Goal: Task Accomplishment & Management: Use online tool/utility

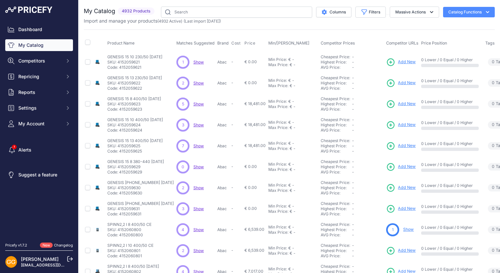
click at [193, 61] on span "Show" at bounding box center [198, 62] width 10 height 5
click at [193, 82] on span "Show" at bounding box center [198, 82] width 10 height 5
click at [193, 103] on span "Show" at bounding box center [198, 103] width 10 height 5
click at [193, 125] on span "Show" at bounding box center [198, 124] width 10 height 5
click at [193, 145] on span "Show" at bounding box center [198, 145] width 10 height 5
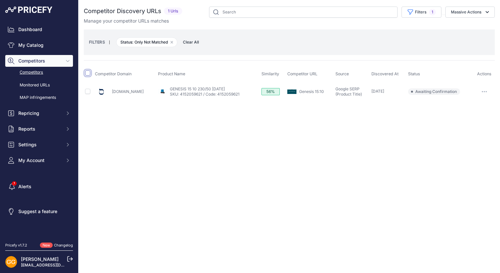
click at [88, 71] on input "checkbox" at bounding box center [87, 72] width 5 height 5
checkbox input "true"
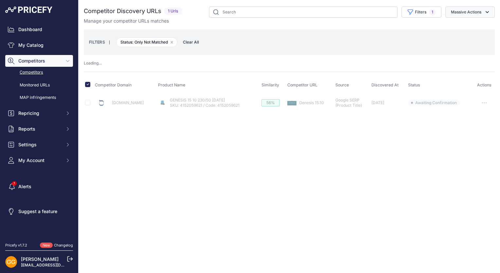
click at [467, 12] on button "Massive Actions" at bounding box center [469, 12] width 49 height 11
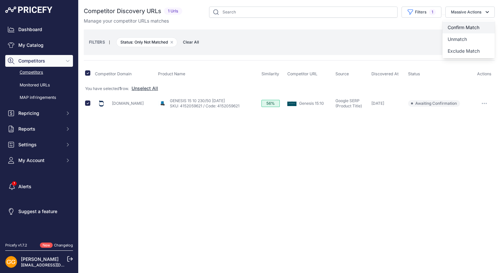
click at [473, 26] on span "Confirm Match" at bounding box center [463, 28] width 32 height 6
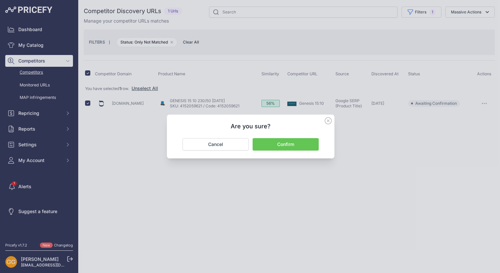
click at [291, 148] on button "Confirm" at bounding box center [285, 144] width 66 height 12
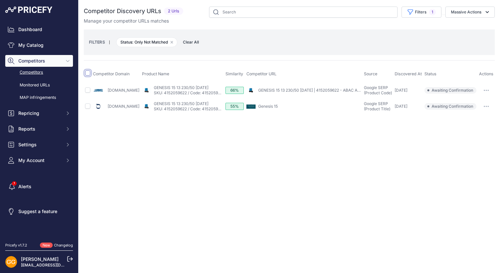
click at [85, 74] on input "checkbox" at bounding box center [87, 72] width 5 height 5
checkbox input "true"
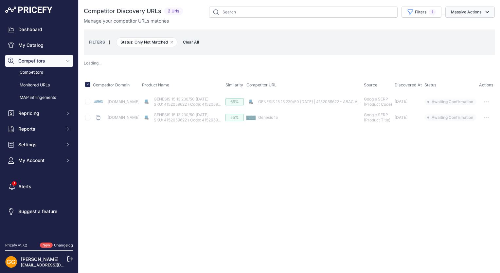
click at [470, 16] on button "Massive Actions" at bounding box center [469, 12] width 49 height 11
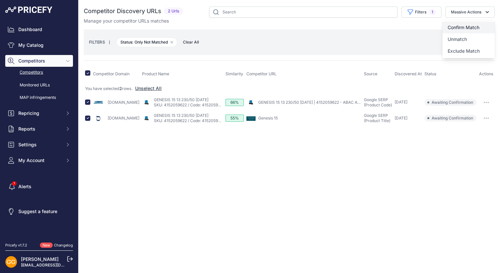
click at [476, 29] on span "Confirm Match" at bounding box center [463, 28] width 32 height 6
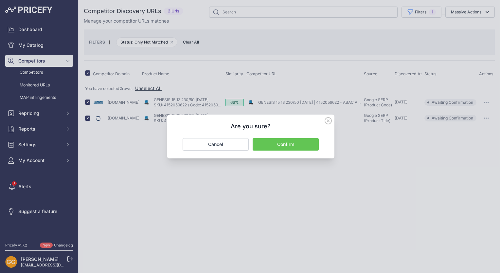
click at [296, 144] on button "Confirm" at bounding box center [285, 144] width 66 height 12
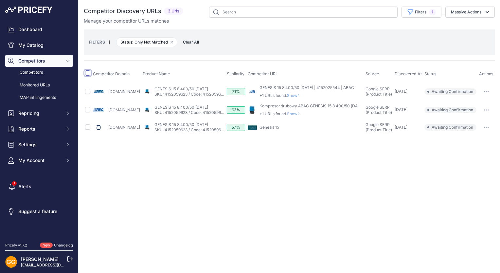
click at [88, 75] on input "checkbox" at bounding box center [87, 72] width 5 height 5
checkbox input "true"
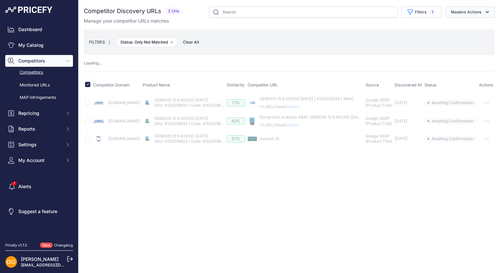
click at [479, 12] on button "Massive Actions" at bounding box center [469, 12] width 49 height 11
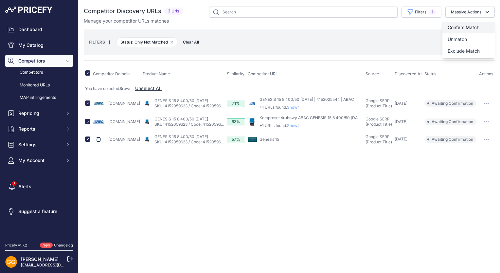
click at [481, 24] on button "Confirm Match" at bounding box center [468, 28] width 52 height 12
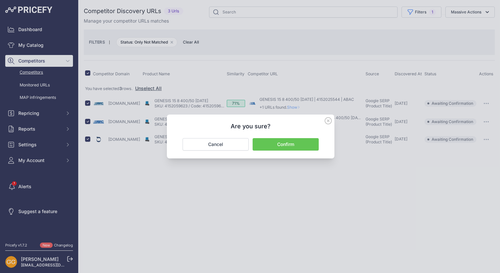
click at [282, 143] on button "Confirm" at bounding box center [285, 144] width 66 height 12
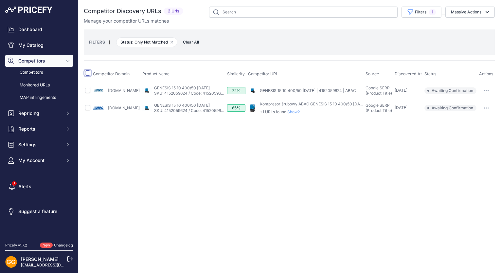
click at [87, 74] on input "checkbox" at bounding box center [87, 72] width 5 height 5
checkbox input "true"
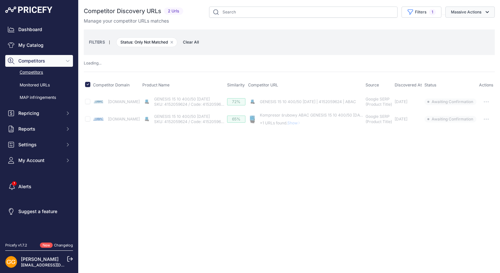
click at [483, 12] on button "Massive Actions" at bounding box center [469, 12] width 49 height 11
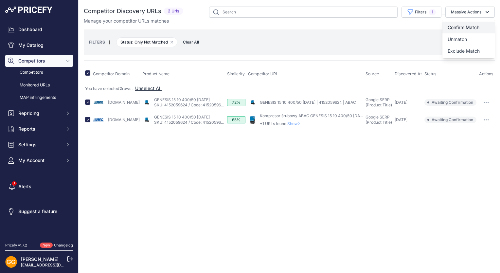
click at [472, 25] on span "Confirm Match" at bounding box center [463, 28] width 32 height 6
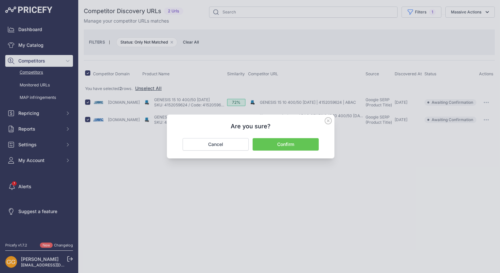
click at [288, 142] on button "Confirm" at bounding box center [285, 144] width 66 height 12
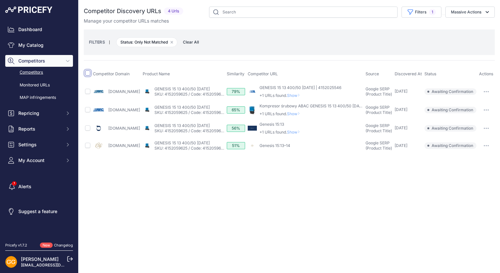
click at [86, 73] on input "checkbox" at bounding box center [87, 72] width 5 height 5
checkbox input "true"
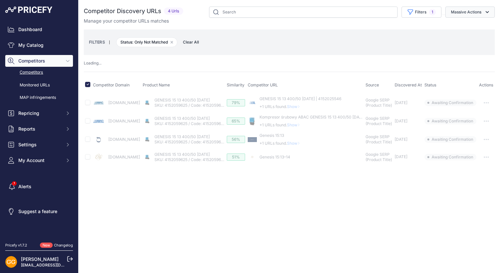
click at [467, 10] on button "Massive Actions" at bounding box center [469, 12] width 49 height 11
click at [469, 23] on button "Confirm Match" at bounding box center [468, 28] width 52 height 12
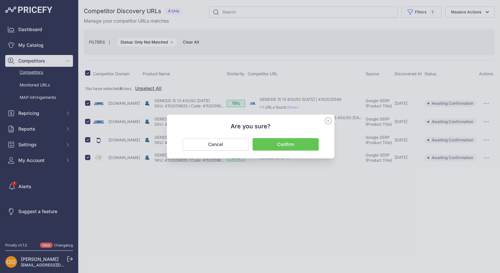
click at [290, 145] on button "Confirm" at bounding box center [285, 144] width 66 height 12
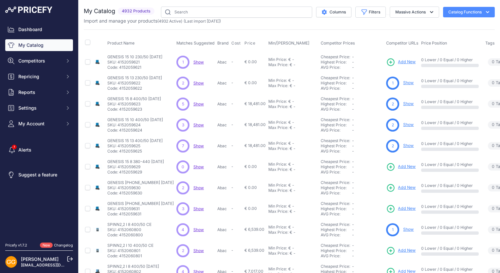
scroll to position [33, 0]
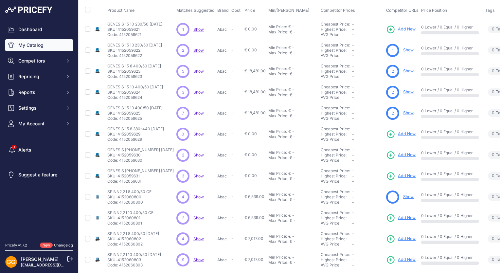
click at [193, 156] on span "Show" at bounding box center [198, 154] width 10 height 5
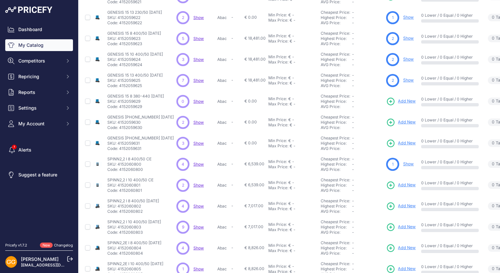
scroll to position [59, 0]
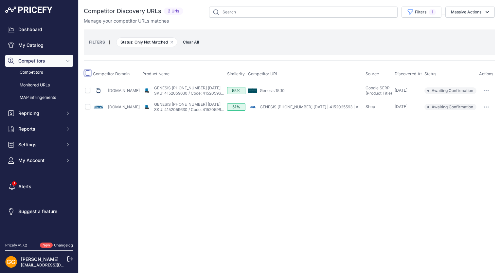
click at [87, 75] on input "checkbox" at bounding box center [87, 72] width 5 height 5
checkbox input "true"
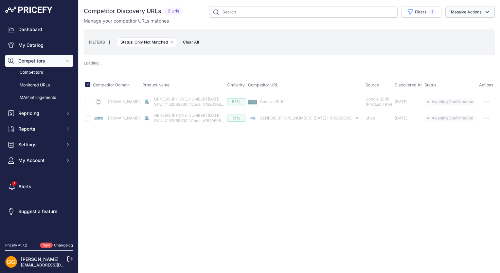
click at [486, 9] on icon "button" at bounding box center [487, 12] width 7 height 7
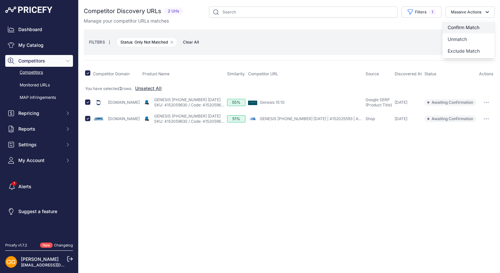
click at [478, 26] on span "Confirm Match" at bounding box center [463, 28] width 32 height 6
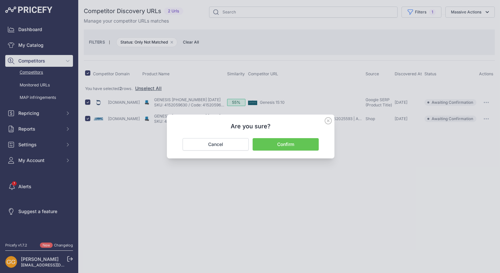
click at [299, 146] on button "Confirm" at bounding box center [285, 144] width 66 height 12
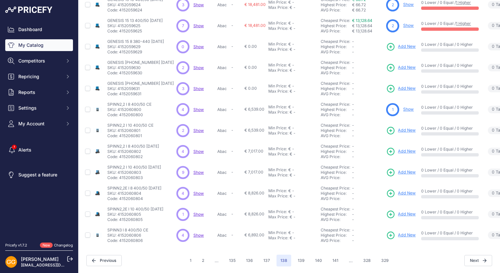
scroll to position [59, 0]
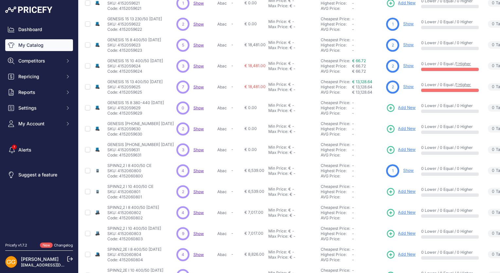
click at [193, 84] on span "Show" at bounding box center [198, 86] width 10 height 5
click at [191, 131] on div "2 2 Show Discovering..." at bounding box center [195, 128] width 38 height 13
click at [193, 128] on span "Show" at bounding box center [198, 128] width 10 height 5
click at [193, 147] on span "Show" at bounding box center [198, 149] width 10 height 5
click at [193, 169] on span "Show" at bounding box center [198, 170] width 10 height 5
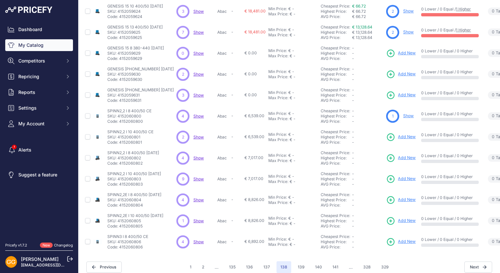
scroll to position [124, 0]
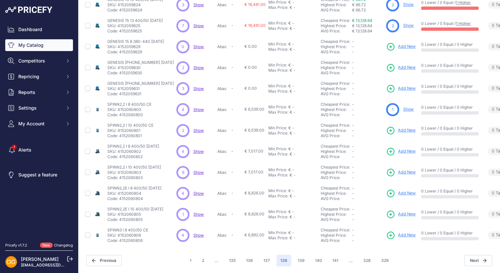
click at [193, 149] on span "Show" at bounding box center [198, 151] width 10 height 5
click at [193, 170] on span "Show" at bounding box center [198, 172] width 10 height 5
click at [193, 191] on span "Show" at bounding box center [198, 193] width 10 height 5
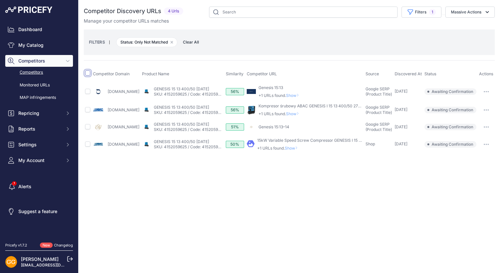
click at [85, 74] on input "checkbox" at bounding box center [87, 72] width 5 height 5
checkbox input "true"
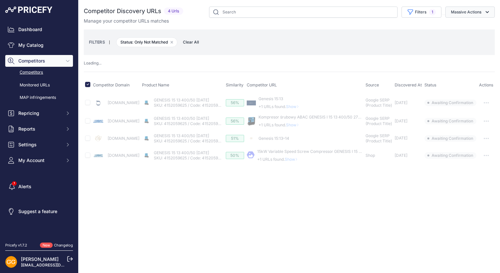
click at [468, 7] on button "Massive Actions" at bounding box center [469, 12] width 49 height 11
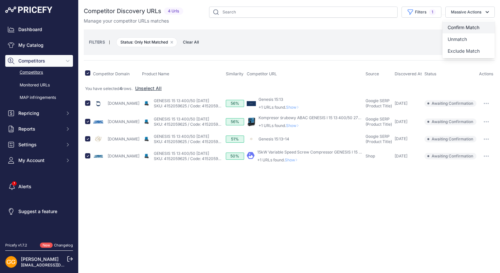
click at [474, 25] on span "Confirm Match" at bounding box center [463, 28] width 32 height 6
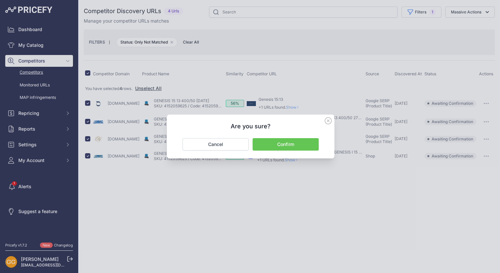
click at [290, 143] on button "Confirm" at bounding box center [285, 144] width 66 height 12
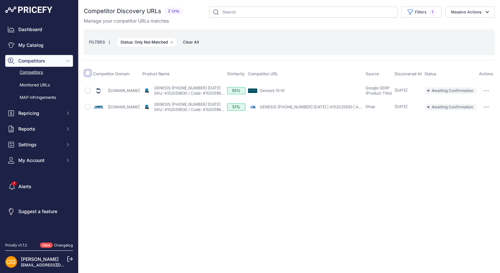
click at [87, 73] on input "checkbox" at bounding box center [87, 72] width 5 height 5
checkbox input "true"
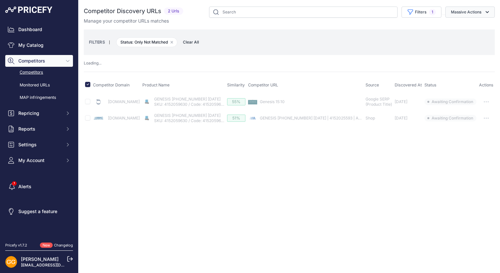
click at [465, 11] on button "Massive Actions" at bounding box center [469, 12] width 49 height 11
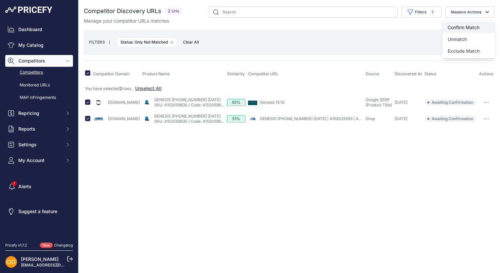
click at [472, 25] on span "Confirm Match" at bounding box center [463, 28] width 32 height 6
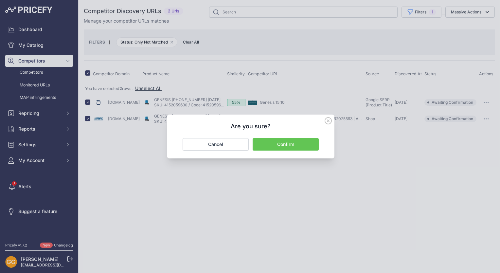
click at [306, 142] on button "Confirm" at bounding box center [285, 144] width 66 height 12
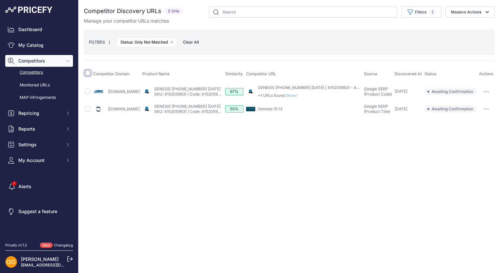
click at [89, 73] on input "checkbox" at bounding box center [87, 72] width 5 height 5
checkbox input "true"
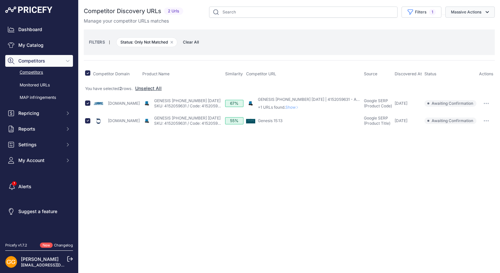
click at [480, 14] on button "Massive Actions" at bounding box center [469, 12] width 49 height 11
click at [474, 25] on span "Confirm Match" at bounding box center [463, 28] width 32 height 6
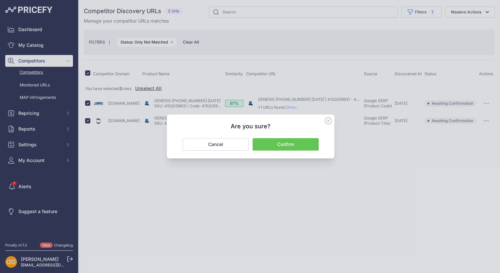
click at [284, 146] on button "Confirm" at bounding box center [285, 144] width 66 height 12
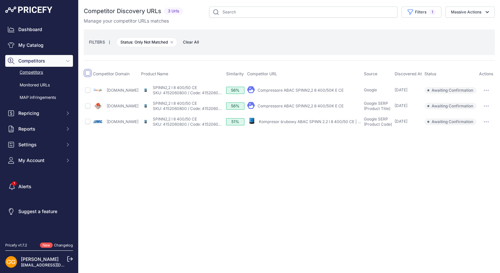
click at [88, 73] on input "checkbox" at bounding box center [87, 72] width 5 height 5
checkbox input "true"
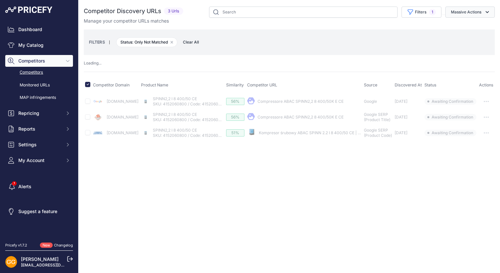
click at [470, 14] on button "Massive Actions" at bounding box center [469, 12] width 49 height 11
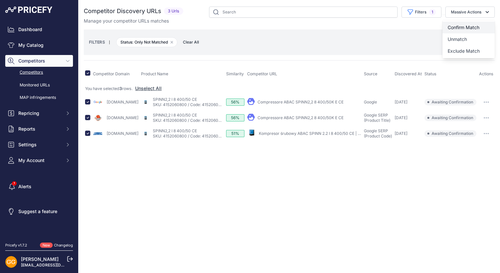
click at [477, 26] on span "Confirm Match" at bounding box center [463, 28] width 32 height 6
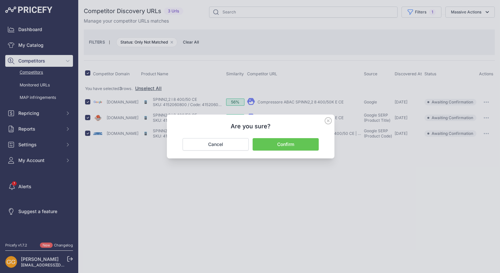
drag, startPoint x: 303, startPoint y: 144, endPoint x: 296, endPoint y: 143, distance: 7.2
click at [303, 144] on button "Confirm" at bounding box center [285, 144] width 66 height 12
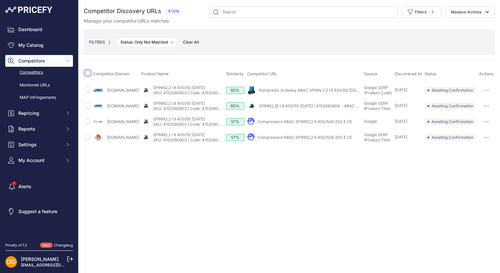
click at [86, 71] on input "checkbox" at bounding box center [87, 72] width 5 height 5
checkbox input "true"
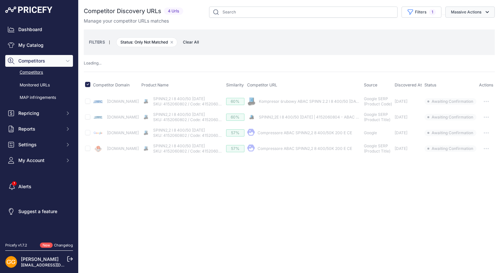
click at [474, 15] on button "Massive Actions" at bounding box center [469, 12] width 49 height 11
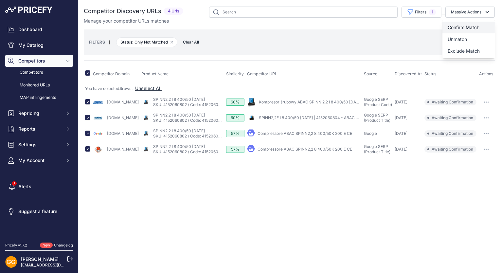
click at [476, 23] on button "Confirm Match" at bounding box center [468, 28] width 52 height 12
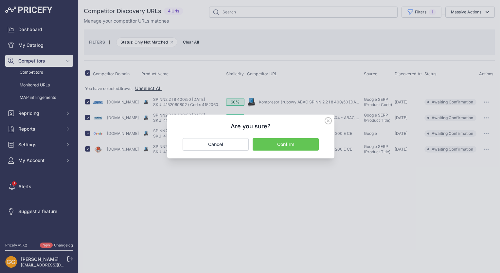
drag, startPoint x: 307, startPoint y: 141, endPoint x: 290, endPoint y: 136, distance: 18.1
click at [307, 141] on button "Confirm" at bounding box center [285, 144] width 66 height 12
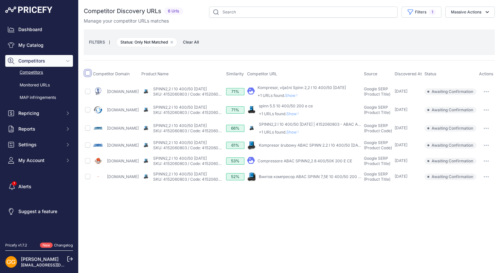
click at [88, 72] on input "checkbox" at bounding box center [87, 72] width 5 height 5
checkbox input "true"
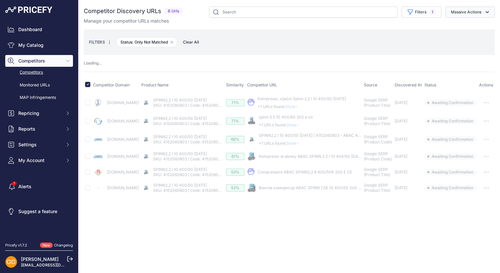
click at [482, 8] on button "Massive Actions" at bounding box center [469, 12] width 49 height 11
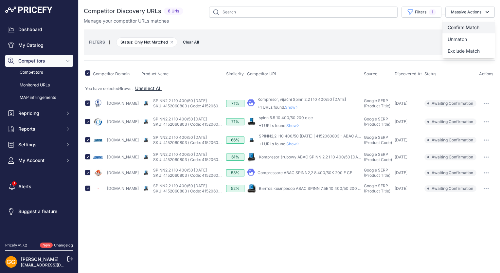
click at [475, 25] on span "Confirm Match" at bounding box center [463, 28] width 32 height 6
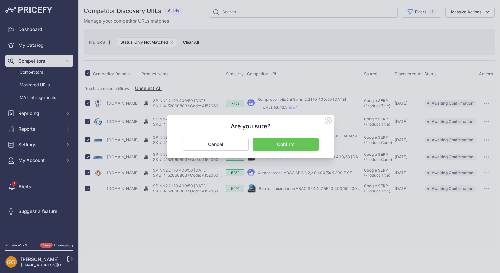
click at [294, 139] on button "Confirm" at bounding box center [285, 144] width 66 height 12
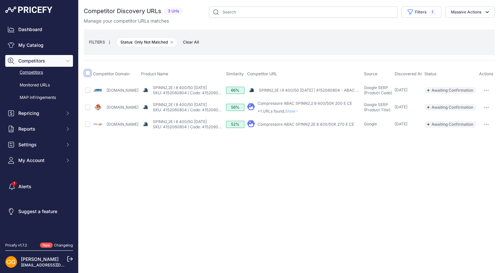
drag, startPoint x: 0, startPoint y: 0, endPoint x: 87, endPoint y: 73, distance: 113.3
click at [87, 73] on input "checkbox" at bounding box center [87, 72] width 5 height 5
checkbox input "true"
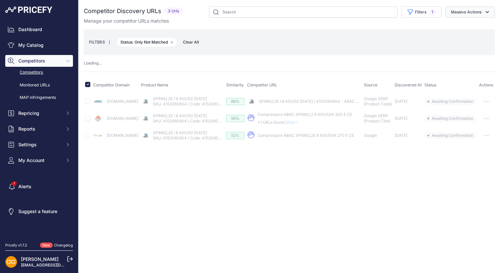
click at [478, 12] on button "Massive Actions" at bounding box center [469, 12] width 49 height 11
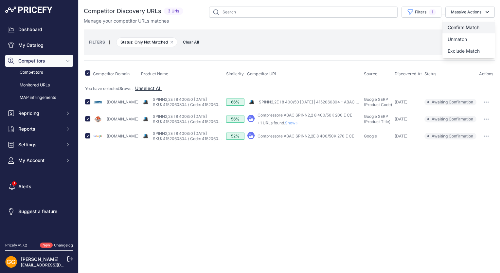
click at [476, 25] on span "Confirm Match" at bounding box center [463, 28] width 32 height 6
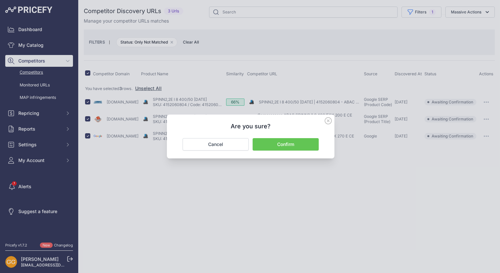
click at [289, 142] on button "Confirm" at bounding box center [285, 144] width 66 height 12
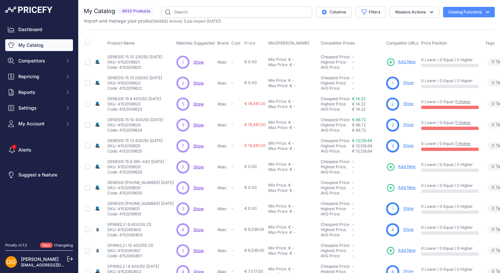
scroll to position [124, 0]
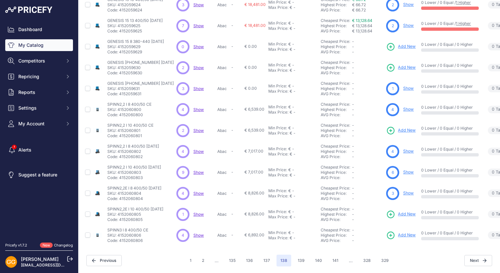
click at [193, 212] on span "Show" at bounding box center [198, 214] width 10 height 5
click at [217, 232] on p "Abac" at bounding box center [222, 234] width 11 height 5
click at [193, 232] on span "Show" at bounding box center [198, 234] width 10 height 5
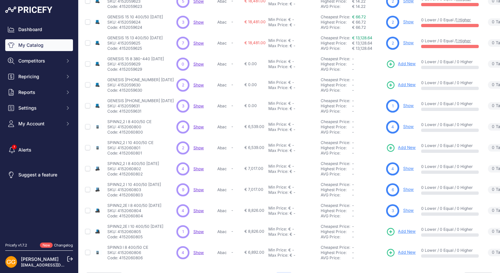
scroll to position [92, 0]
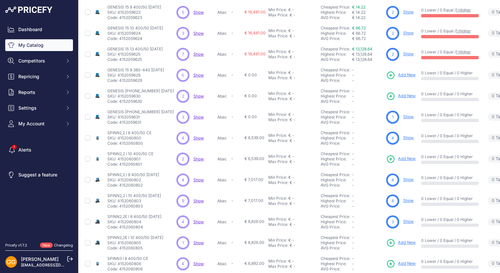
click at [193, 94] on span "Show" at bounding box center [198, 96] width 10 height 5
click at [193, 156] on span "Show" at bounding box center [198, 158] width 10 height 5
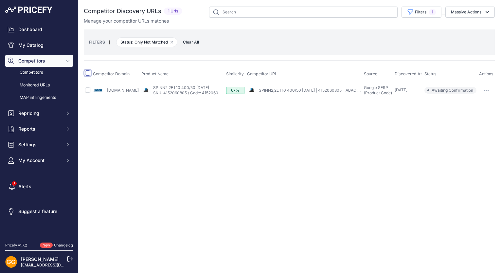
click at [85, 72] on input "checkbox" at bounding box center [87, 72] width 5 height 5
checkbox input "true"
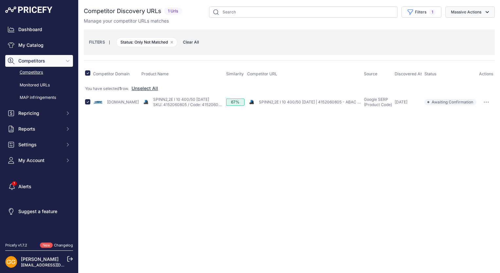
click at [484, 13] on icon "button" at bounding box center [487, 12] width 7 height 7
click at [462, 27] on span "Confirm Match" at bounding box center [463, 28] width 32 height 6
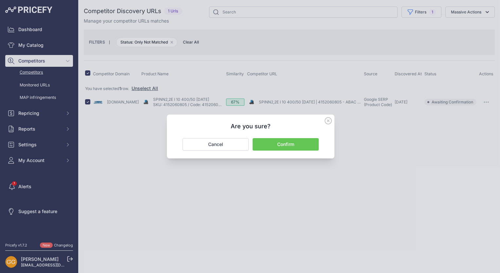
click at [301, 142] on button "Confirm" at bounding box center [285, 144] width 66 height 12
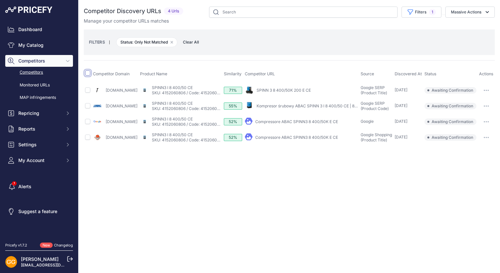
click at [86, 70] on input "checkbox" at bounding box center [87, 72] width 5 height 5
checkbox input "true"
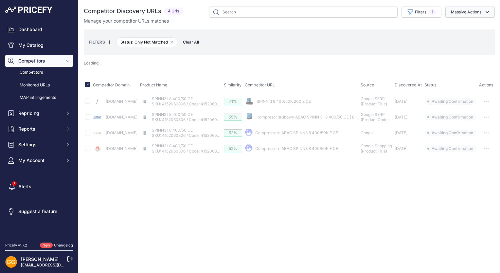
click at [480, 13] on button "Massive Actions" at bounding box center [469, 12] width 49 height 11
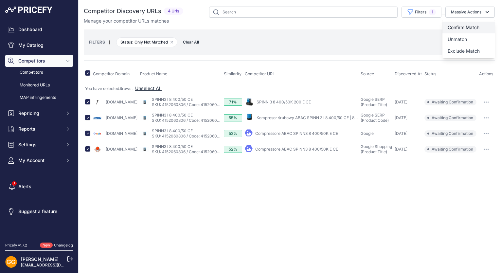
click at [478, 26] on span "Confirm Match" at bounding box center [463, 28] width 32 height 6
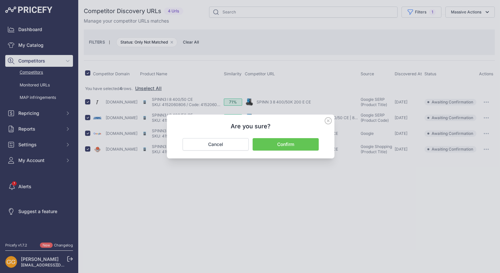
click at [300, 141] on button "Confirm" at bounding box center [285, 144] width 66 height 12
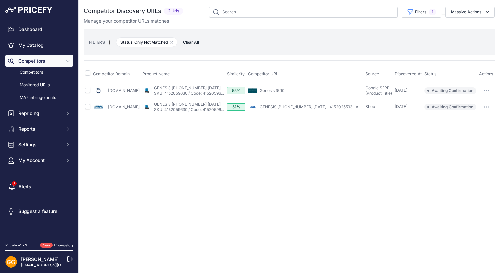
click at [88, 69] on th at bounding box center [88, 74] width 8 height 16
click at [87, 74] on input "checkbox" at bounding box center [87, 72] width 5 height 5
checkbox input "true"
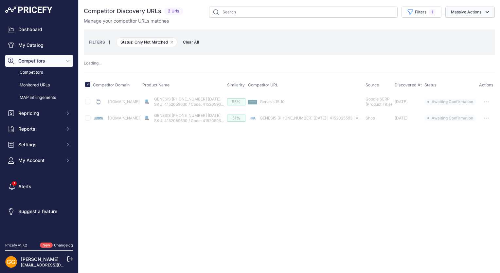
click at [467, 16] on button "Massive Actions" at bounding box center [469, 12] width 49 height 11
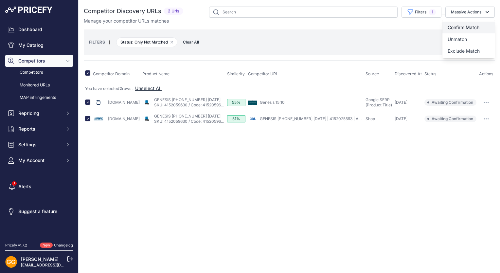
click at [467, 27] on span "Confirm Match" at bounding box center [463, 28] width 32 height 6
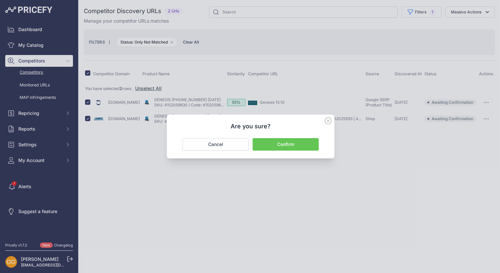
click at [319, 144] on div "Confirm Cancel" at bounding box center [251, 144] width 152 height 12
click at [301, 144] on button "Confirm" at bounding box center [285, 144] width 66 height 12
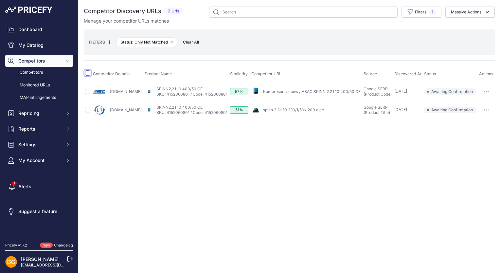
click at [89, 72] on input "checkbox" at bounding box center [87, 72] width 5 height 5
checkbox input "true"
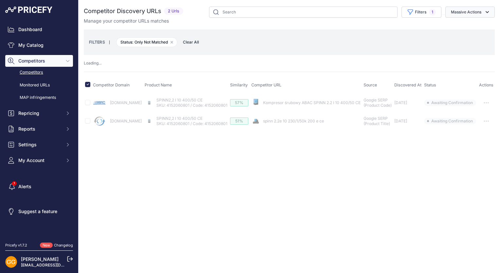
click at [469, 14] on button "Massive Actions" at bounding box center [469, 12] width 49 height 11
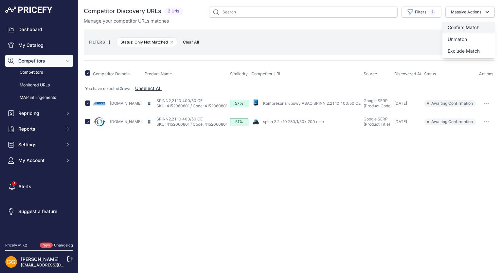
click at [474, 26] on span "Confirm Match" at bounding box center [463, 28] width 32 height 6
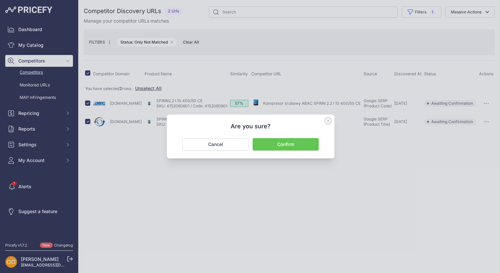
click at [312, 141] on button "Confirm" at bounding box center [285, 144] width 66 height 12
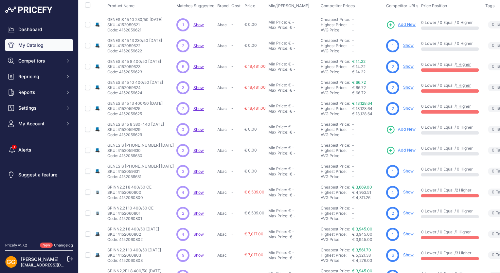
scroll to position [26, 0]
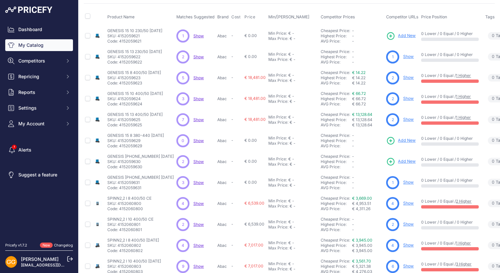
click at [193, 34] on span "Show" at bounding box center [198, 35] width 10 height 5
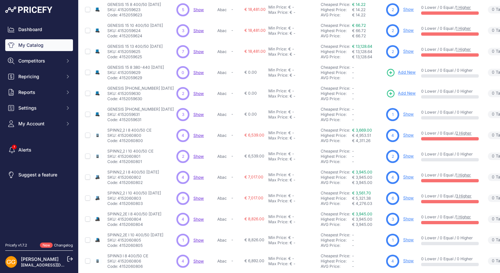
scroll to position [124, 0]
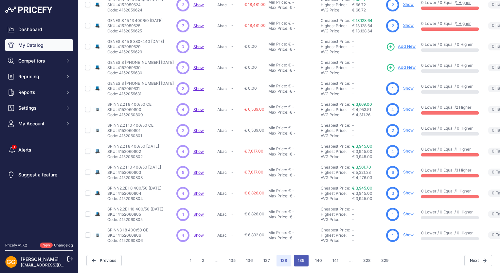
click at [295, 255] on button "139" at bounding box center [301, 260] width 15 height 12
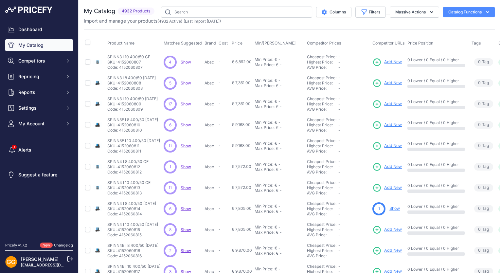
click at [185, 60] on span "Show" at bounding box center [185, 62] width 10 height 5
click at [185, 82] on span "Show" at bounding box center [185, 82] width 10 height 5
click at [186, 102] on span "Show" at bounding box center [185, 103] width 10 height 5
click at [183, 124] on span "Show" at bounding box center [185, 124] width 10 height 5
click at [185, 146] on span "Show" at bounding box center [185, 145] width 10 height 5
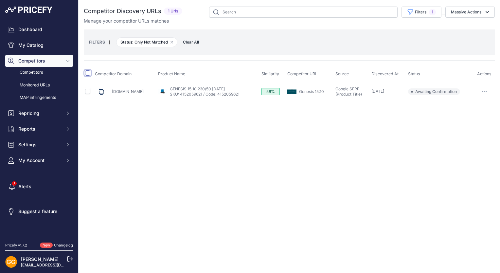
click at [87, 71] on input "checkbox" at bounding box center [87, 72] width 5 height 5
checkbox input "true"
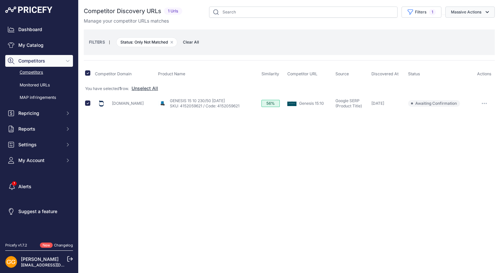
click at [478, 11] on button "Massive Actions" at bounding box center [469, 12] width 49 height 11
click at [449, 30] on button "Confirm Match" at bounding box center [468, 28] width 52 height 12
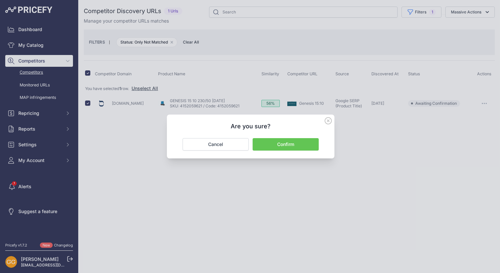
click at [281, 143] on button "Confirm" at bounding box center [285, 144] width 66 height 12
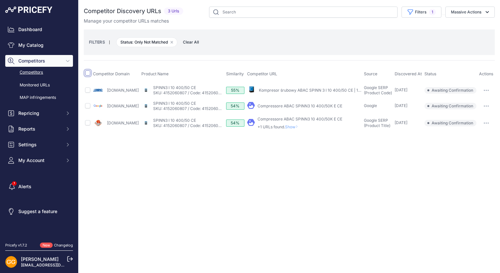
click at [89, 72] on input "checkbox" at bounding box center [87, 72] width 5 height 5
checkbox input "true"
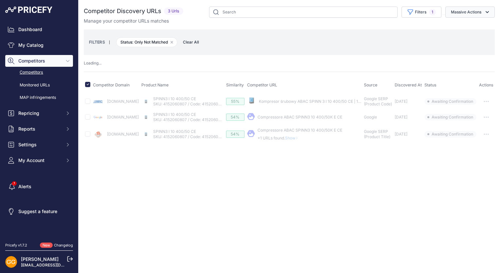
click at [484, 12] on icon "button" at bounding box center [487, 12] width 7 height 7
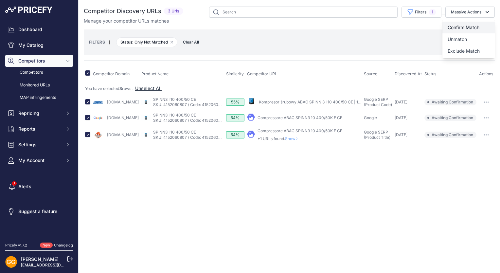
click at [465, 26] on span "Confirm Match" at bounding box center [463, 28] width 32 height 6
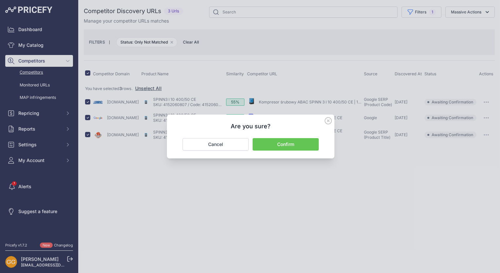
click at [295, 145] on button "Confirm" at bounding box center [285, 144] width 66 height 12
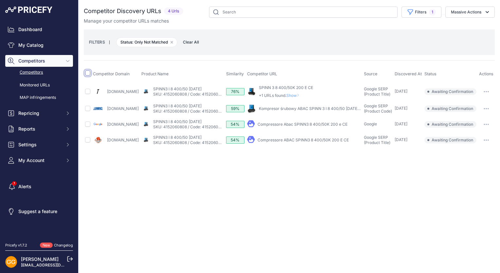
click at [88, 73] on input "checkbox" at bounding box center [87, 72] width 5 height 5
checkbox input "true"
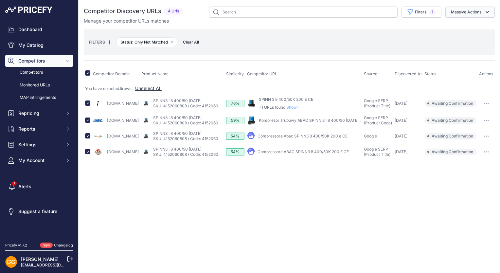
click at [482, 11] on button "Massive Actions" at bounding box center [469, 12] width 49 height 11
click at [454, 27] on span "Confirm Match" at bounding box center [463, 28] width 32 height 6
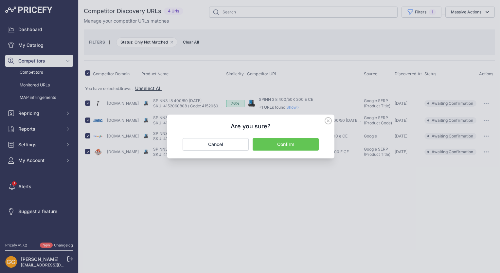
click at [300, 142] on button "Confirm" at bounding box center [285, 144] width 66 height 12
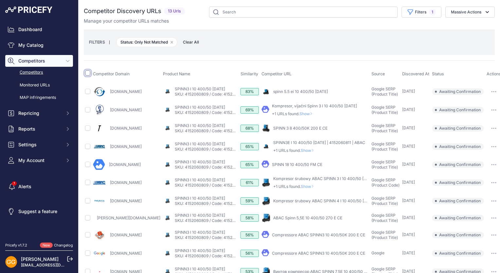
click at [86, 71] on input "checkbox" at bounding box center [87, 72] width 5 height 5
checkbox input "true"
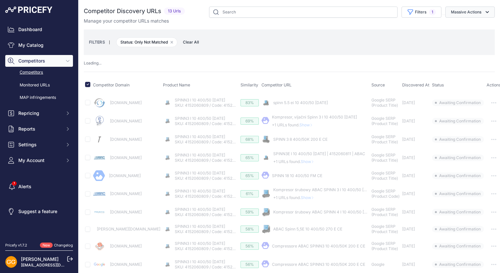
click at [464, 10] on button "Massive Actions" at bounding box center [469, 12] width 49 height 11
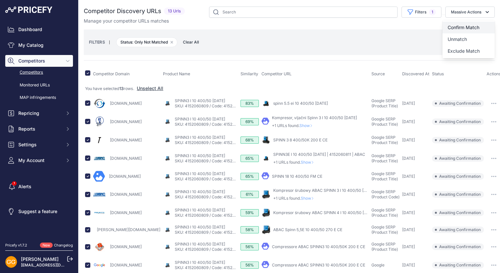
click at [471, 24] on button "Confirm Match" at bounding box center [468, 28] width 52 height 12
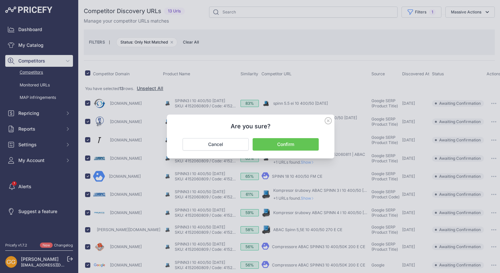
click at [271, 142] on button "Confirm" at bounding box center [285, 144] width 66 height 12
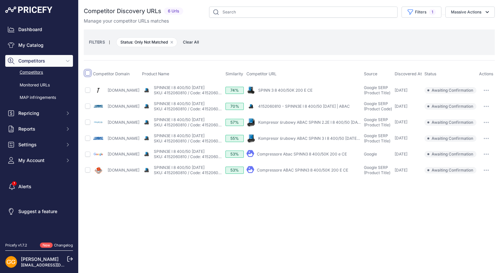
click at [88, 74] on input "checkbox" at bounding box center [87, 72] width 5 height 5
checkbox input "true"
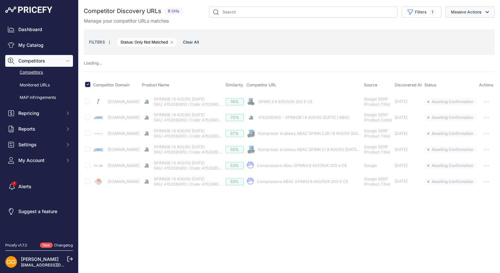
click at [488, 12] on icon "button" at bounding box center [487, 12] width 7 height 7
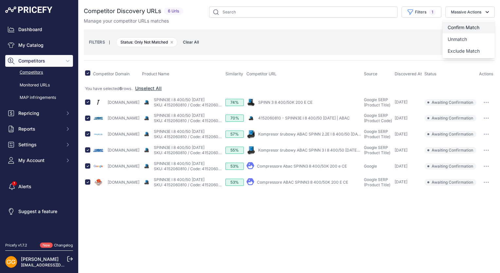
click at [476, 24] on button "Confirm Match" at bounding box center [468, 28] width 52 height 12
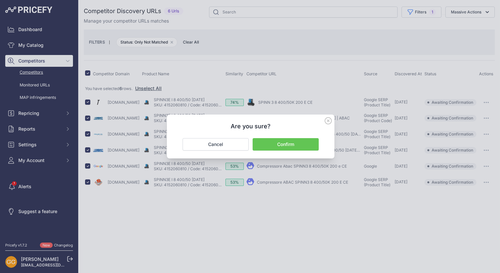
click at [285, 139] on button "Confirm" at bounding box center [285, 144] width 66 height 12
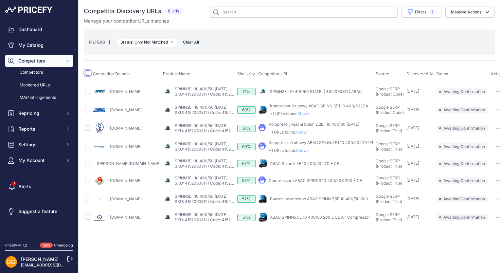
click at [88, 73] on input "checkbox" at bounding box center [87, 72] width 5 height 5
checkbox input "true"
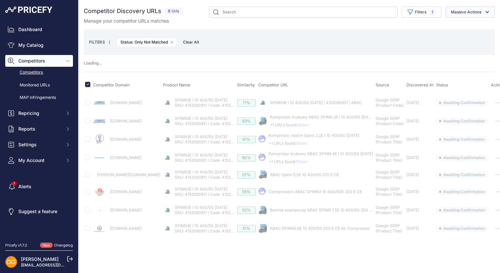
click at [485, 13] on icon "button" at bounding box center [487, 12] width 7 height 7
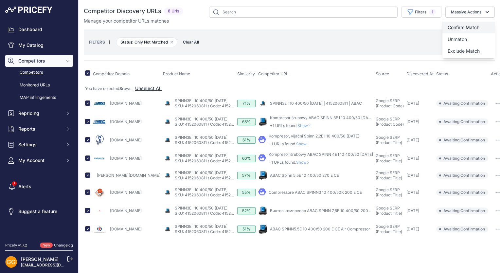
click at [461, 25] on span "Confirm Match" at bounding box center [463, 28] width 32 height 6
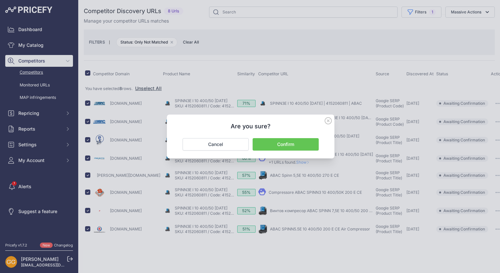
click at [302, 142] on button "Confirm" at bounding box center [285, 144] width 66 height 12
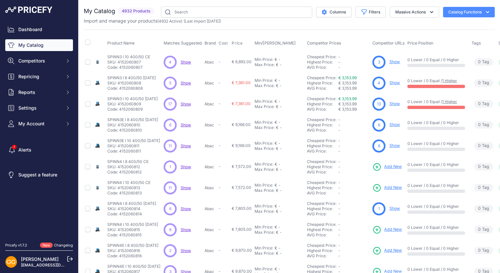
scroll to position [33, 0]
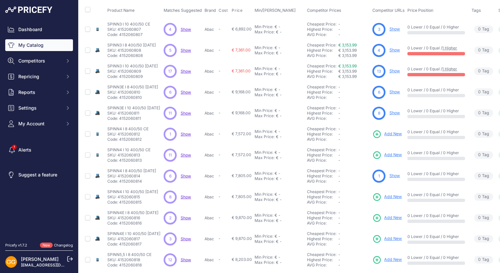
click at [188, 133] on span "Show" at bounding box center [185, 133] width 10 height 5
click at [186, 155] on span "Show" at bounding box center [185, 154] width 10 height 5
click at [188, 177] on span "Show" at bounding box center [185, 175] width 10 height 5
click at [188, 195] on span "Show" at bounding box center [185, 196] width 10 height 5
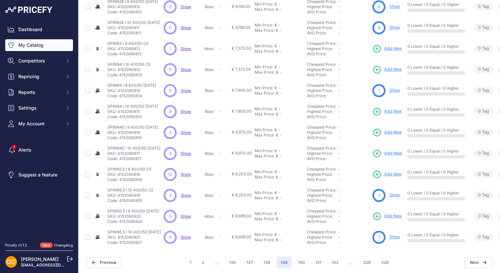
scroll to position [124, 0]
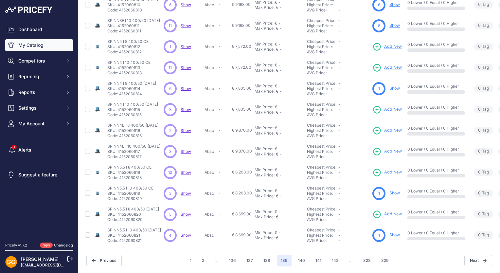
click at [188, 128] on span "Show" at bounding box center [185, 130] width 10 height 5
click at [186, 149] on span "Show" at bounding box center [185, 151] width 10 height 5
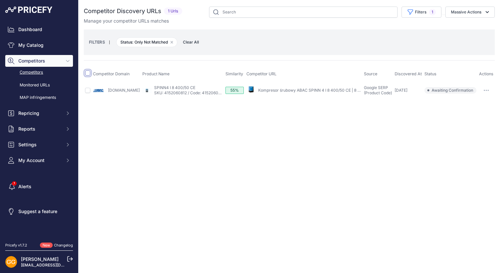
click at [87, 73] on input "checkbox" at bounding box center [87, 72] width 5 height 5
checkbox input "true"
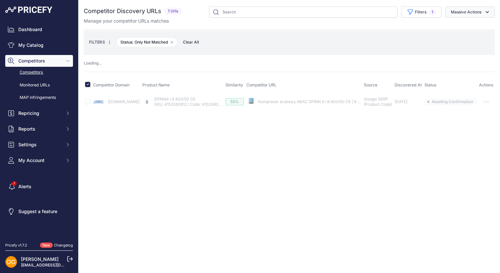
click at [490, 12] on button "Massive Actions" at bounding box center [469, 12] width 49 height 11
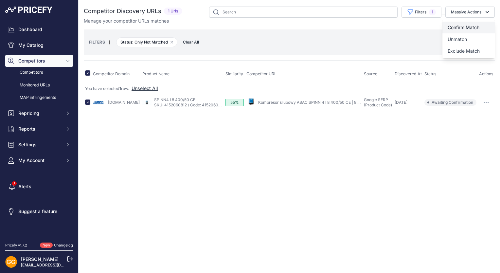
click at [478, 25] on span "Confirm Match" at bounding box center [463, 28] width 32 height 6
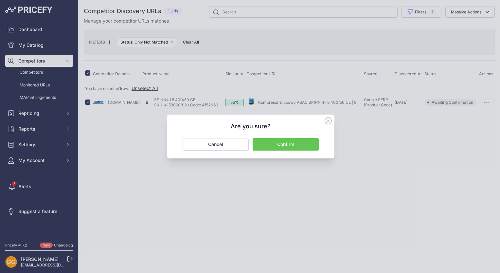
click at [282, 145] on button "Confirm" at bounding box center [285, 144] width 66 height 12
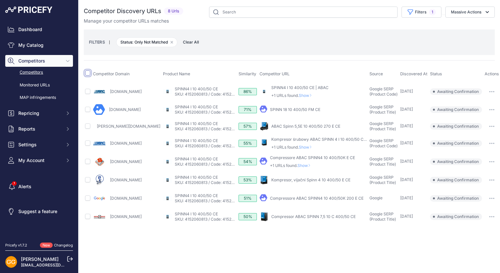
click at [86, 72] on input "checkbox" at bounding box center [87, 72] width 5 height 5
checkbox input "true"
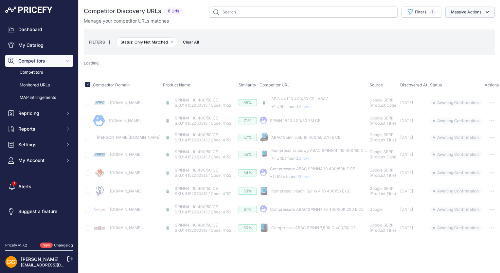
click at [479, 9] on button "Massive Actions" at bounding box center [469, 12] width 49 height 11
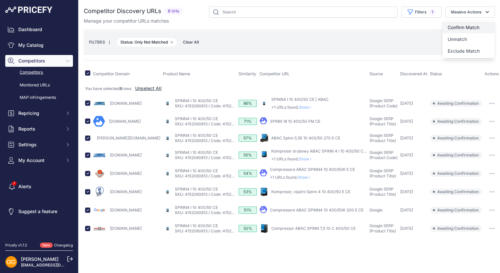
click at [480, 25] on button "Confirm Match" at bounding box center [468, 28] width 52 height 12
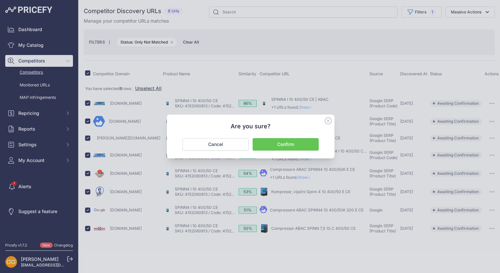
click at [294, 139] on button "Confirm" at bounding box center [285, 144] width 66 height 12
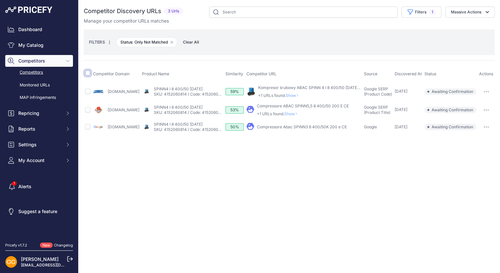
click at [87, 74] on input "checkbox" at bounding box center [87, 72] width 5 height 5
checkbox input "true"
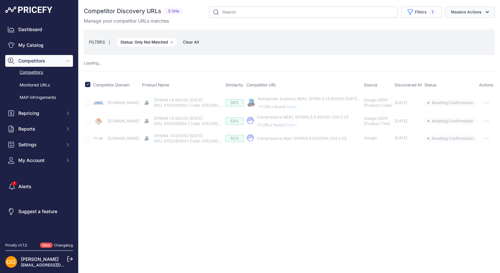
click at [481, 9] on button "Massive Actions" at bounding box center [469, 12] width 49 height 11
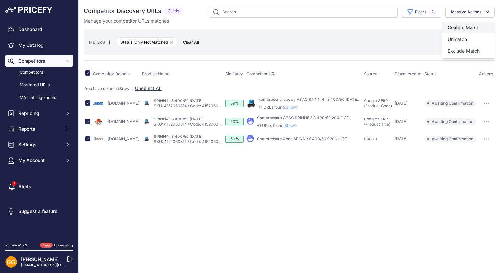
click at [482, 26] on button "Confirm Match" at bounding box center [468, 28] width 52 height 12
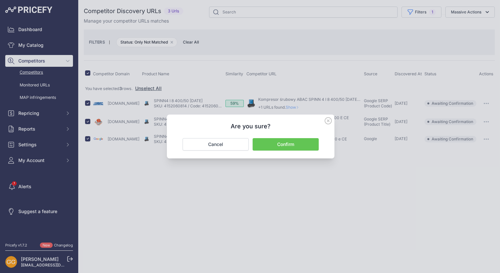
click at [296, 141] on button "Confirm" at bounding box center [285, 144] width 66 height 12
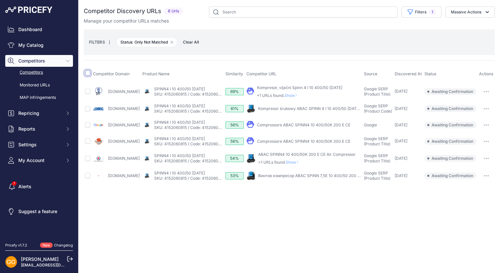
drag, startPoint x: 87, startPoint y: 72, endPoint x: 85, endPoint y: 78, distance: 6.0
click at [86, 72] on input "checkbox" at bounding box center [87, 72] width 5 height 5
checkbox input "true"
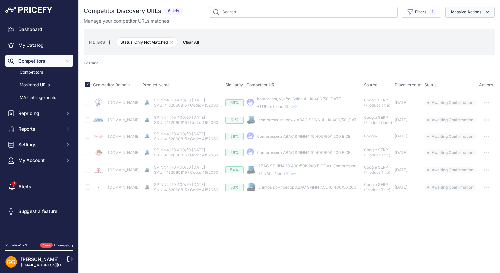
click at [483, 12] on button "Massive Actions" at bounding box center [469, 12] width 49 height 11
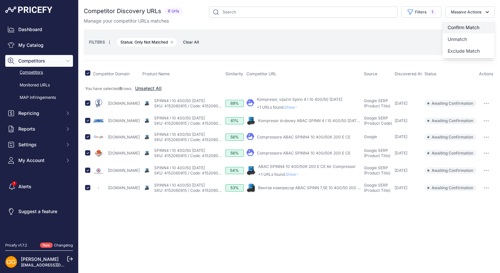
click at [477, 26] on span "Confirm Match" at bounding box center [463, 28] width 32 height 6
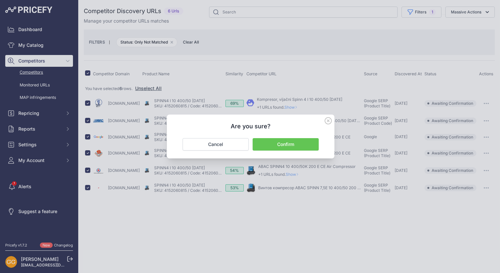
click at [298, 142] on button "Confirm" at bounding box center [285, 144] width 66 height 12
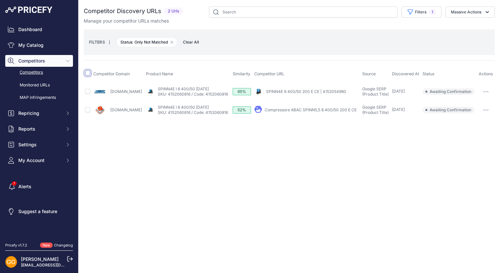
click at [87, 73] on input "checkbox" at bounding box center [87, 72] width 5 height 5
checkbox input "true"
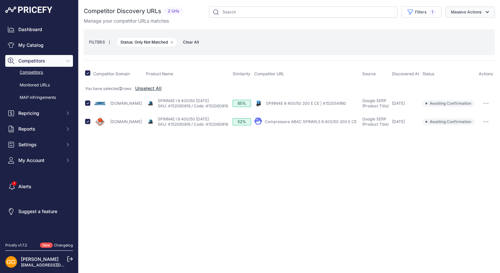
click at [481, 7] on button "Massive Actions" at bounding box center [469, 12] width 49 height 11
click at [476, 26] on span "Confirm Match" at bounding box center [463, 28] width 32 height 6
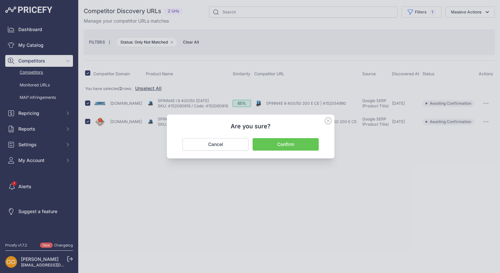
click at [310, 148] on button "Confirm" at bounding box center [285, 144] width 66 height 12
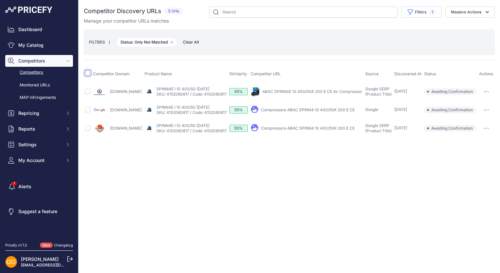
drag, startPoint x: 89, startPoint y: 72, endPoint x: 88, endPoint y: 75, distance: 3.3
click at [89, 72] on input "checkbox" at bounding box center [87, 72] width 5 height 5
checkbox input "true"
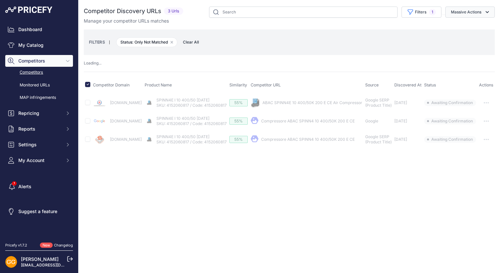
click at [485, 13] on icon "button" at bounding box center [487, 12] width 7 height 7
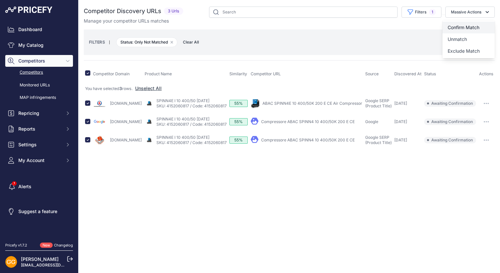
click at [476, 25] on span "Confirm Match" at bounding box center [463, 28] width 32 height 6
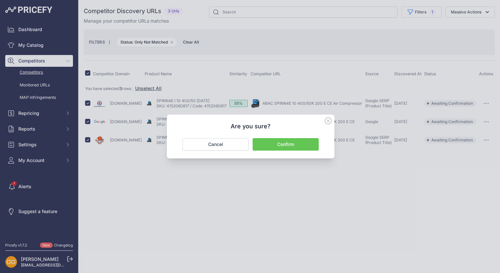
click at [305, 143] on button "Confirm" at bounding box center [285, 144] width 66 height 12
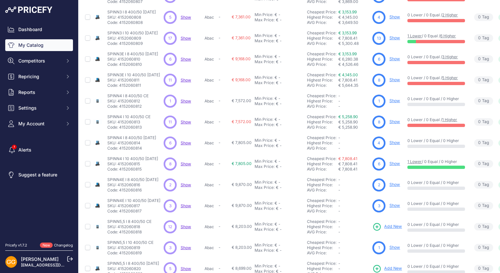
scroll to position [124, 0]
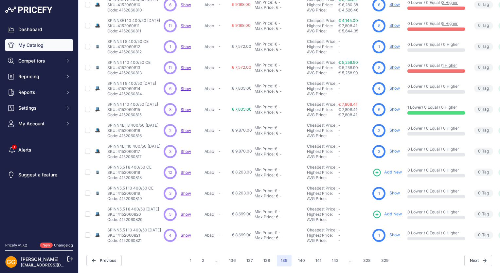
click at [187, 170] on span "Show" at bounding box center [185, 172] width 10 height 5
click at [187, 191] on span "Show" at bounding box center [185, 193] width 10 height 5
click at [184, 212] on span "Show" at bounding box center [185, 214] width 10 height 5
click at [188, 232] on span "Show" at bounding box center [185, 234] width 10 height 5
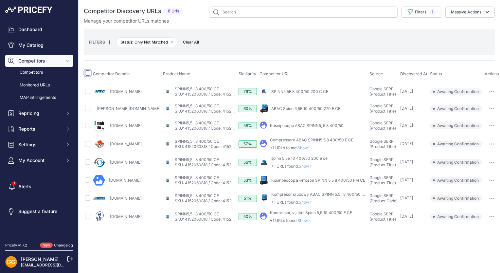
click at [87, 73] on input "checkbox" at bounding box center [87, 72] width 5 height 5
checkbox input "true"
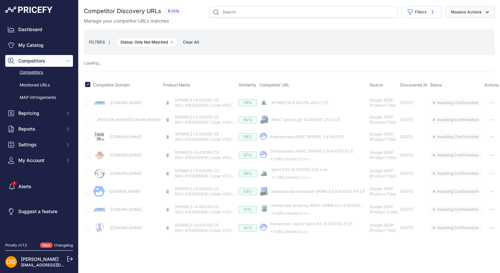
click at [474, 12] on button "Massive Actions" at bounding box center [469, 12] width 49 height 11
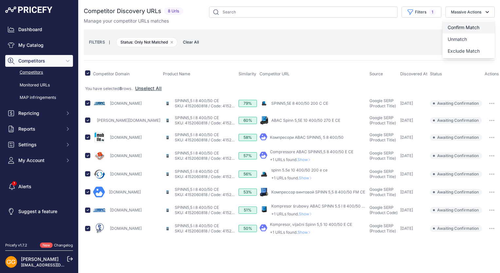
click at [477, 22] on button "Confirm Match" at bounding box center [468, 28] width 52 height 12
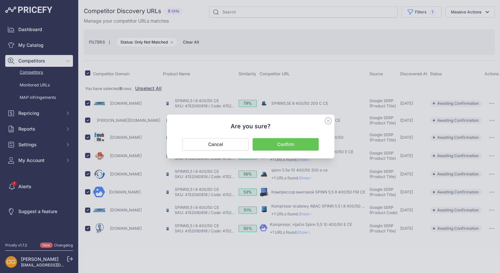
click at [305, 141] on button "Confirm" at bounding box center [285, 144] width 66 height 12
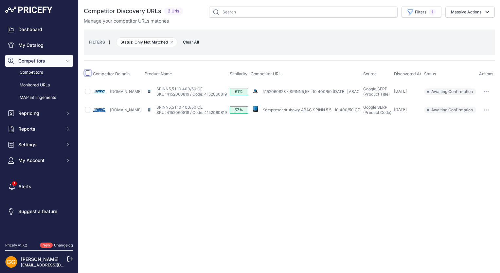
click at [87, 74] on input "checkbox" at bounding box center [87, 72] width 5 height 5
checkbox input "true"
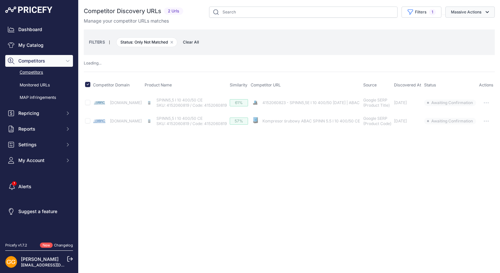
click at [471, 11] on button "Massive Actions" at bounding box center [469, 12] width 49 height 11
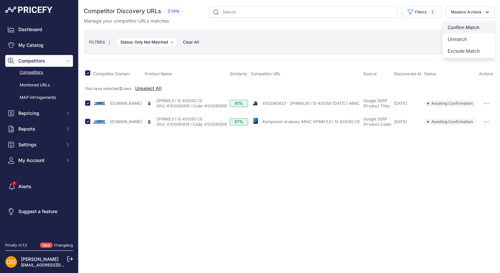
click at [473, 24] on button "Confirm Match" at bounding box center [468, 28] width 52 height 12
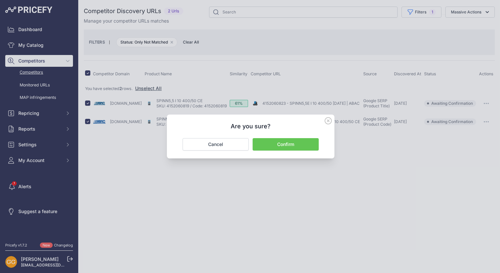
click at [277, 145] on button "Confirm" at bounding box center [285, 144] width 66 height 12
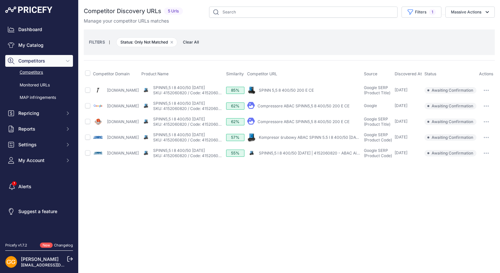
click at [89, 75] on span at bounding box center [87, 74] width 5 height 5
click at [88, 73] on input "checkbox" at bounding box center [87, 72] width 5 height 5
checkbox input "true"
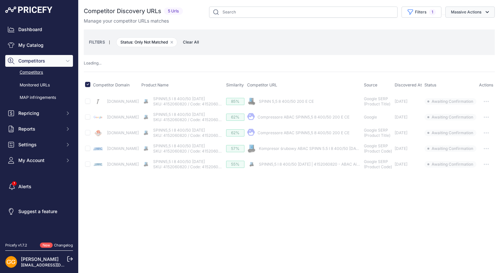
click at [477, 11] on button "Massive Actions" at bounding box center [469, 12] width 49 height 11
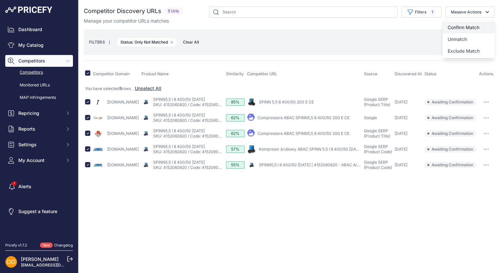
click at [476, 25] on span "Confirm Match" at bounding box center [463, 28] width 32 height 6
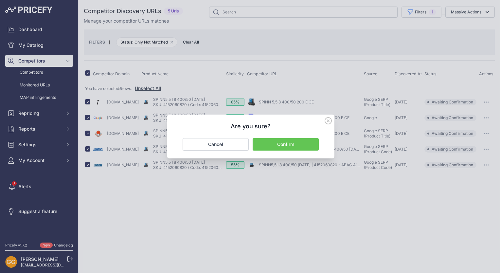
click at [305, 142] on button "Confirm" at bounding box center [285, 144] width 66 height 12
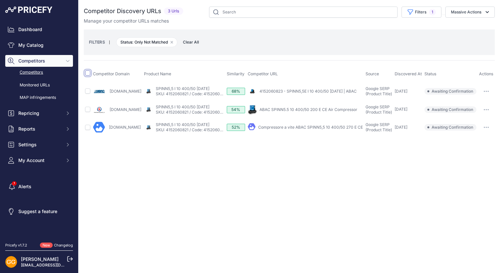
click at [88, 73] on input "checkbox" at bounding box center [87, 72] width 5 height 5
checkbox input "true"
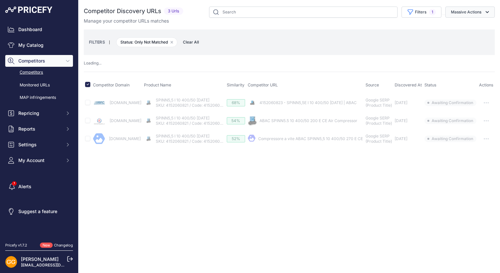
click at [480, 13] on button "Massive Actions" at bounding box center [469, 12] width 49 height 11
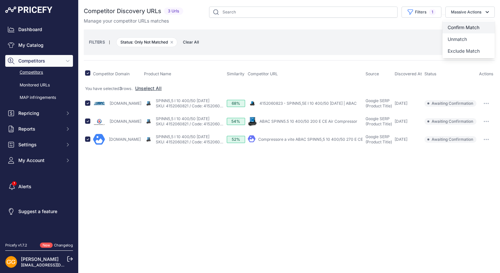
click at [478, 24] on button "Confirm Match" at bounding box center [468, 28] width 52 height 12
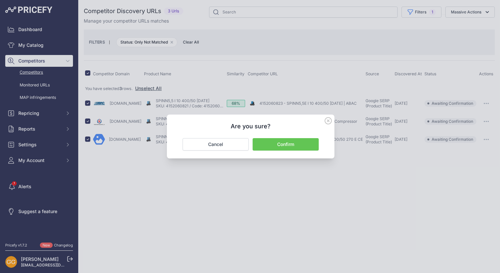
click at [284, 142] on button "Confirm" at bounding box center [285, 144] width 66 height 12
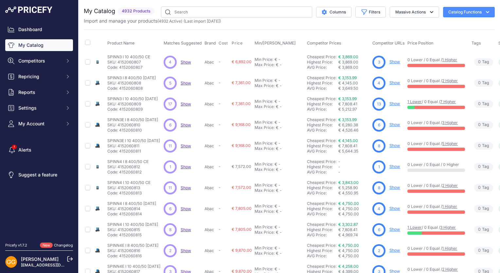
scroll to position [124, 0]
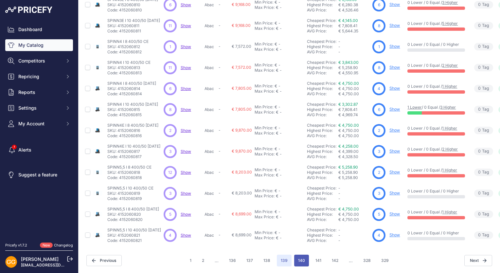
click at [300, 254] on button "140" at bounding box center [301, 260] width 15 height 12
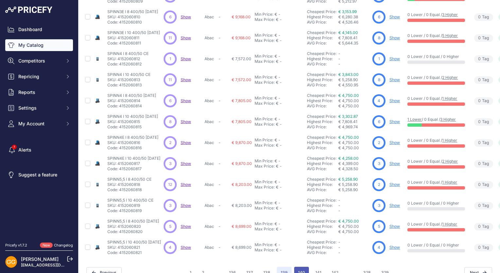
scroll to position [141, 0]
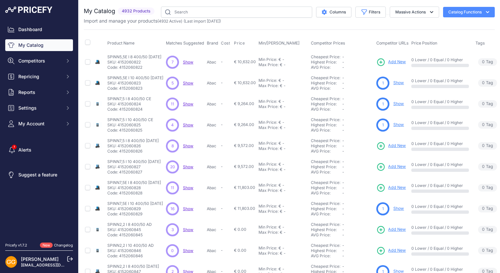
click at [189, 61] on span "Show" at bounding box center [188, 62] width 10 height 5
click at [190, 83] on span "Show" at bounding box center [188, 82] width 10 height 5
click at [189, 103] on span "Show" at bounding box center [188, 103] width 10 height 5
click at [190, 125] on span "Show" at bounding box center [188, 124] width 10 height 5
click at [187, 147] on span "Show" at bounding box center [188, 145] width 10 height 5
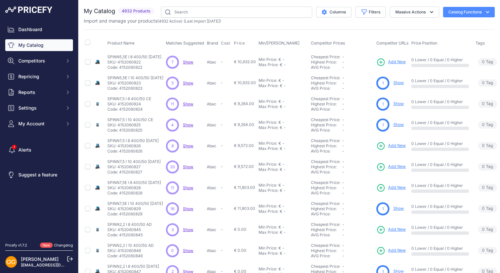
click at [188, 165] on span "Show" at bounding box center [188, 166] width 10 height 5
click at [185, 186] on span "Show" at bounding box center [188, 187] width 10 height 5
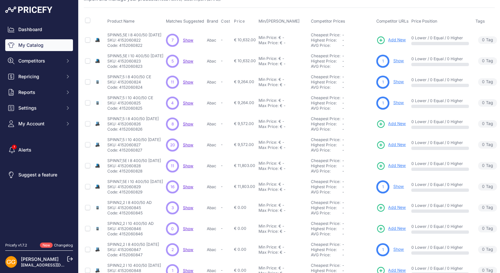
scroll to position [65, 0]
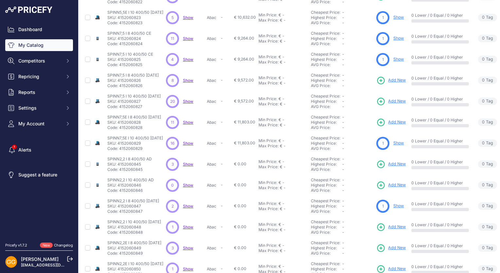
click at [190, 143] on span "Show" at bounding box center [188, 143] width 10 height 5
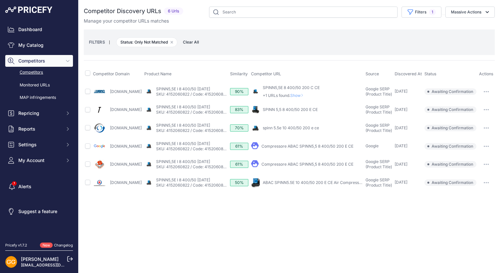
click at [88, 75] on span at bounding box center [87, 74] width 5 height 5
click at [86, 74] on input "checkbox" at bounding box center [87, 72] width 5 height 5
checkbox input "true"
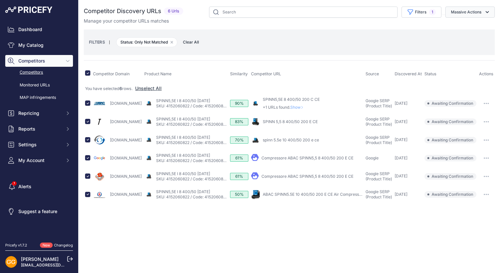
click at [486, 10] on icon "button" at bounding box center [487, 12] width 7 height 7
click at [463, 26] on span "Confirm Match" at bounding box center [463, 28] width 32 height 6
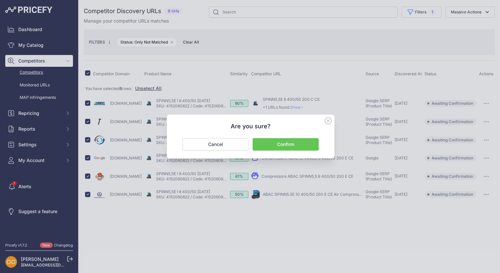
click at [293, 145] on button "Confirm" at bounding box center [285, 144] width 66 height 12
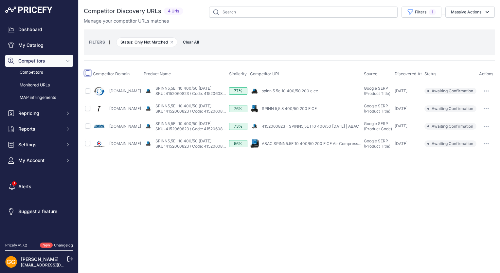
drag, startPoint x: 89, startPoint y: 72, endPoint x: 94, endPoint y: 74, distance: 6.3
click at [89, 72] on input "checkbox" at bounding box center [87, 72] width 5 height 5
checkbox input "true"
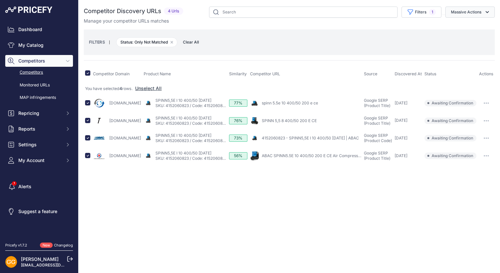
click at [484, 11] on icon "button" at bounding box center [487, 12] width 7 height 7
click at [475, 25] on span "Confirm Match" at bounding box center [463, 28] width 32 height 6
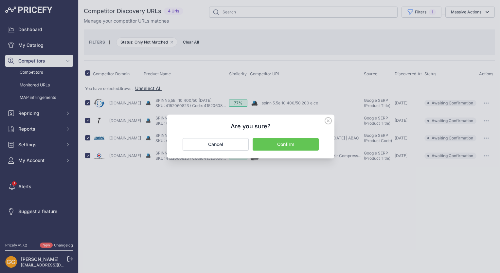
click at [302, 145] on button "Confirm" at bounding box center [285, 144] width 66 height 12
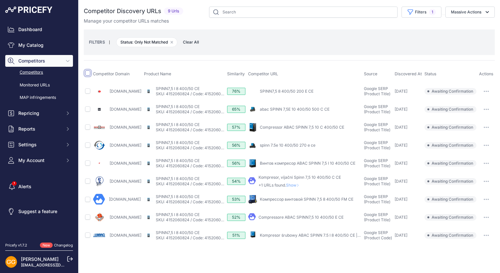
click at [88, 73] on input "checkbox" at bounding box center [87, 72] width 5 height 5
checkbox input "true"
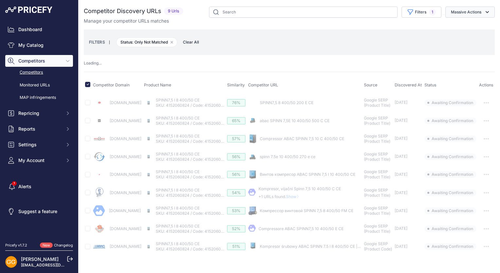
drag, startPoint x: 465, startPoint y: 13, endPoint x: 466, endPoint y: 23, distance: 9.2
click at [465, 13] on button "Massive Actions" at bounding box center [469, 12] width 49 height 11
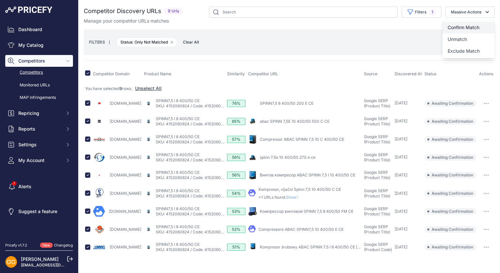
click at [461, 26] on span "Confirm Match" at bounding box center [463, 28] width 32 height 6
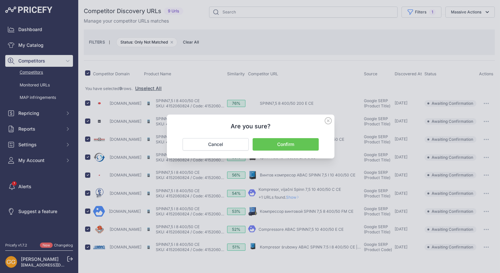
click at [292, 142] on button "Confirm" at bounding box center [285, 144] width 66 height 12
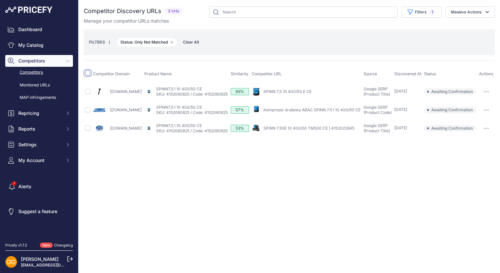
click at [88, 72] on input "checkbox" at bounding box center [87, 72] width 5 height 5
checkbox input "true"
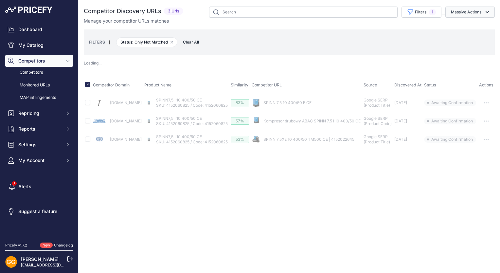
click at [490, 9] on button "Massive Actions" at bounding box center [469, 12] width 49 height 11
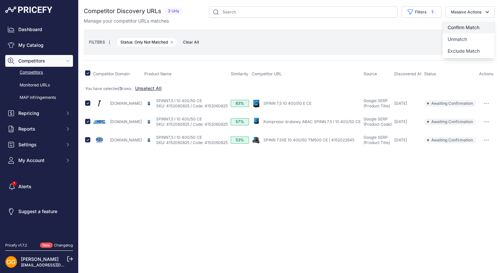
click at [473, 24] on button "Confirm Match" at bounding box center [468, 28] width 52 height 12
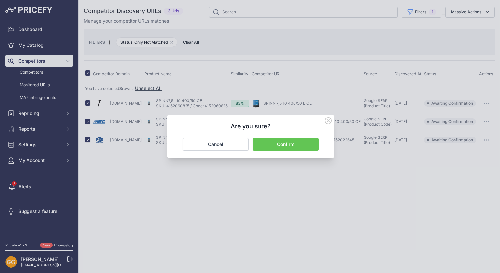
click at [278, 145] on button "Confirm" at bounding box center [285, 144] width 66 height 12
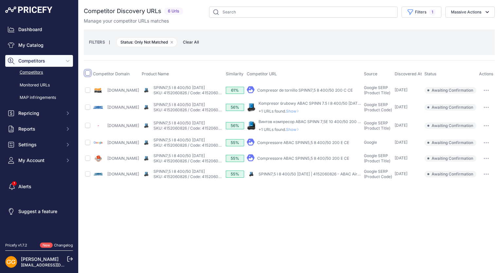
click at [90, 71] on input "checkbox" at bounding box center [87, 72] width 5 height 5
checkbox input "true"
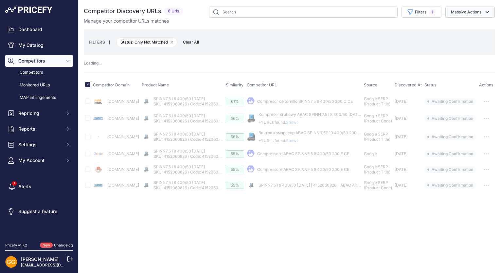
click at [475, 11] on button "Massive Actions" at bounding box center [469, 12] width 49 height 11
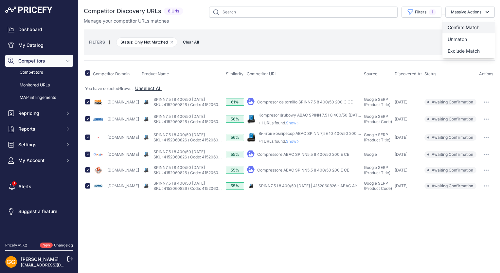
click at [475, 25] on span "Confirm Match" at bounding box center [463, 28] width 32 height 6
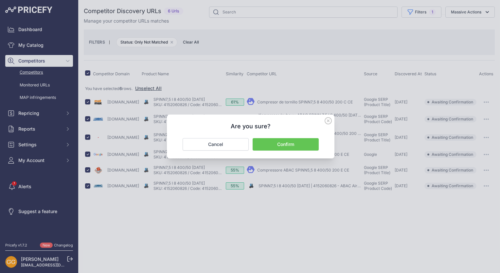
drag, startPoint x: 288, startPoint y: 140, endPoint x: 284, endPoint y: 135, distance: 6.1
click at [288, 140] on button "Confirm" at bounding box center [285, 144] width 66 height 12
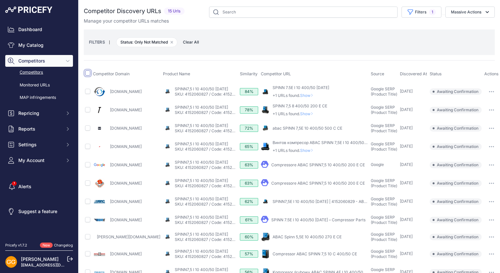
click at [87, 73] on input "checkbox" at bounding box center [87, 72] width 5 height 5
checkbox input "true"
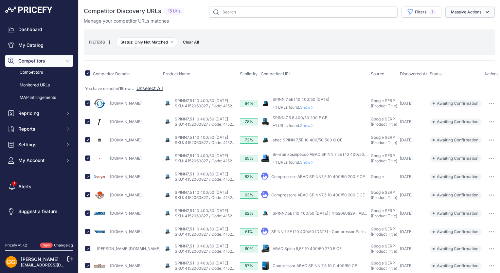
click at [469, 14] on button "Massive Actions" at bounding box center [469, 12] width 49 height 11
click at [470, 26] on span "Confirm Match" at bounding box center [463, 28] width 32 height 6
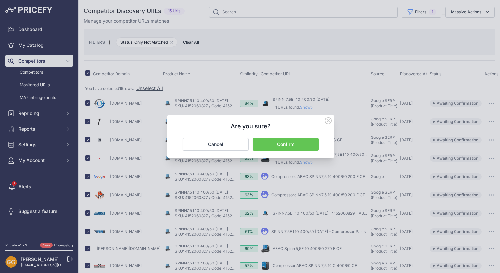
drag, startPoint x: 298, startPoint y: 141, endPoint x: 259, endPoint y: 124, distance: 42.3
click at [298, 142] on button "Confirm" at bounding box center [285, 144] width 66 height 12
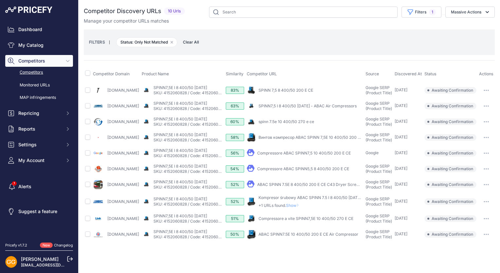
click at [87, 77] on th at bounding box center [88, 74] width 8 height 16
click at [86, 72] on input "checkbox" at bounding box center [87, 72] width 5 height 5
checkbox input "true"
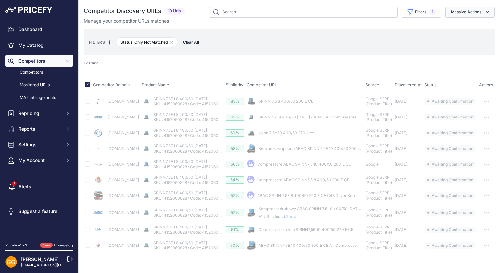
click at [466, 11] on button "Massive Actions" at bounding box center [469, 12] width 49 height 11
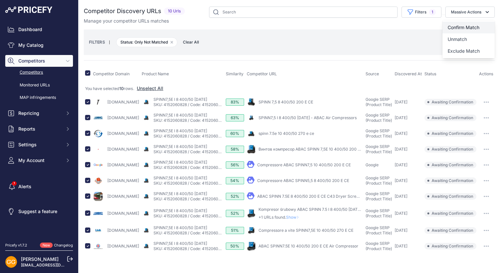
click at [471, 24] on button "Confirm Match" at bounding box center [468, 28] width 52 height 12
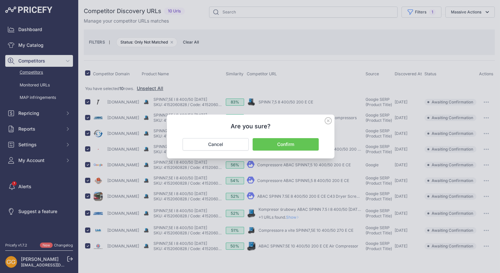
click at [286, 141] on button "Confirm" at bounding box center [285, 144] width 66 height 12
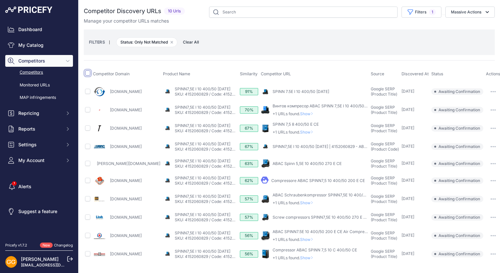
click at [87, 71] on input "checkbox" at bounding box center [87, 72] width 5 height 5
checkbox input "true"
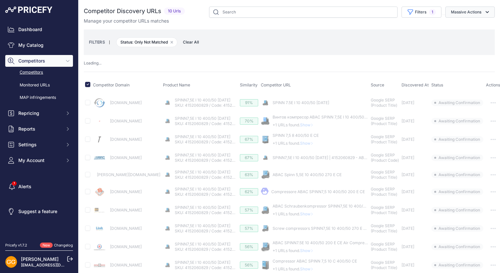
click at [467, 16] on button "Massive Actions" at bounding box center [469, 12] width 49 height 11
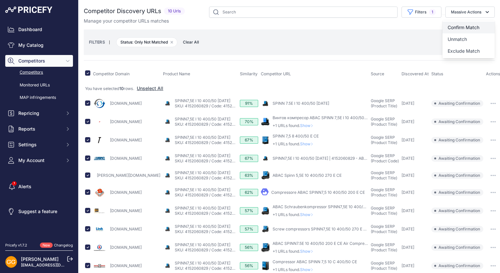
click at [462, 25] on span "Confirm Match" at bounding box center [463, 28] width 32 height 6
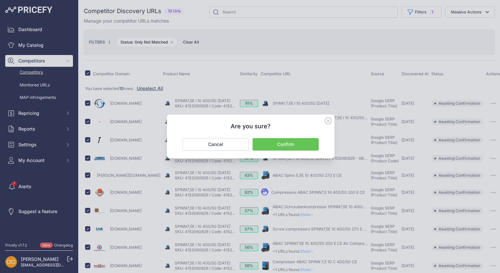
click at [288, 144] on button "Confirm" at bounding box center [285, 144] width 66 height 12
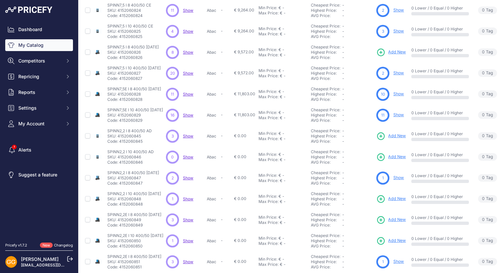
scroll to position [98, 0]
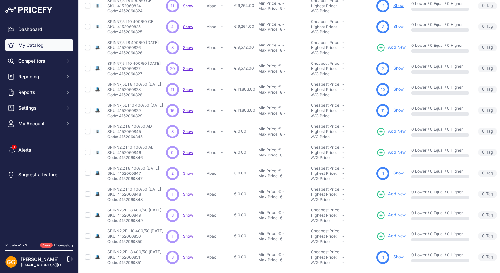
click at [186, 45] on span "Show" at bounding box center [188, 47] width 10 height 5
click at [191, 129] on span "Show" at bounding box center [188, 131] width 10 height 5
click at [187, 171] on span "Show" at bounding box center [188, 173] width 10 height 5
click at [191, 194] on span "Show" at bounding box center [188, 194] width 10 height 5
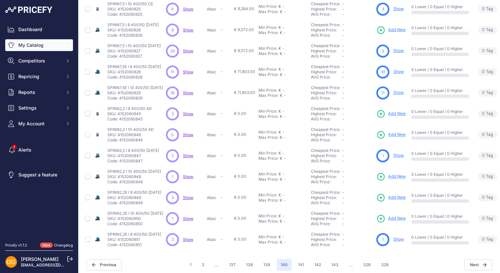
scroll to position [124, 0]
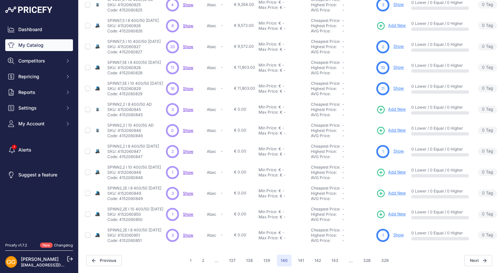
click at [187, 191] on span "Show" at bounding box center [188, 193] width 10 height 5
click at [190, 212] on span "Show" at bounding box center [188, 214] width 10 height 5
click at [191, 232] on span "Show" at bounding box center [188, 234] width 10 height 5
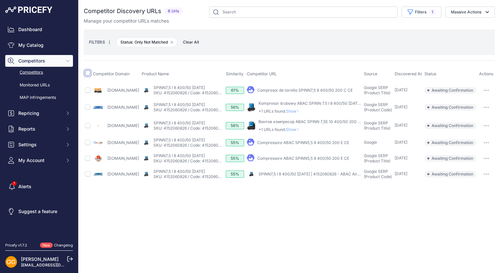
click at [89, 72] on input "checkbox" at bounding box center [87, 72] width 5 height 5
checkbox input "true"
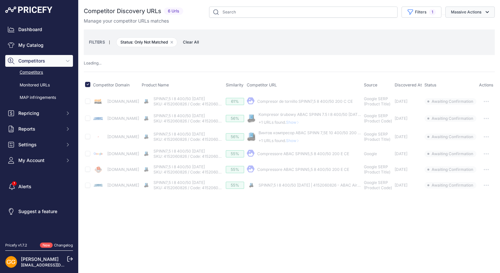
click at [489, 9] on icon "button" at bounding box center [487, 12] width 7 height 7
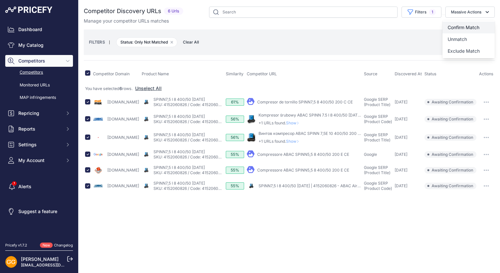
click at [470, 24] on button "Confirm Match" at bounding box center [468, 28] width 52 height 12
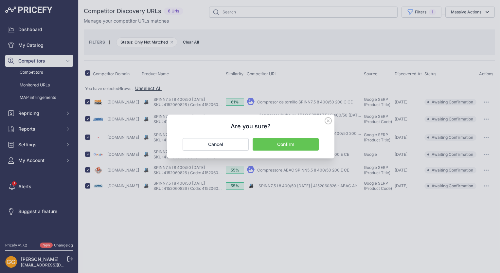
click at [285, 143] on button "Confirm" at bounding box center [285, 144] width 66 height 12
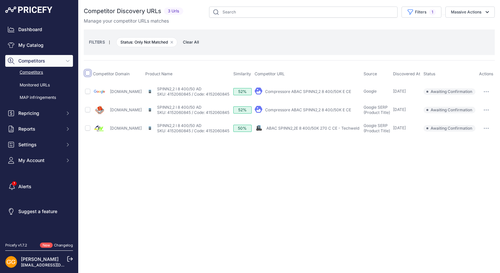
click at [87, 74] on input "checkbox" at bounding box center [87, 72] width 5 height 5
checkbox input "true"
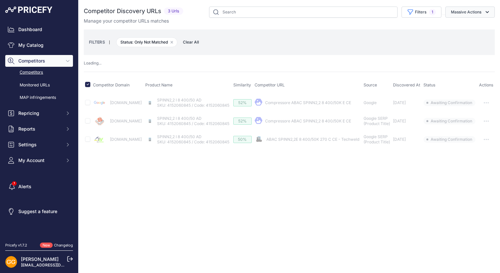
click at [482, 13] on button "Massive Actions" at bounding box center [469, 12] width 49 height 11
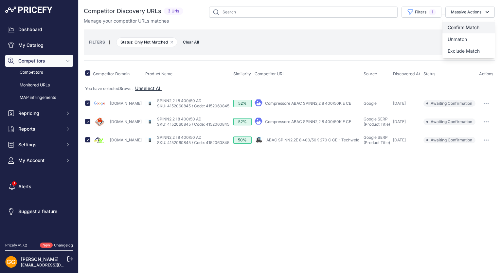
click at [481, 23] on button "Confirm Match" at bounding box center [468, 28] width 52 height 12
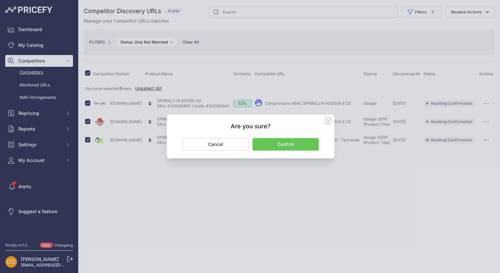
click at [306, 140] on button "Confirm" at bounding box center [285, 144] width 66 height 12
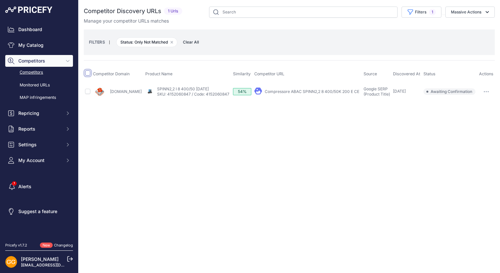
click at [88, 73] on input "checkbox" at bounding box center [87, 72] width 5 height 5
checkbox input "true"
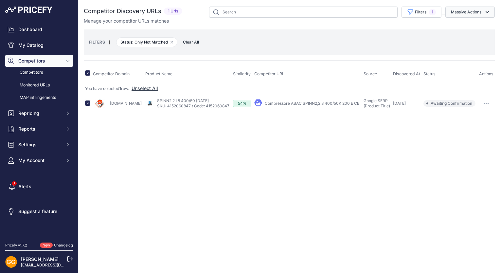
click at [480, 12] on button "Massive Actions" at bounding box center [469, 12] width 49 height 11
click at [473, 27] on span "Confirm Match" at bounding box center [463, 28] width 32 height 6
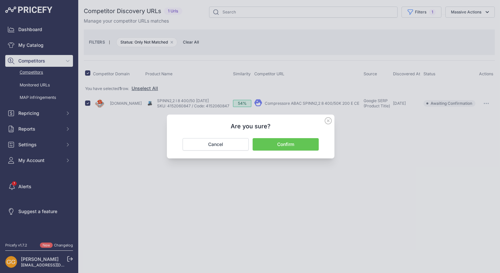
click at [299, 142] on button "Confirm" at bounding box center [285, 144] width 66 height 12
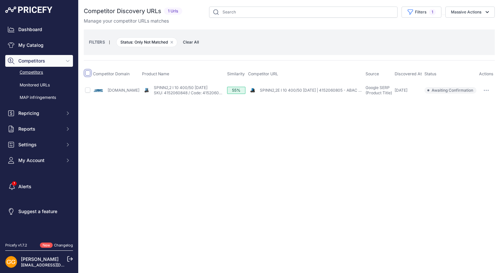
click at [89, 73] on input "checkbox" at bounding box center [87, 72] width 5 height 5
checkbox input "true"
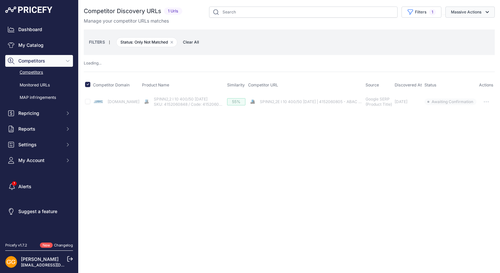
click at [455, 11] on button "Massive Actions" at bounding box center [469, 12] width 49 height 11
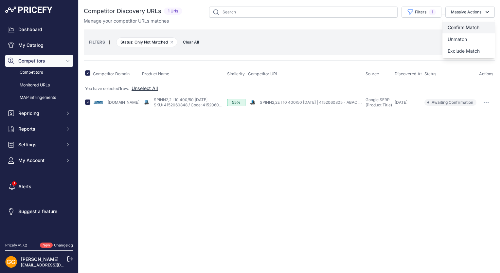
click at [459, 26] on span "Confirm Match" at bounding box center [463, 28] width 32 height 6
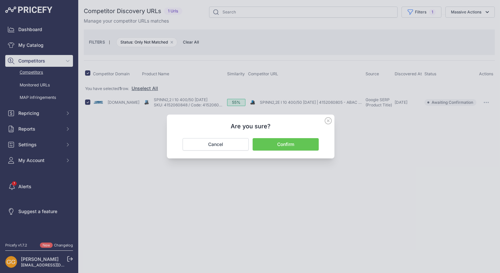
click at [293, 144] on button "Confirm" at bounding box center [285, 144] width 66 height 12
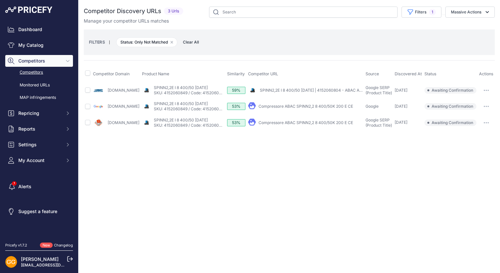
click at [84, 74] on th at bounding box center [88, 74] width 8 height 16
click at [86, 73] on input "checkbox" at bounding box center [87, 72] width 5 height 5
checkbox input "true"
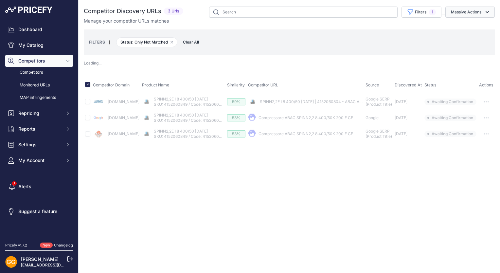
click at [473, 12] on button "Massive Actions" at bounding box center [469, 12] width 49 height 11
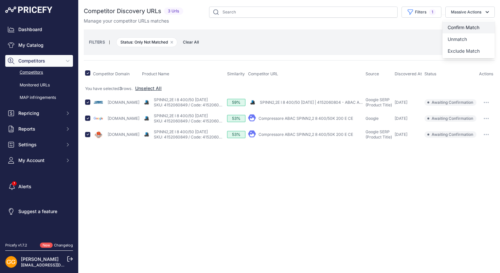
click at [468, 26] on span "Confirm Match" at bounding box center [463, 28] width 32 height 6
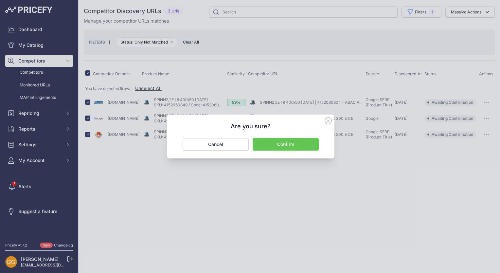
click at [291, 145] on button "Confirm" at bounding box center [285, 144] width 66 height 12
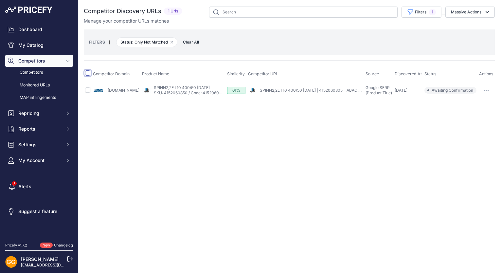
click at [89, 72] on input "checkbox" at bounding box center [87, 72] width 5 height 5
checkbox input "true"
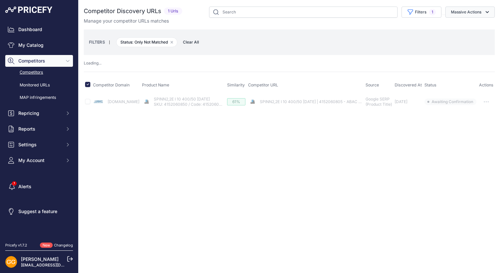
click at [458, 10] on button "Massive Actions" at bounding box center [469, 12] width 49 height 11
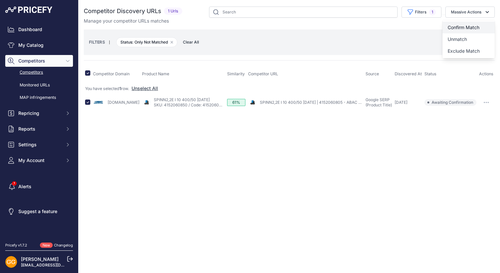
click at [463, 27] on span "Confirm Match" at bounding box center [463, 28] width 32 height 6
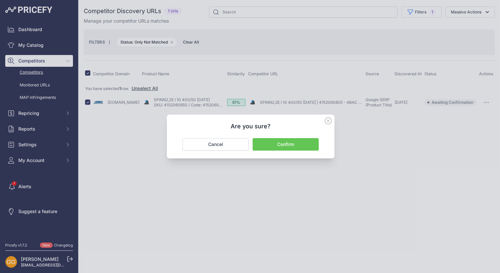
click at [280, 146] on button "Confirm" at bounding box center [285, 144] width 66 height 12
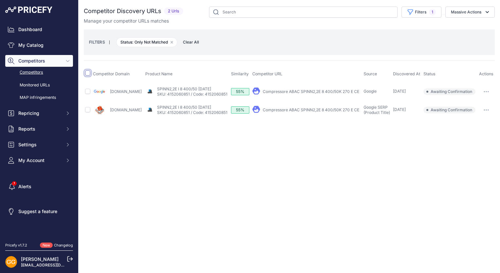
click at [86, 73] on input "checkbox" at bounding box center [87, 72] width 5 height 5
checkbox input "true"
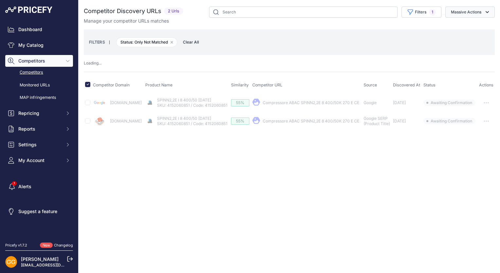
click at [488, 9] on button "Massive Actions" at bounding box center [469, 12] width 49 height 11
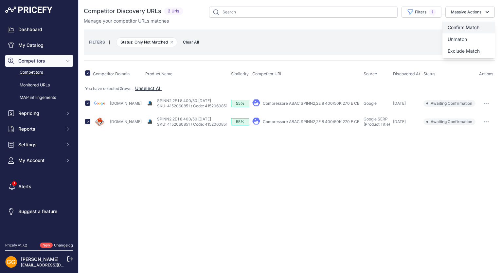
click at [464, 25] on span "Confirm Match" at bounding box center [463, 28] width 32 height 6
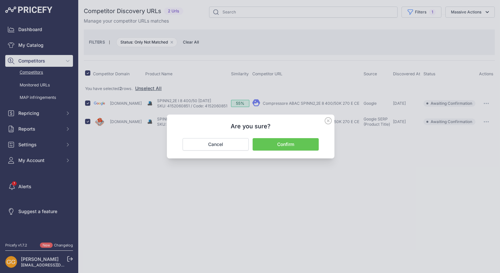
click at [293, 145] on button "Confirm" at bounding box center [285, 144] width 66 height 12
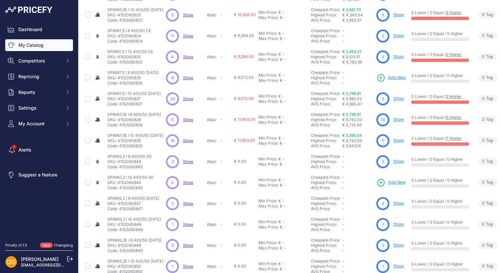
scroll to position [124, 0]
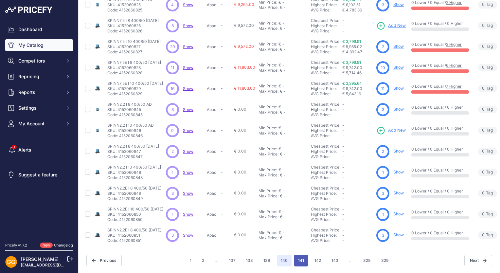
click at [300, 254] on button "141" at bounding box center [301, 260] width 14 height 12
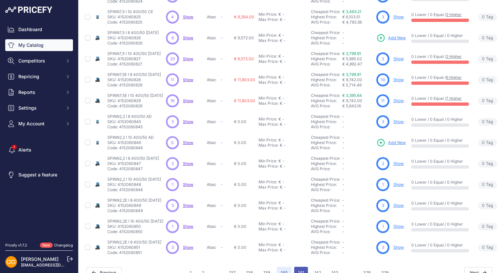
scroll to position [141, 0]
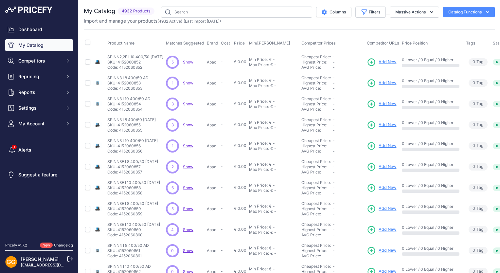
click at [186, 61] on span "Show" at bounding box center [188, 62] width 10 height 5
click at [189, 82] on span "Show" at bounding box center [188, 82] width 10 height 5
click at [189, 105] on span "Show" at bounding box center [188, 103] width 10 height 5
click at [188, 126] on span "Show" at bounding box center [188, 124] width 10 height 5
click at [189, 144] on span "Show" at bounding box center [188, 145] width 10 height 5
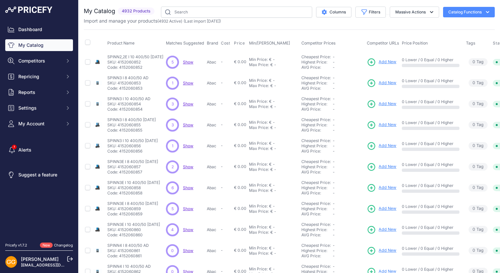
click at [190, 164] on span "Show" at bounding box center [188, 166] width 10 height 5
click at [189, 187] on span "Show" at bounding box center [188, 187] width 10 height 5
click at [187, 209] on span "Show" at bounding box center [188, 208] width 10 height 5
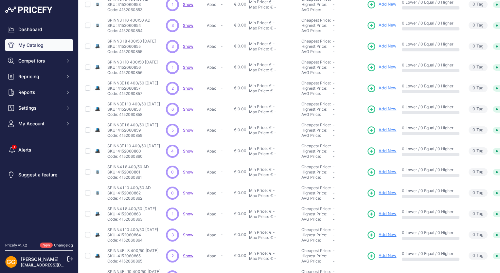
scroll to position [124, 0]
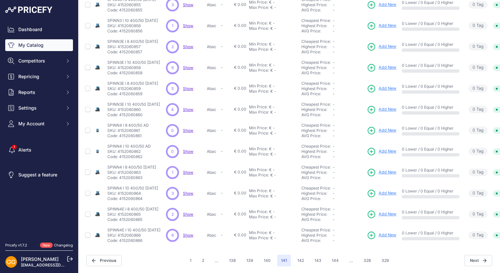
click at [185, 107] on span "Show" at bounding box center [188, 109] width 10 height 5
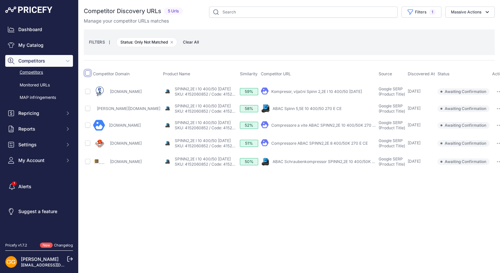
click at [86, 73] on input "checkbox" at bounding box center [87, 72] width 5 height 5
checkbox input "true"
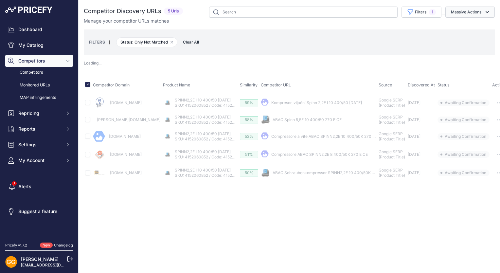
click at [473, 11] on button "Massive Actions" at bounding box center [469, 12] width 49 height 11
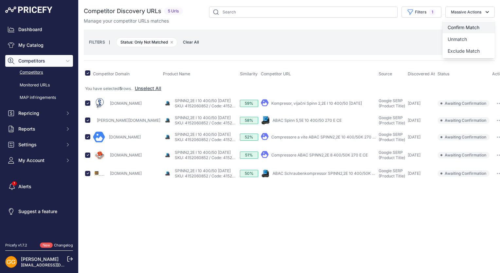
click at [476, 26] on span "Confirm Match" at bounding box center [463, 28] width 32 height 6
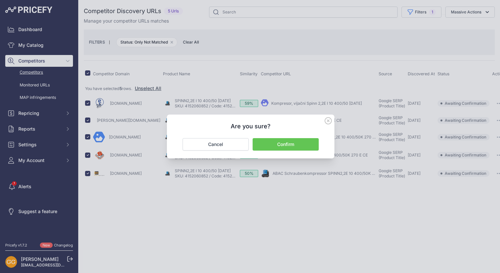
click at [295, 143] on button "Confirm" at bounding box center [285, 144] width 66 height 12
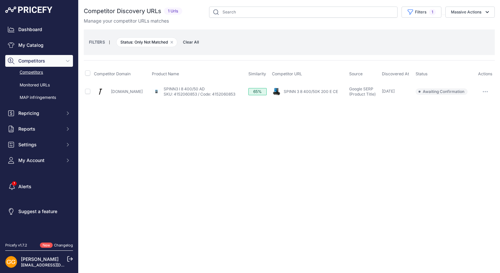
click at [85, 72] on th at bounding box center [88, 74] width 9 height 16
click at [88, 75] on input "checkbox" at bounding box center [87, 72] width 5 height 5
checkbox input "true"
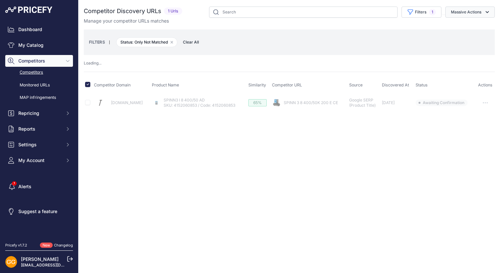
click at [463, 13] on button "Massive Actions" at bounding box center [469, 12] width 49 height 11
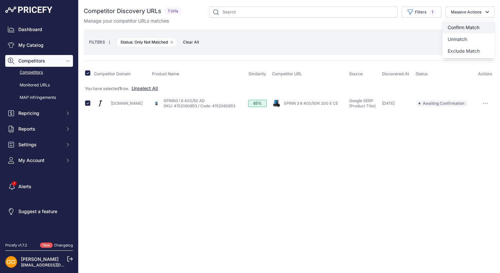
click at [469, 24] on button "Confirm Match" at bounding box center [468, 28] width 52 height 12
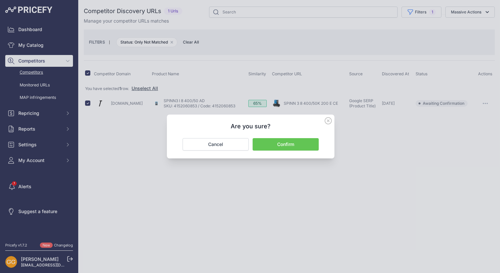
click at [299, 143] on button "Confirm" at bounding box center [285, 144] width 66 height 12
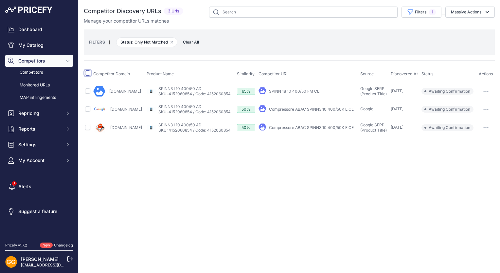
click at [87, 72] on input "checkbox" at bounding box center [87, 72] width 5 height 5
checkbox input "true"
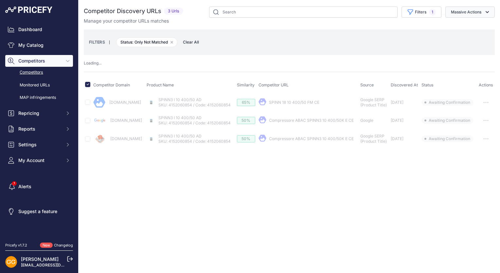
click at [475, 12] on button "Massive Actions" at bounding box center [469, 12] width 49 height 11
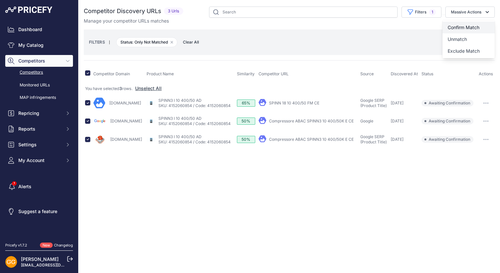
click at [473, 24] on button "Confirm Match" at bounding box center [468, 28] width 52 height 12
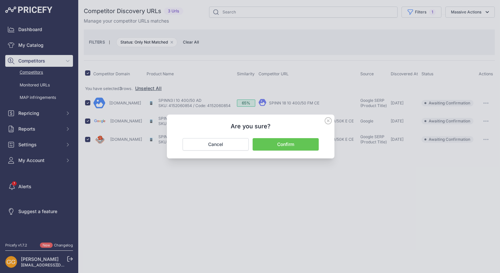
click at [296, 142] on button "Confirm" at bounding box center [285, 144] width 66 height 12
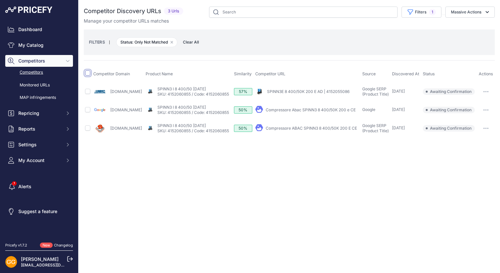
click at [88, 74] on input "checkbox" at bounding box center [87, 72] width 5 height 5
checkbox input "true"
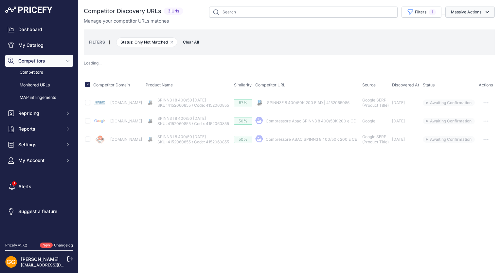
click at [471, 13] on button "Massive Actions" at bounding box center [469, 12] width 49 height 11
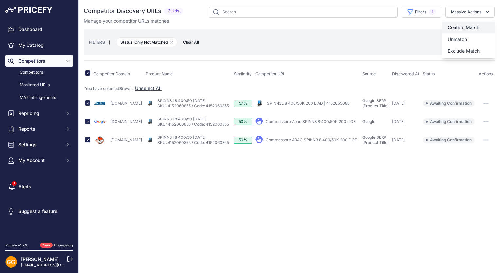
click at [477, 23] on button "Confirm Match" at bounding box center [468, 28] width 52 height 12
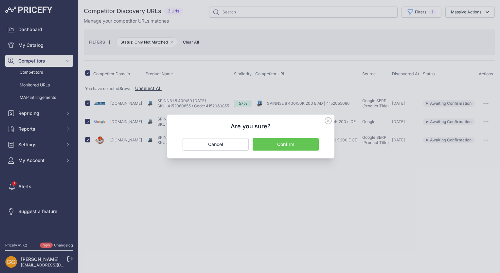
click at [284, 144] on button "Confirm" at bounding box center [285, 144] width 66 height 12
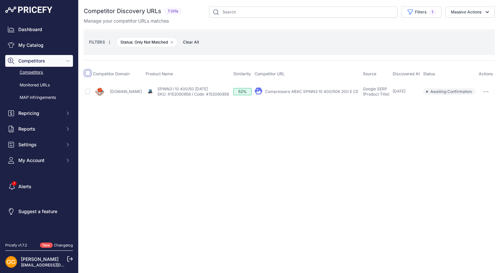
click at [87, 72] on input "checkbox" at bounding box center [87, 72] width 5 height 5
checkbox input "true"
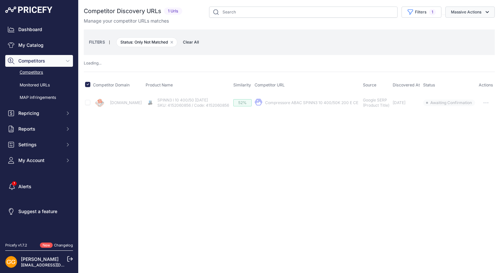
click at [482, 14] on button "Massive Actions" at bounding box center [469, 12] width 49 height 11
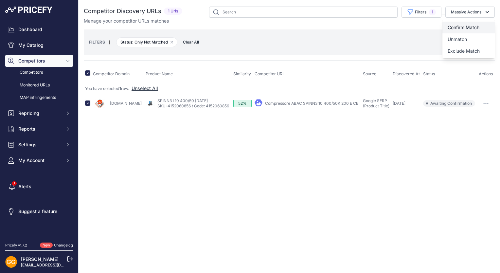
click at [477, 24] on button "Confirm Match" at bounding box center [468, 28] width 52 height 12
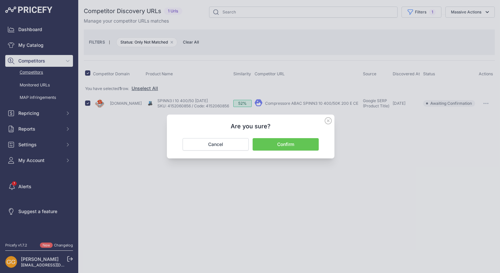
click at [312, 145] on button "Confirm" at bounding box center [285, 144] width 66 height 12
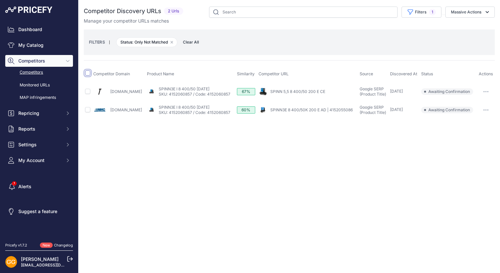
click at [88, 74] on input "checkbox" at bounding box center [87, 72] width 5 height 5
checkbox input "true"
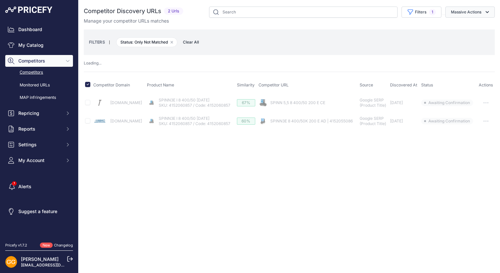
click at [482, 14] on button "Massive Actions" at bounding box center [469, 12] width 49 height 11
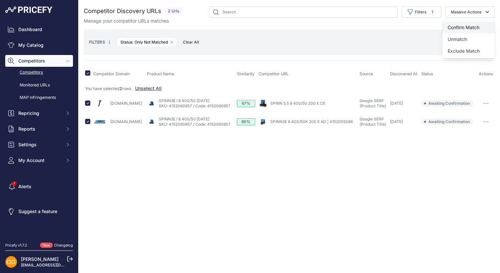
drag, startPoint x: 461, startPoint y: 24, endPoint x: 458, endPoint y: 26, distance: 3.5
click at [461, 25] on span "Confirm Match" at bounding box center [463, 28] width 32 height 6
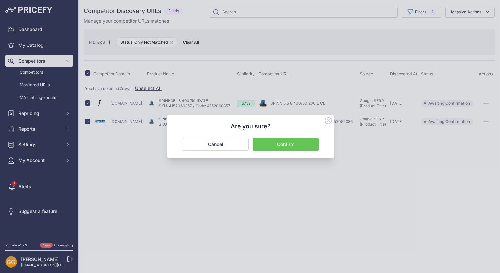
click at [299, 143] on button "Confirm" at bounding box center [285, 144] width 66 height 12
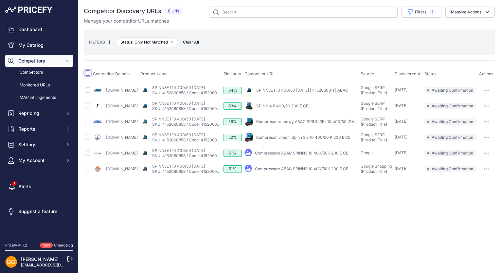
click at [88, 74] on input "checkbox" at bounding box center [87, 72] width 5 height 5
checkbox input "true"
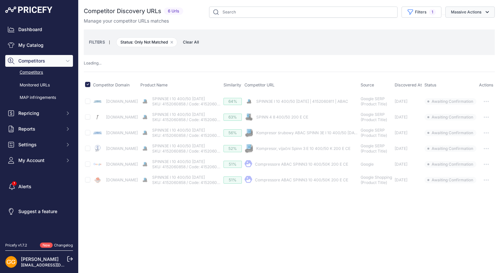
click at [482, 14] on button "Massive Actions" at bounding box center [469, 12] width 49 height 11
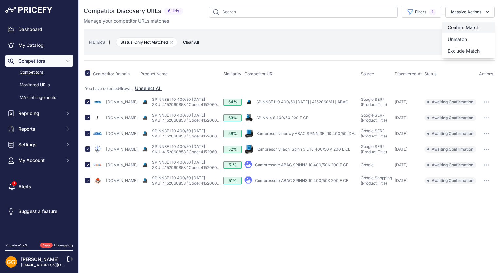
click at [467, 25] on span "Confirm Match" at bounding box center [463, 28] width 32 height 6
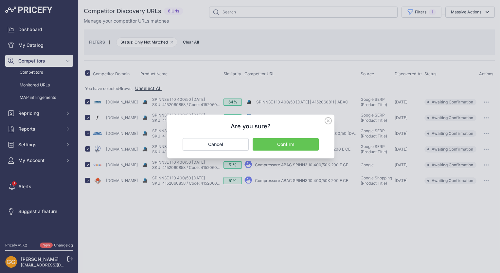
click at [309, 143] on button "Confirm" at bounding box center [285, 144] width 66 height 12
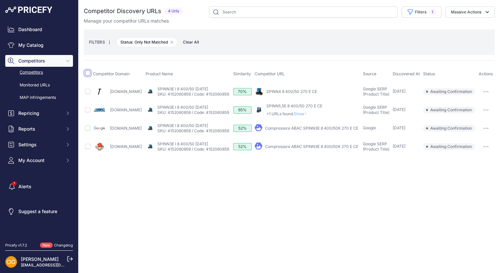
click at [88, 74] on input "checkbox" at bounding box center [87, 72] width 5 height 5
checkbox input "true"
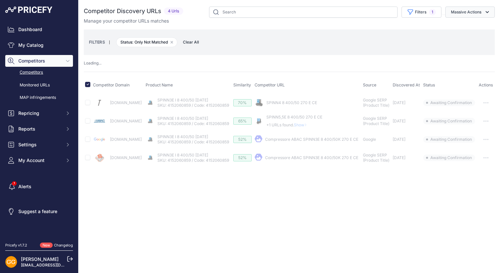
click at [479, 11] on button "Massive Actions" at bounding box center [469, 12] width 49 height 11
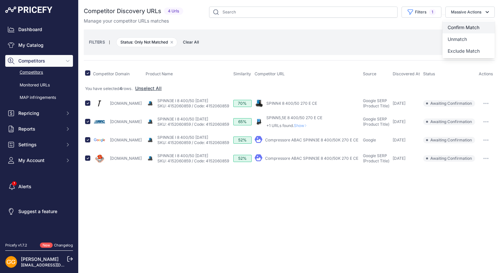
click at [471, 24] on button "Confirm Match" at bounding box center [468, 28] width 52 height 12
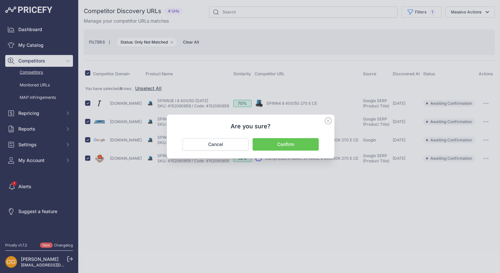
click at [276, 145] on button "Confirm" at bounding box center [285, 144] width 66 height 12
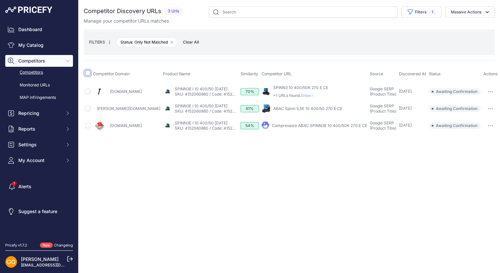
click at [89, 74] on input "checkbox" at bounding box center [87, 72] width 5 height 5
checkbox input "true"
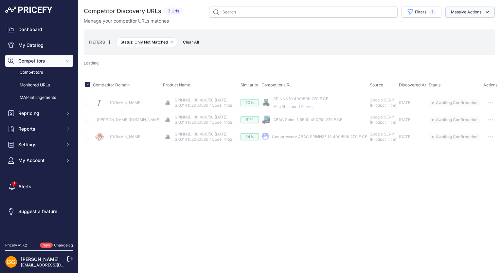
click at [485, 14] on icon "button" at bounding box center [487, 12] width 7 height 7
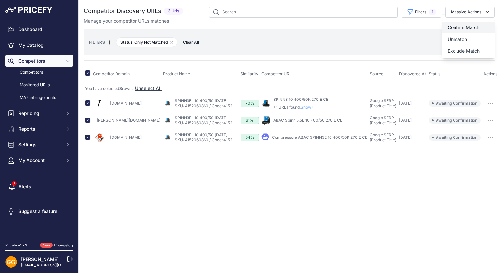
click at [468, 24] on button "Confirm Match" at bounding box center [468, 28] width 52 height 12
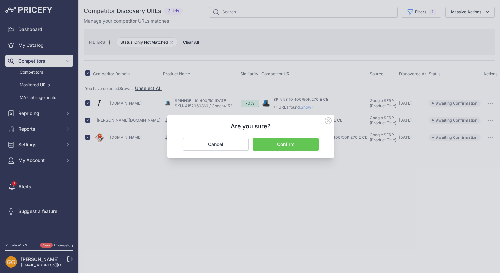
click at [294, 146] on button "Confirm" at bounding box center [285, 144] width 66 height 12
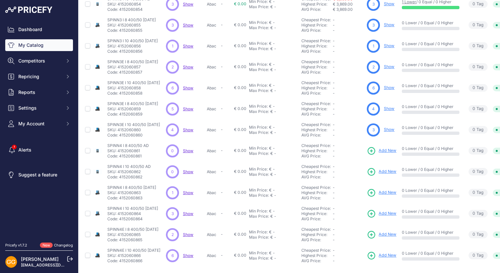
scroll to position [124, 0]
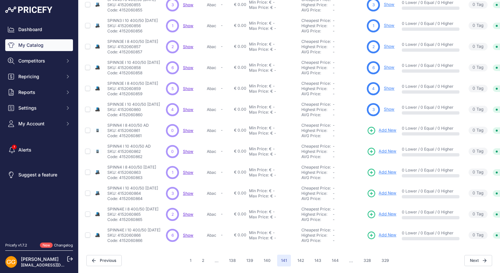
click at [187, 170] on span "Show" at bounding box center [188, 172] width 10 height 5
click at [187, 191] on span "Show" at bounding box center [188, 193] width 10 height 5
click at [188, 212] on span "Show" at bounding box center [188, 214] width 10 height 5
click at [187, 232] on span "Show" at bounding box center [188, 234] width 10 height 5
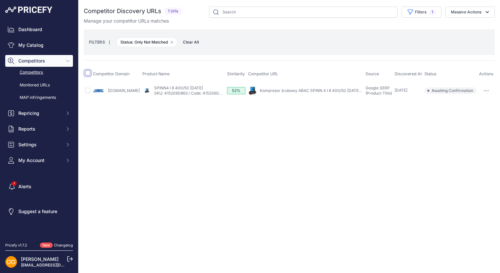
click at [88, 73] on input "checkbox" at bounding box center [87, 72] width 5 height 5
checkbox input "true"
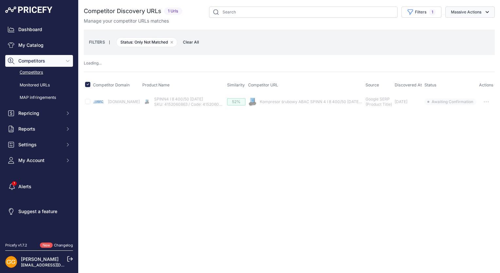
click at [486, 12] on icon "button" at bounding box center [487, 12] width 7 height 7
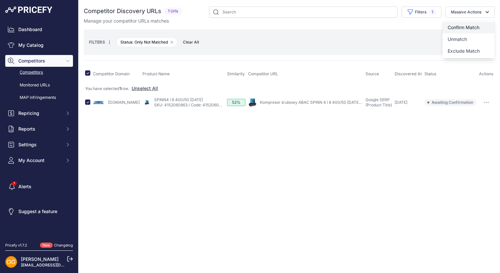
click at [467, 25] on span "Confirm Match" at bounding box center [463, 28] width 32 height 6
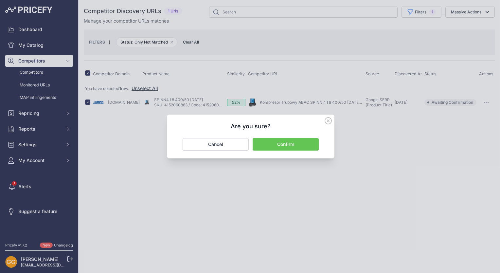
click at [285, 141] on button "Confirm" at bounding box center [285, 144] width 66 height 12
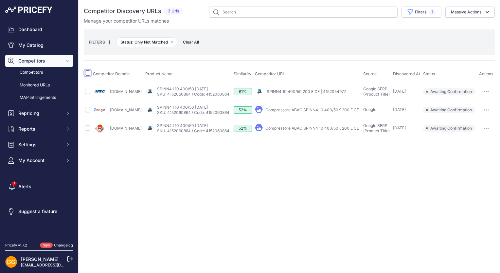
click at [88, 73] on input "checkbox" at bounding box center [87, 72] width 5 height 5
checkbox input "true"
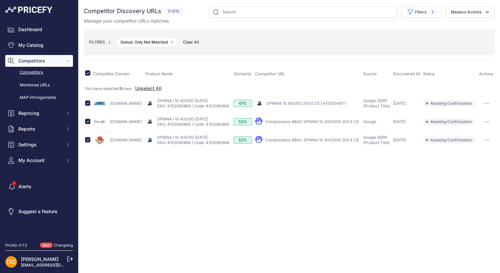
click at [263, 192] on div "Close You are not connected to the internet." at bounding box center [288, 136] width 421 height 273
click at [479, 9] on button "Massive Actions" at bounding box center [469, 12] width 49 height 11
click at [451, 26] on span "Confirm Match" at bounding box center [463, 28] width 32 height 6
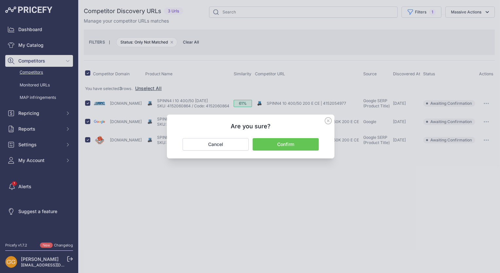
click at [289, 146] on button "Confirm" at bounding box center [285, 144] width 66 height 12
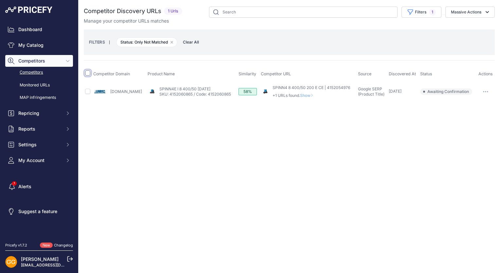
click at [87, 71] on input "checkbox" at bounding box center [87, 72] width 5 height 5
checkbox input "true"
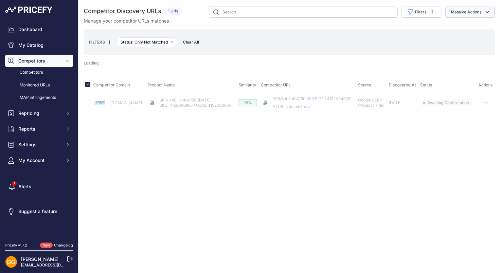
click at [468, 9] on button "Massive Actions" at bounding box center [469, 12] width 49 height 11
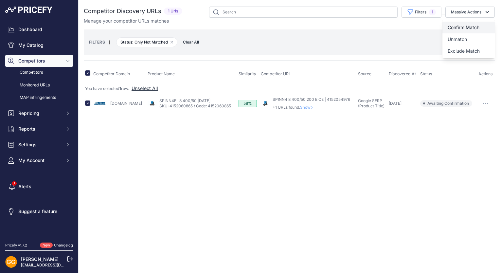
click at [467, 24] on button "Confirm Match" at bounding box center [468, 28] width 52 height 12
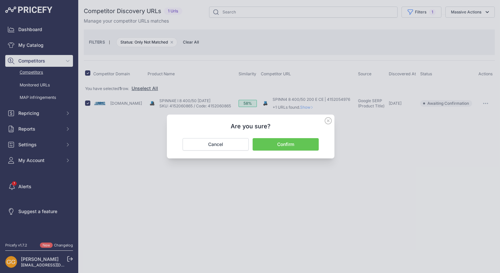
click at [301, 142] on button "Confirm" at bounding box center [285, 144] width 66 height 12
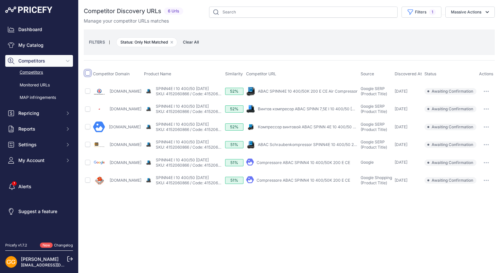
click at [89, 73] on input "checkbox" at bounding box center [87, 72] width 5 height 5
checkbox input "true"
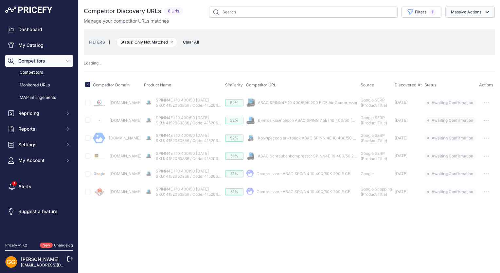
click at [475, 14] on button "Massive Actions" at bounding box center [469, 12] width 49 height 11
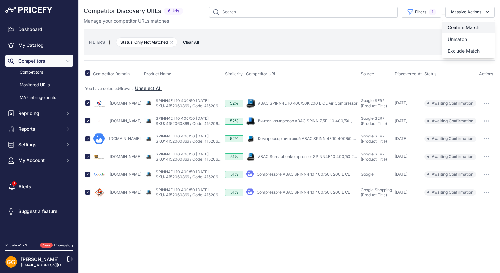
click at [477, 24] on button "Confirm Match" at bounding box center [468, 28] width 52 height 12
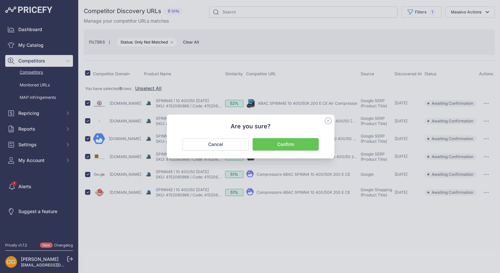
click at [301, 140] on button "Confirm" at bounding box center [285, 144] width 66 height 12
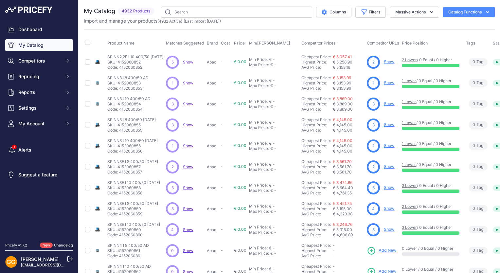
scroll to position [124, 0]
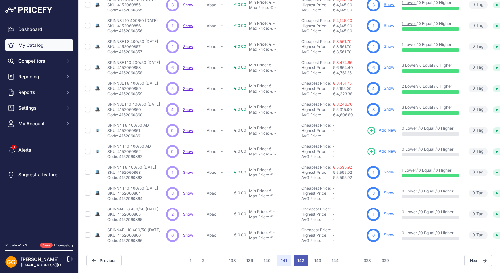
click at [299, 254] on button "142" at bounding box center [300, 260] width 14 height 12
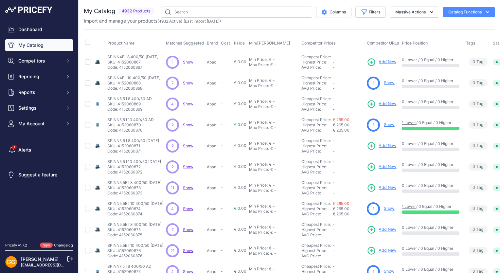
click at [187, 61] on span "Show" at bounding box center [188, 62] width 10 height 5
click at [190, 81] on span "Show" at bounding box center [188, 82] width 10 height 5
click at [191, 102] on span "Show" at bounding box center [188, 103] width 10 height 5
click at [188, 124] on span "Show" at bounding box center [188, 124] width 10 height 5
click at [188, 146] on span "Show" at bounding box center [188, 145] width 10 height 5
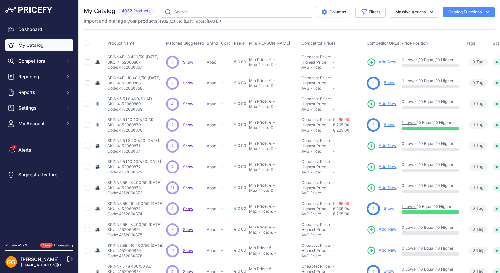
click at [188, 165] on span "Show" at bounding box center [188, 166] width 10 height 5
click at [191, 186] on span "Show" at bounding box center [188, 187] width 10 height 5
click at [190, 210] on p "Show Discovering..." at bounding box center [188, 208] width 10 height 5
click at [191, 207] on span "Show" at bounding box center [188, 208] width 10 height 5
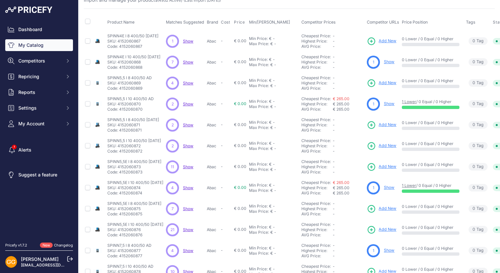
scroll to position [33, 0]
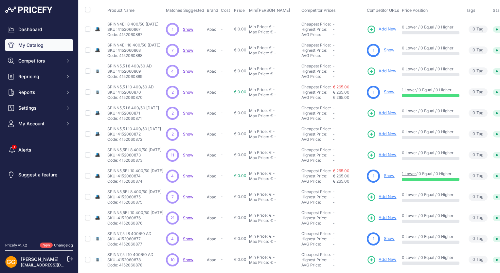
click at [187, 198] on span "Show" at bounding box center [188, 196] width 10 height 5
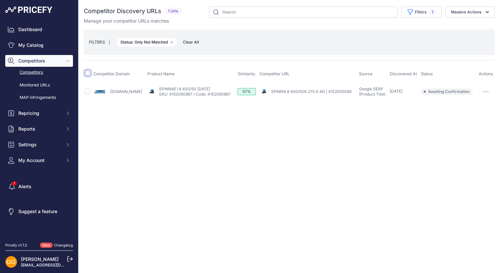
click at [88, 72] on input "checkbox" at bounding box center [87, 72] width 5 height 5
checkbox input "true"
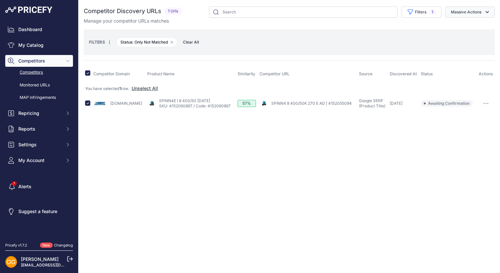
click at [484, 10] on icon "button" at bounding box center [487, 12] width 7 height 7
click at [479, 26] on button "Confirm Match" at bounding box center [468, 28] width 52 height 12
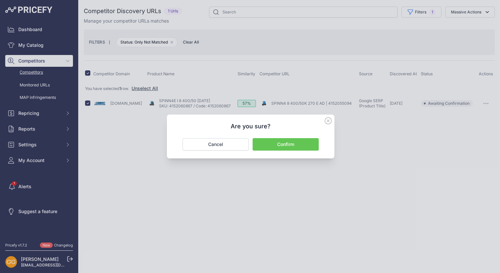
click at [280, 143] on button "Confirm" at bounding box center [285, 144] width 66 height 12
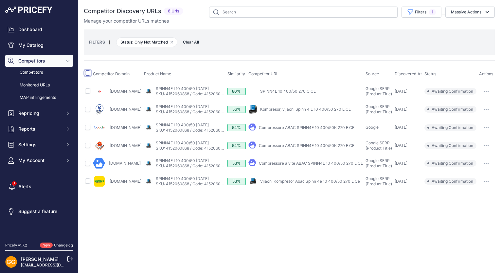
click at [89, 75] on input "checkbox" at bounding box center [87, 72] width 5 height 5
checkbox input "true"
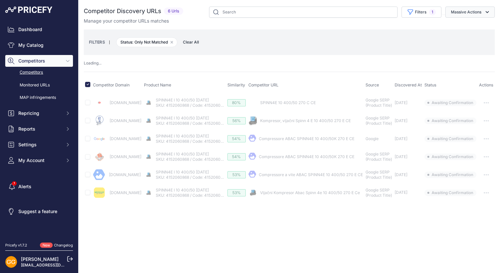
click at [475, 16] on button "Massive Actions" at bounding box center [469, 12] width 49 height 11
click at [476, 23] on button "Confirm Match" at bounding box center [468, 28] width 52 height 12
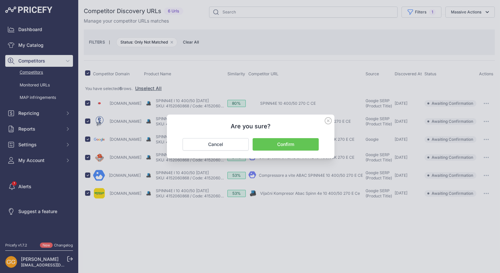
click at [303, 141] on button "Confirm" at bounding box center [285, 144] width 66 height 12
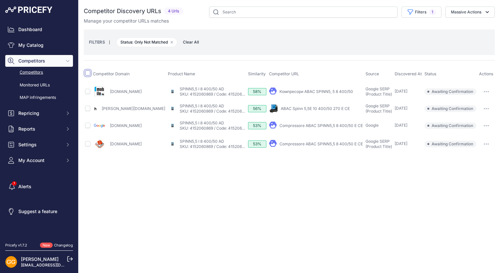
click at [88, 73] on input "checkbox" at bounding box center [87, 72] width 5 height 5
checkbox input "true"
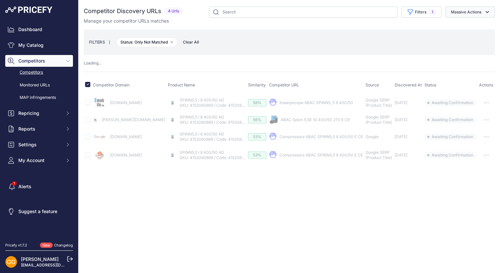
click at [477, 12] on button "Massive Actions" at bounding box center [469, 12] width 49 height 11
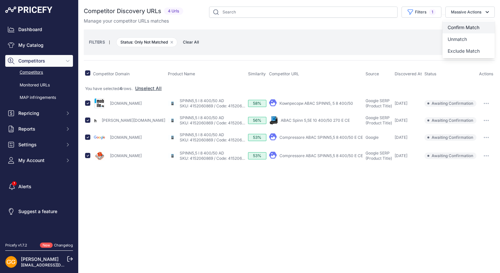
click at [478, 22] on button "Confirm Match" at bounding box center [468, 28] width 52 height 12
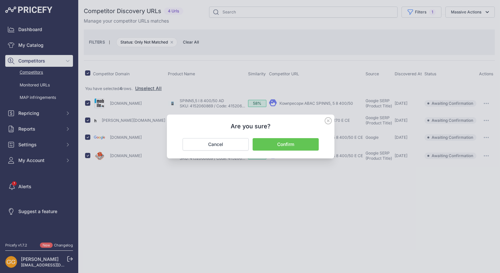
click at [295, 141] on button "Confirm" at bounding box center [285, 144] width 66 height 12
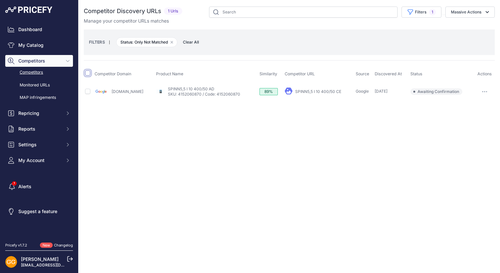
click at [87, 71] on input "checkbox" at bounding box center [87, 72] width 5 height 5
checkbox input "true"
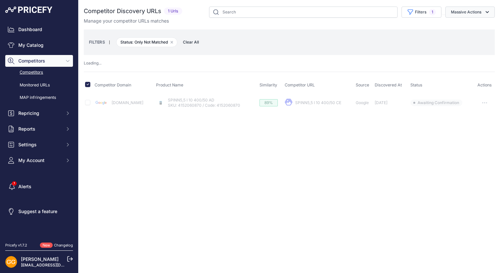
click at [480, 13] on button "Massive Actions" at bounding box center [469, 12] width 49 height 11
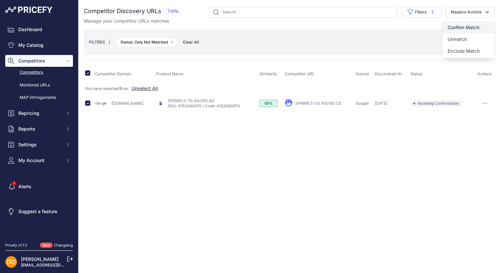
click at [472, 24] on button "Confirm Match" at bounding box center [468, 28] width 52 height 12
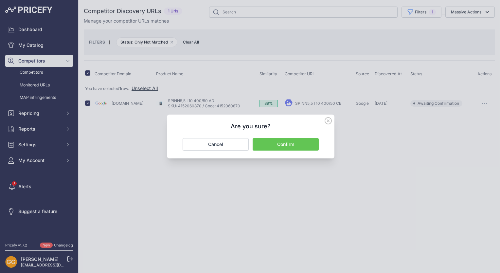
click at [301, 142] on button "Confirm" at bounding box center [285, 144] width 66 height 12
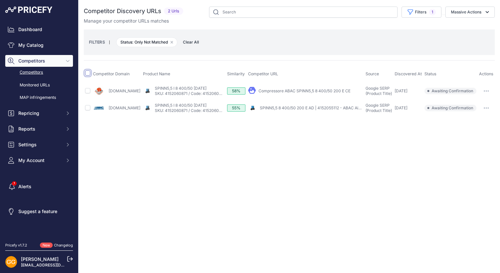
click at [89, 74] on input "checkbox" at bounding box center [87, 72] width 5 height 5
checkbox input "true"
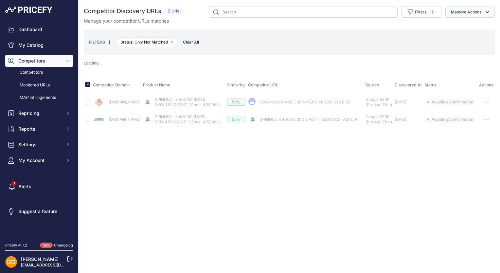
click at [471, 13] on button "Massive Actions" at bounding box center [469, 12] width 49 height 11
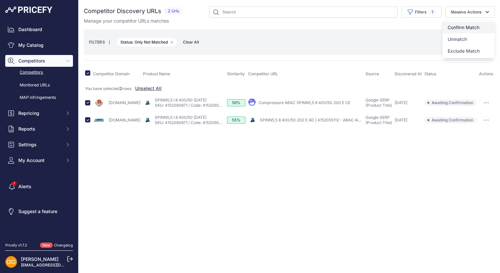
click at [473, 23] on button "Confirm Match" at bounding box center [468, 28] width 52 height 12
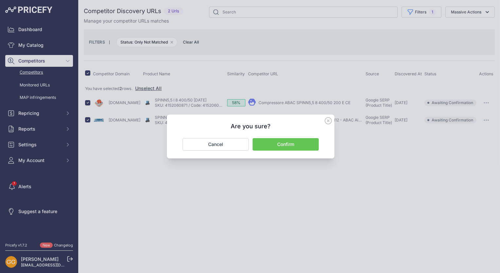
click at [300, 142] on button "Confirm" at bounding box center [285, 144] width 66 height 12
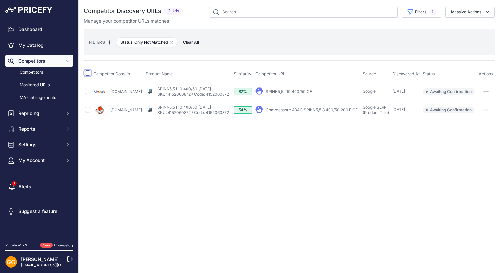
click at [86, 74] on input "checkbox" at bounding box center [87, 72] width 5 height 5
checkbox input "true"
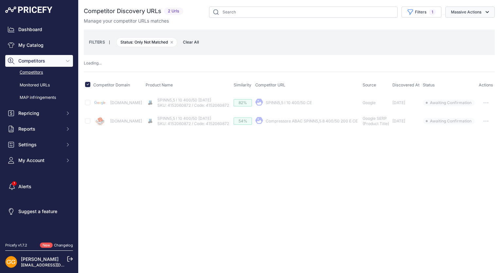
click at [483, 14] on button "Massive Actions" at bounding box center [469, 12] width 49 height 11
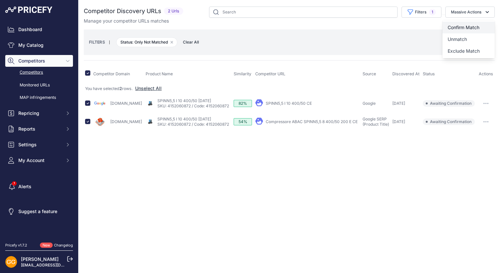
click at [480, 25] on button "Confirm Match" at bounding box center [468, 28] width 52 height 12
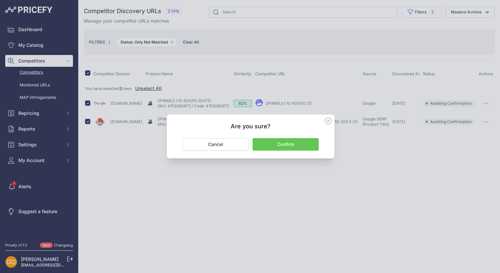
click at [295, 142] on button "Confirm" at bounding box center [285, 144] width 66 height 12
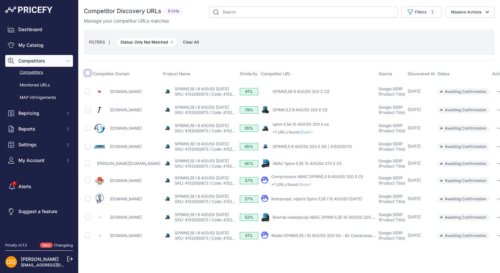
click at [88, 73] on input "checkbox" at bounding box center [87, 72] width 5 height 5
checkbox input "true"
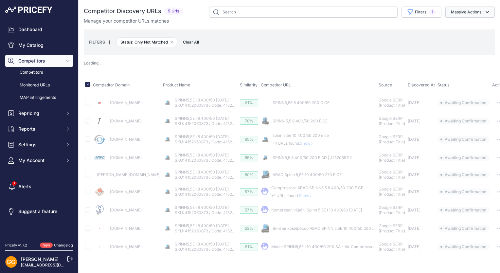
click at [474, 13] on button "Massive Actions" at bounding box center [469, 12] width 49 height 11
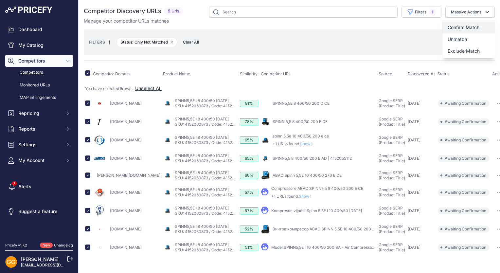
click at [458, 26] on span "Confirm Match" at bounding box center [463, 28] width 32 height 6
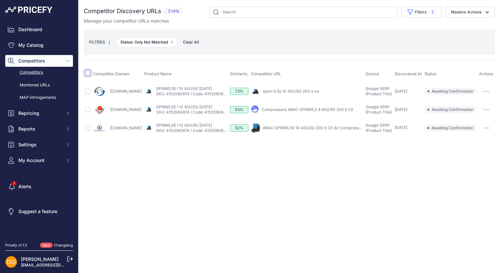
click at [89, 72] on input "checkbox" at bounding box center [87, 72] width 5 height 5
checkbox input "true"
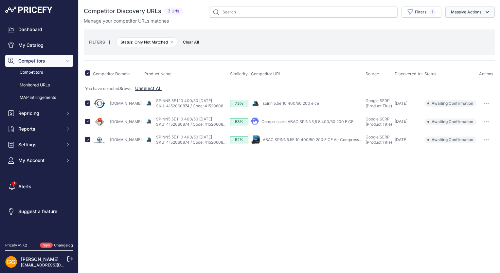
click at [463, 13] on button "Massive Actions" at bounding box center [469, 12] width 49 height 11
click at [457, 27] on span "Confirm Match" at bounding box center [463, 28] width 32 height 6
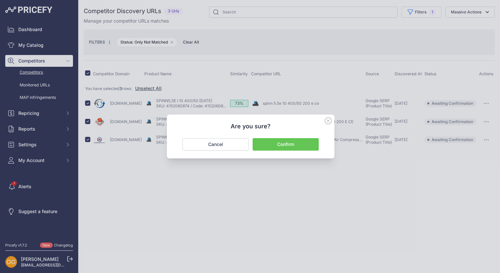
click at [277, 144] on button "Confirm" at bounding box center [285, 144] width 66 height 12
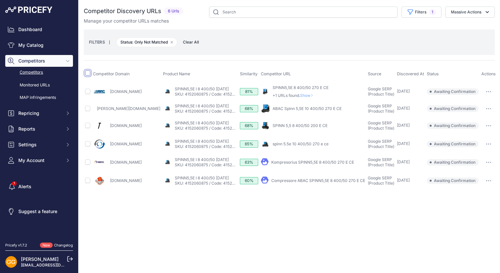
click at [88, 74] on input "checkbox" at bounding box center [87, 72] width 5 height 5
checkbox input "true"
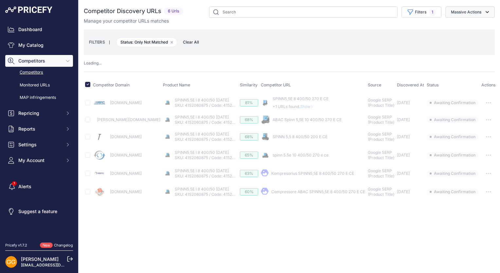
click at [487, 8] on button "Massive Actions" at bounding box center [469, 12] width 49 height 11
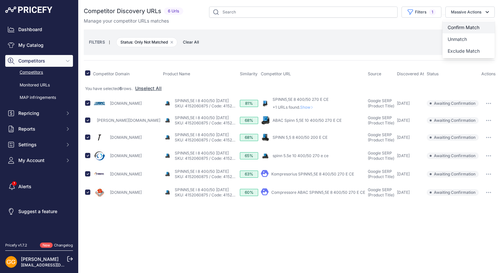
click at [473, 24] on button "Confirm Match" at bounding box center [468, 28] width 52 height 12
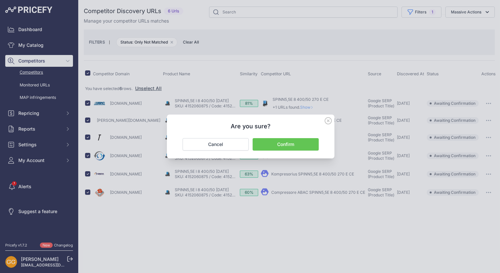
click at [290, 145] on button "Confirm" at bounding box center [285, 144] width 66 height 12
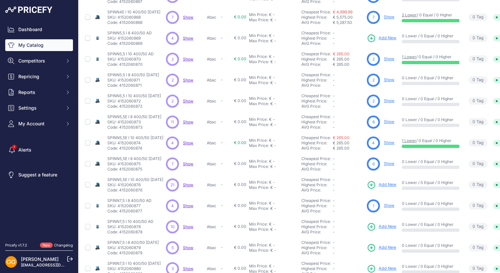
scroll to position [124, 0]
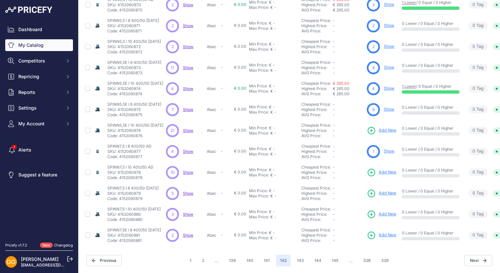
click at [191, 128] on span "Show" at bounding box center [188, 130] width 10 height 5
click at [190, 149] on span "Show" at bounding box center [188, 151] width 10 height 5
click at [189, 170] on span "Show" at bounding box center [188, 172] width 10 height 5
click at [189, 191] on span "Show" at bounding box center [188, 193] width 10 height 5
click at [186, 212] on span "Show" at bounding box center [188, 214] width 10 height 5
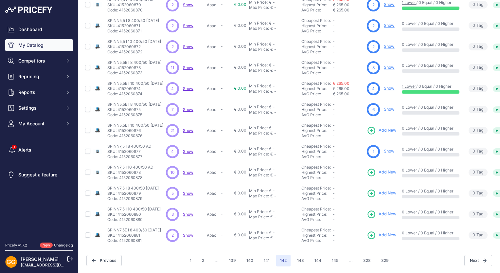
click at [187, 232] on span "Show" at bounding box center [188, 234] width 10 height 5
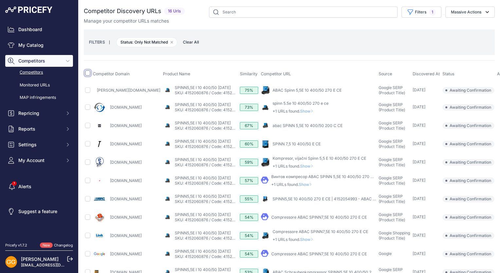
click at [88, 72] on input "checkbox" at bounding box center [87, 72] width 5 height 5
checkbox input "true"
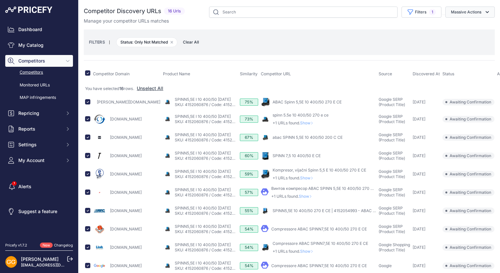
click at [475, 12] on button "Massive Actions" at bounding box center [469, 12] width 49 height 11
click at [451, 28] on span "Confirm Match" at bounding box center [463, 28] width 32 height 6
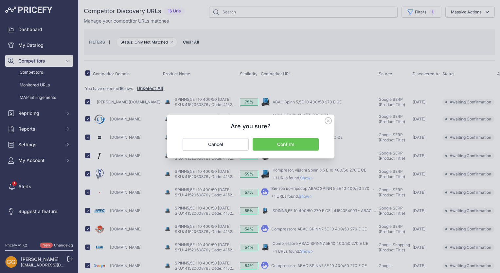
click at [290, 139] on button "Confirm" at bounding box center [285, 144] width 66 height 12
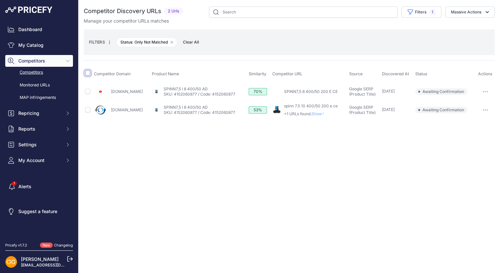
click at [88, 73] on input "checkbox" at bounding box center [87, 72] width 5 height 5
checkbox input "true"
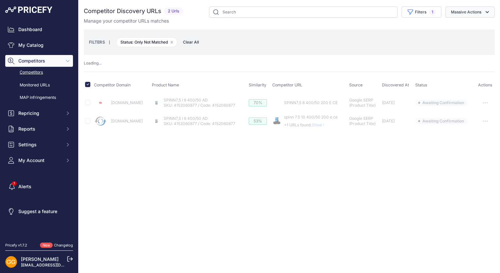
click at [482, 14] on button "Massive Actions" at bounding box center [469, 12] width 49 height 11
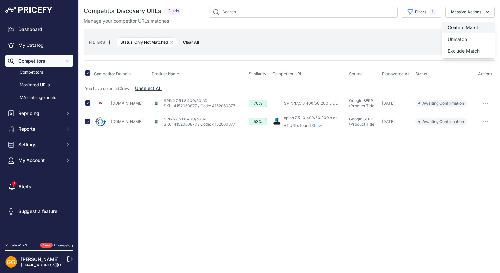
click at [466, 23] on button "Confirm Match" at bounding box center [468, 28] width 52 height 12
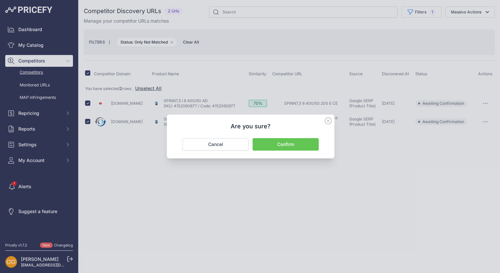
click at [282, 143] on button "Confirm" at bounding box center [285, 144] width 66 height 12
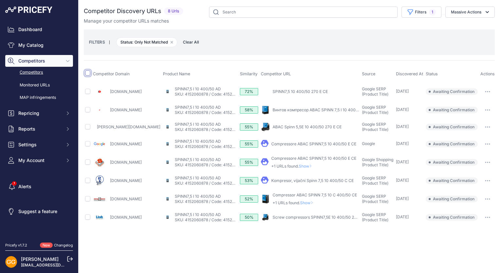
click at [90, 72] on input "checkbox" at bounding box center [87, 72] width 5 height 5
checkbox input "true"
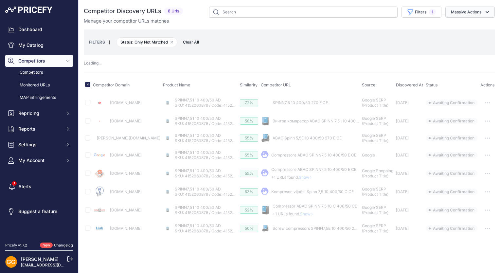
click at [489, 14] on icon "button" at bounding box center [487, 12] width 7 height 7
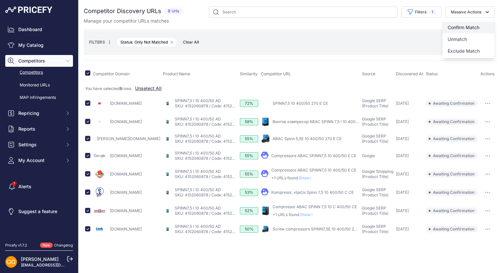
click at [478, 25] on span "Confirm Match" at bounding box center [463, 28] width 32 height 6
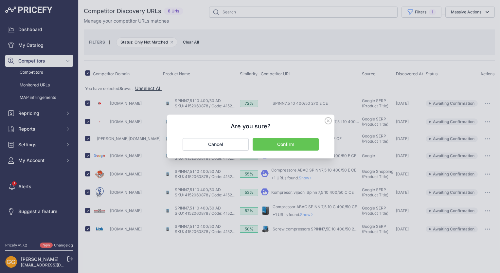
click at [297, 143] on button "Confirm" at bounding box center [285, 144] width 66 height 12
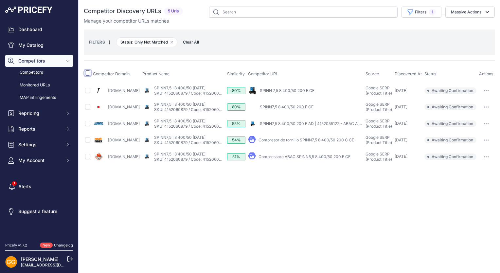
click at [89, 71] on input "checkbox" at bounding box center [87, 72] width 5 height 5
checkbox input "true"
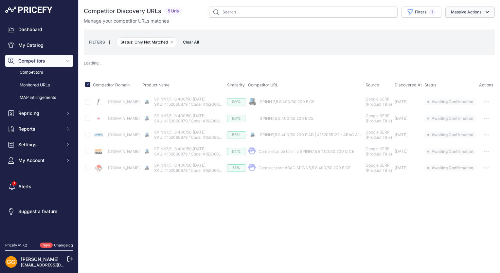
click at [475, 12] on button "Massive Actions" at bounding box center [469, 12] width 49 height 11
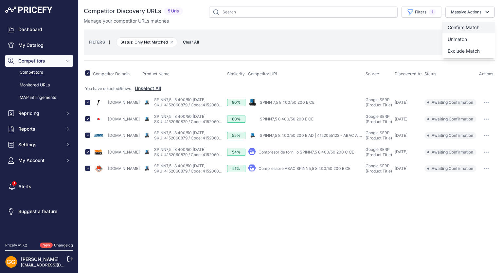
click at [474, 25] on span "Confirm Match" at bounding box center [463, 28] width 32 height 6
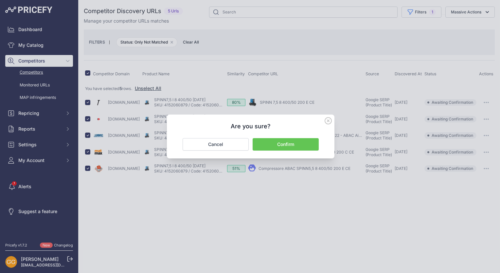
click at [311, 144] on button "Confirm" at bounding box center [285, 144] width 66 height 12
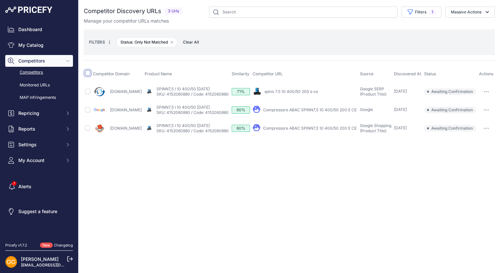
click at [86, 71] on input "checkbox" at bounding box center [87, 72] width 5 height 5
checkbox input "true"
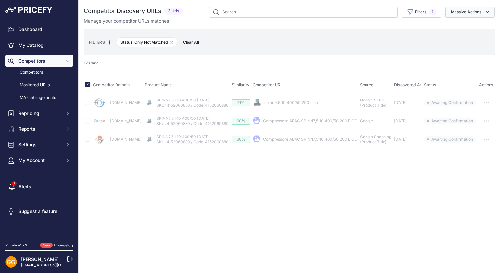
click at [469, 9] on button "Massive Actions" at bounding box center [469, 12] width 49 height 11
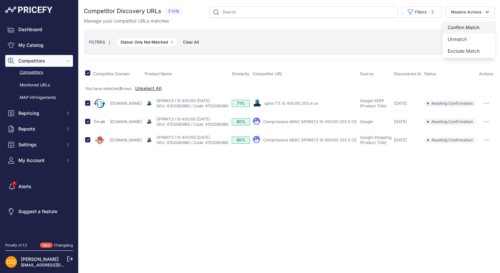
click at [470, 26] on span "Confirm Match" at bounding box center [463, 28] width 32 height 6
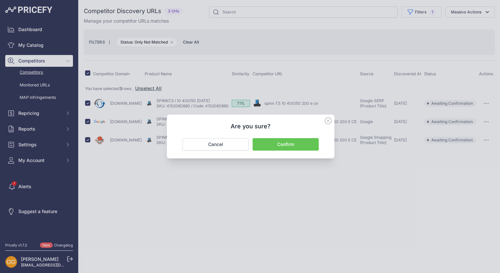
click at [304, 147] on button "Confirm" at bounding box center [285, 144] width 66 height 12
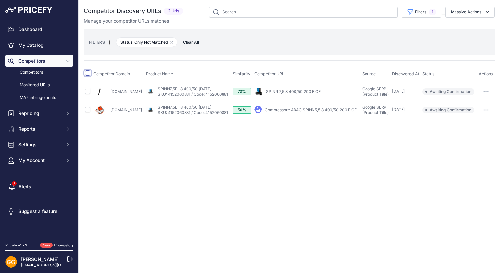
click at [85, 71] on input "checkbox" at bounding box center [87, 72] width 5 height 5
checkbox input "true"
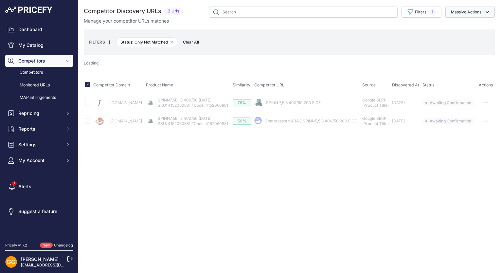
click at [470, 12] on button "Massive Actions" at bounding box center [469, 12] width 49 height 11
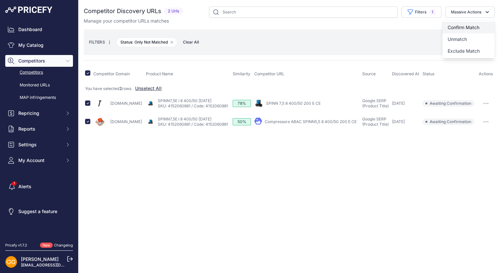
click at [475, 24] on button "Confirm Match" at bounding box center [468, 28] width 52 height 12
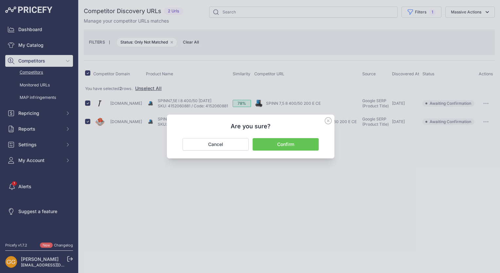
click at [290, 141] on button "Confirm" at bounding box center [285, 144] width 66 height 12
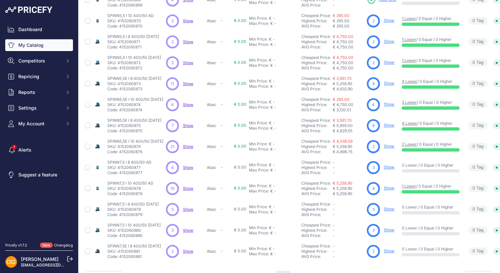
scroll to position [124, 0]
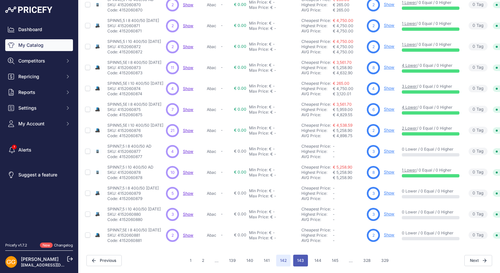
click at [296, 258] on button "143" at bounding box center [300, 260] width 15 height 12
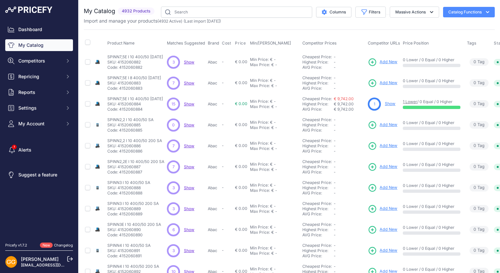
click at [193, 62] on span "Show" at bounding box center [189, 62] width 10 height 5
click at [189, 84] on span "Show" at bounding box center [189, 82] width 10 height 5
click at [187, 103] on span "Show" at bounding box center [189, 103] width 10 height 5
click at [190, 145] on span "Show" at bounding box center [189, 145] width 10 height 5
click at [190, 167] on span "Show" at bounding box center [189, 166] width 10 height 5
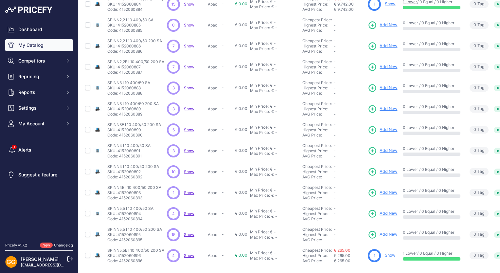
scroll to position [124, 0]
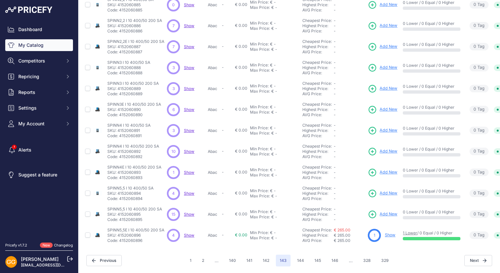
click at [187, 65] on span "Show" at bounding box center [189, 67] width 10 height 5
click at [189, 86] on span "Show" at bounding box center [189, 88] width 10 height 5
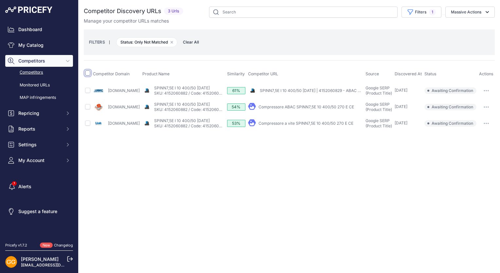
click at [88, 74] on input "checkbox" at bounding box center [87, 72] width 5 height 5
checkbox input "true"
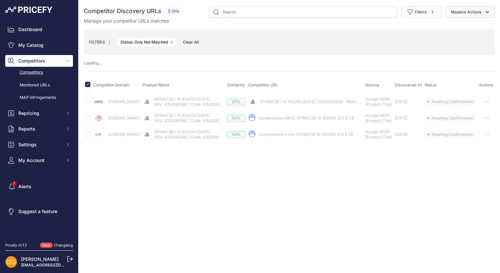
click at [481, 10] on button "Massive Actions" at bounding box center [469, 12] width 49 height 11
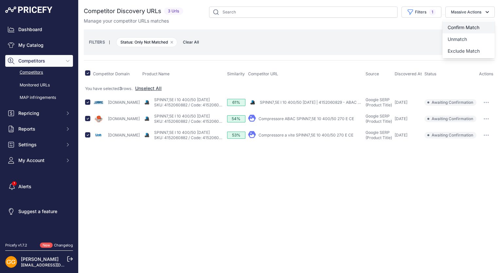
click at [477, 26] on span "Confirm Match" at bounding box center [463, 28] width 32 height 6
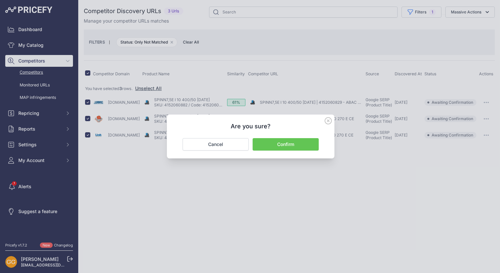
drag, startPoint x: 306, startPoint y: 144, endPoint x: 299, endPoint y: 133, distance: 12.4
click at [305, 144] on button "Confirm" at bounding box center [285, 144] width 66 height 12
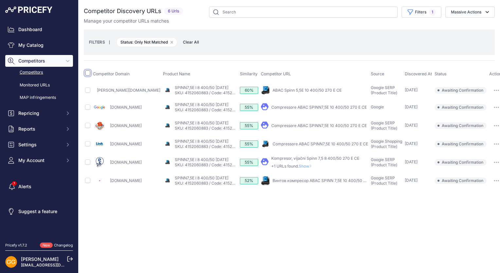
click at [86, 73] on input "checkbox" at bounding box center [87, 72] width 5 height 5
checkbox input "true"
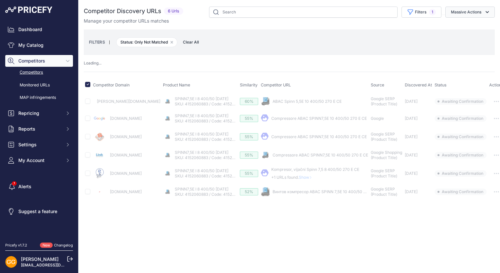
click at [490, 9] on button "Massive Actions" at bounding box center [469, 12] width 49 height 11
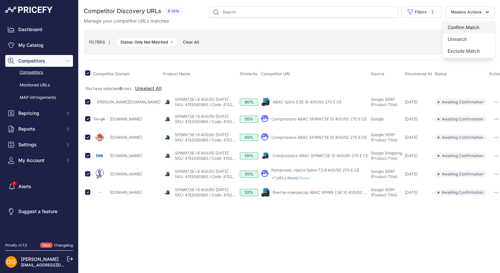
click at [460, 24] on button "Confirm Match" at bounding box center [468, 28] width 52 height 12
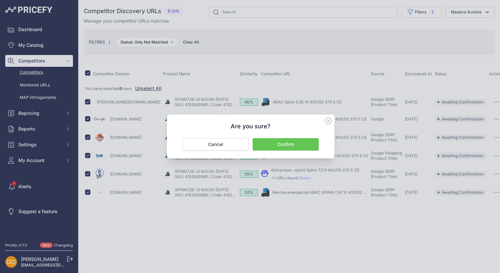
click at [302, 142] on button "Confirm" at bounding box center [285, 144] width 66 height 12
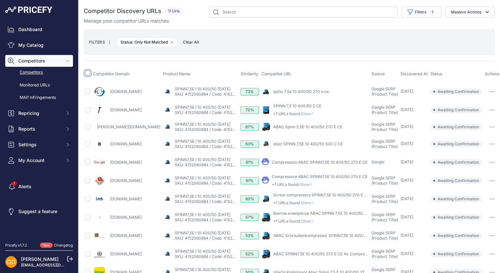
click at [88, 73] on input "checkbox" at bounding box center [87, 72] width 5 height 5
checkbox input "true"
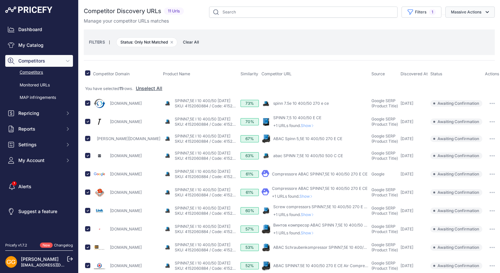
click at [467, 10] on button "Massive Actions" at bounding box center [469, 12] width 49 height 11
click at [462, 24] on button "Confirm Match" at bounding box center [468, 28] width 52 height 12
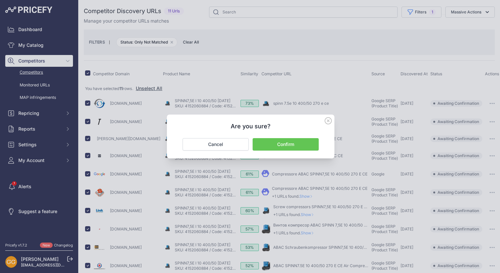
click at [303, 142] on button "Confirm" at bounding box center [285, 144] width 66 height 12
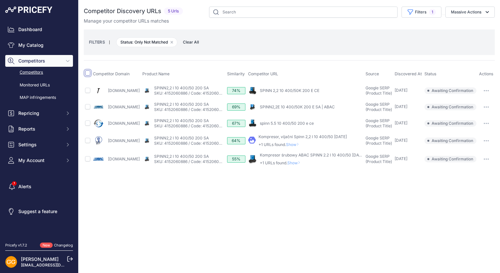
click at [87, 73] on input "checkbox" at bounding box center [87, 72] width 5 height 5
checkbox input "true"
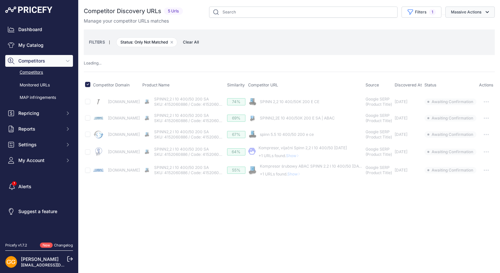
click at [464, 11] on button "Massive Actions" at bounding box center [469, 12] width 49 height 11
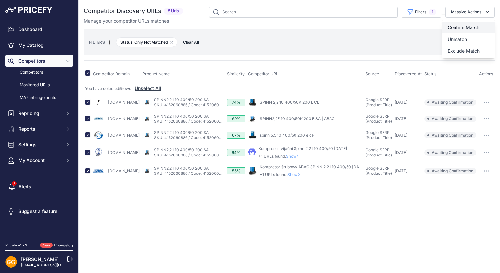
click at [463, 26] on span "Confirm Match" at bounding box center [463, 28] width 32 height 6
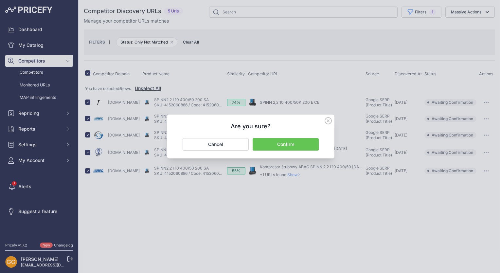
click at [297, 145] on button "Confirm" at bounding box center [285, 144] width 66 height 12
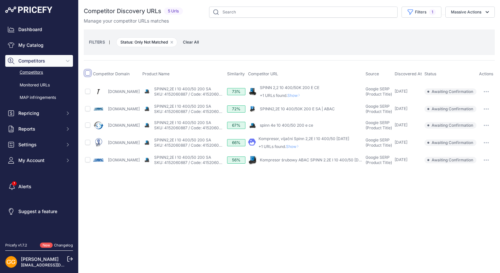
click at [87, 71] on input "checkbox" at bounding box center [87, 72] width 5 height 5
checkbox input "true"
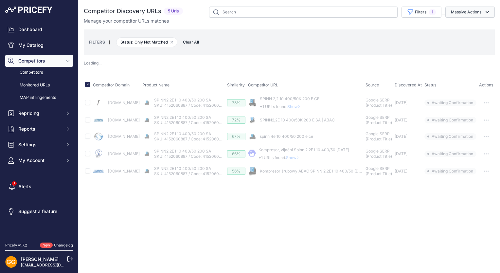
click at [477, 11] on button "Massive Actions" at bounding box center [469, 12] width 49 height 11
drag, startPoint x: 473, startPoint y: 26, endPoint x: 465, endPoint y: 32, distance: 10.3
click at [473, 26] on span "Confirm Match" at bounding box center [463, 28] width 32 height 6
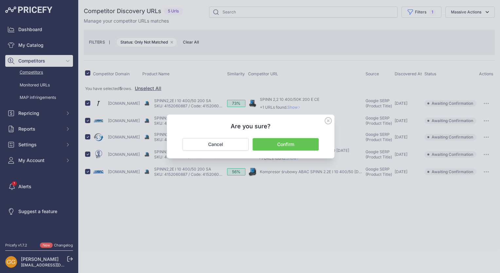
click at [306, 143] on button "Confirm" at bounding box center [285, 144] width 66 height 12
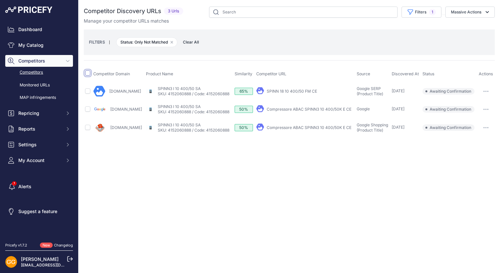
click at [87, 74] on input "checkbox" at bounding box center [87, 72] width 5 height 5
checkbox input "true"
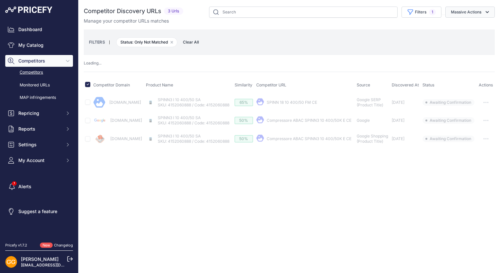
click at [478, 16] on button "Massive Actions" at bounding box center [469, 12] width 49 height 11
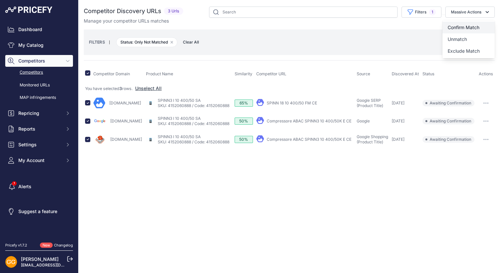
click at [470, 24] on button "Confirm Match" at bounding box center [468, 28] width 52 height 12
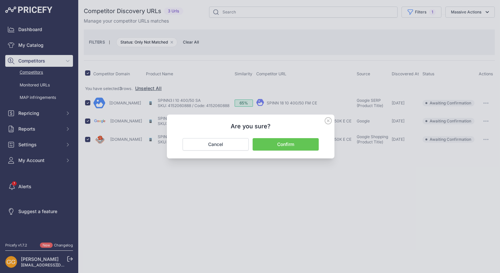
click at [308, 142] on button "Confirm" at bounding box center [285, 144] width 66 height 12
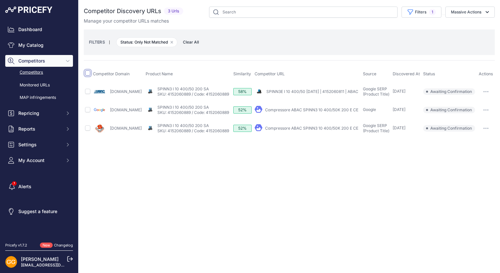
click at [90, 74] on input "checkbox" at bounding box center [87, 72] width 5 height 5
checkbox input "true"
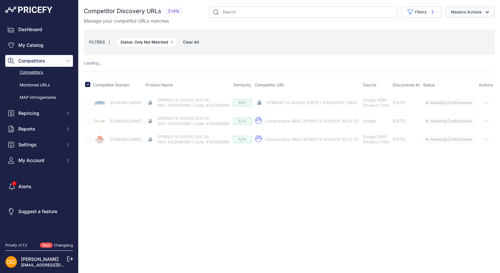
click at [461, 13] on button "Massive Actions" at bounding box center [469, 12] width 49 height 11
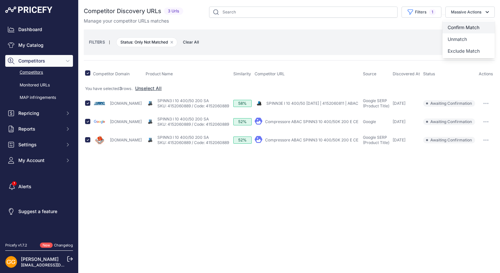
click at [465, 25] on span "Confirm Match" at bounding box center [463, 28] width 32 height 6
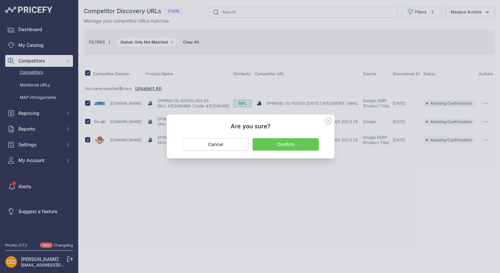
click at [299, 142] on button "Confirm" at bounding box center [285, 144] width 66 height 12
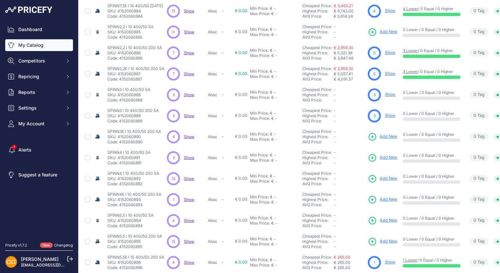
scroll to position [124, 0]
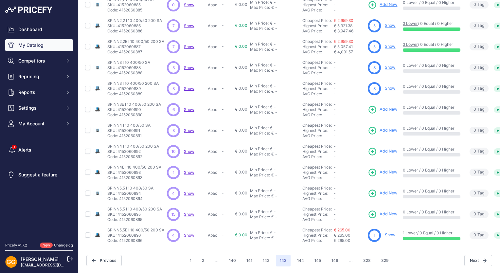
click at [189, 107] on span "Show" at bounding box center [189, 109] width 10 height 5
click at [187, 128] on span "Show" at bounding box center [189, 130] width 10 height 5
click at [189, 149] on span "Show" at bounding box center [189, 151] width 10 height 5
click at [192, 170] on span "Show" at bounding box center [189, 172] width 10 height 5
click at [188, 192] on div "4 4 Show Discovering..." at bounding box center [186, 193] width 38 height 13
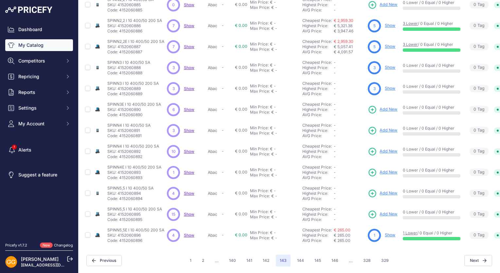
click at [188, 191] on span "Show" at bounding box center [189, 193] width 10 height 5
click at [188, 212] on span "Show" at bounding box center [189, 214] width 10 height 5
click at [188, 232] on span "Show" at bounding box center [189, 234] width 10 height 5
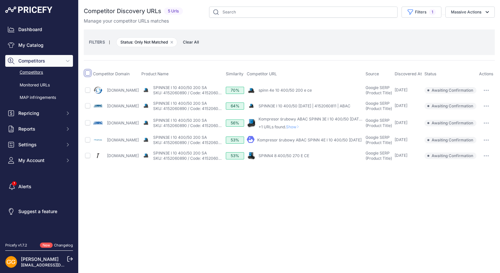
click at [89, 71] on input "checkbox" at bounding box center [87, 72] width 5 height 5
checkbox input "true"
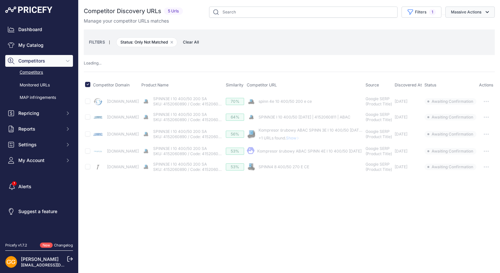
click at [489, 8] on button "Massive Actions" at bounding box center [469, 12] width 49 height 11
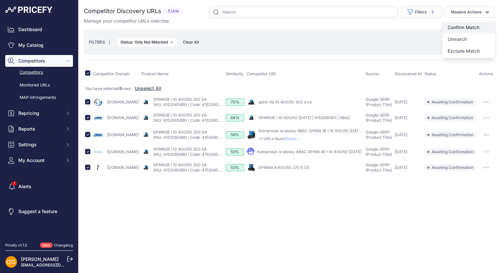
click at [476, 25] on span "Confirm Match" at bounding box center [463, 28] width 32 height 6
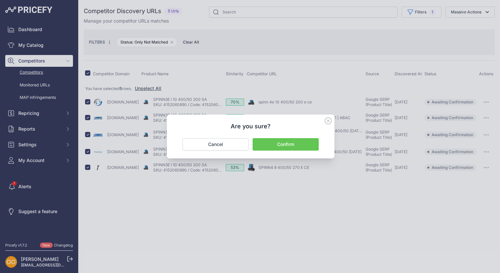
click at [301, 146] on button "Confirm" at bounding box center [285, 144] width 66 height 12
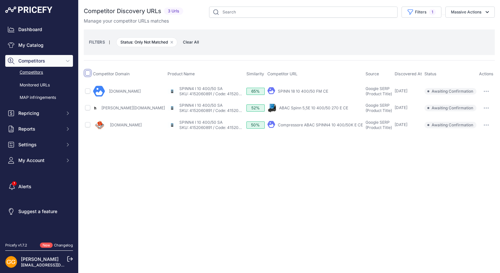
click at [87, 73] on input "checkbox" at bounding box center [87, 72] width 5 height 5
checkbox input "true"
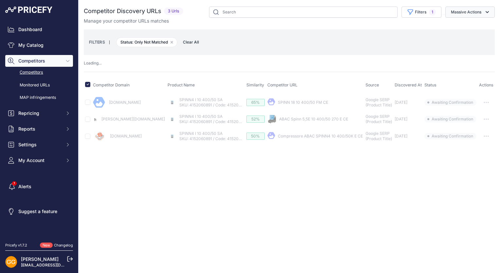
click at [472, 14] on button "Massive Actions" at bounding box center [469, 12] width 49 height 11
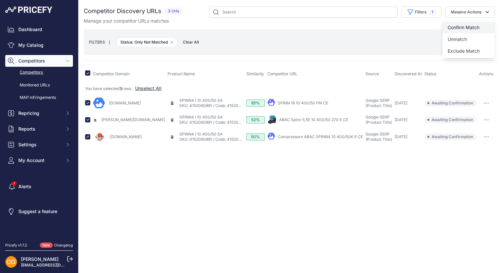
click at [469, 25] on span "Confirm Match" at bounding box center [463, 28] width 32 height 6
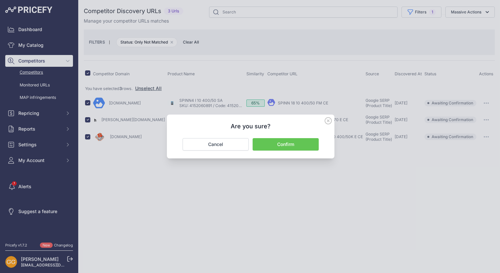
click at [285, 143] on button "Confirm" at bounding box center [285, 144] width 66 height 12
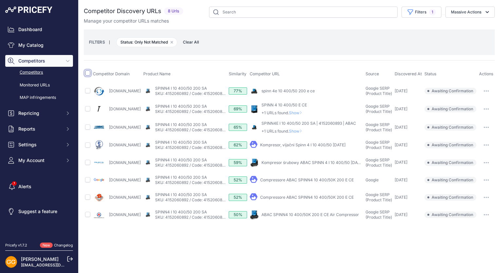
click at [89, 73] on input "checkbox" at bounding box center [87, 72] width 5 height 5
checkbox input "true"
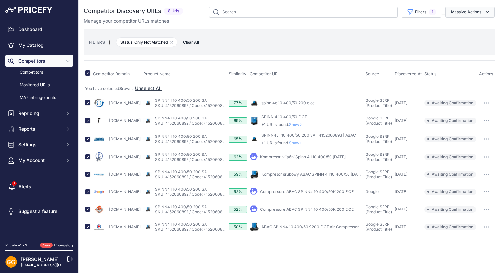
click at [488, 9] on icon "button" at bounding box center [487, 12] width 7 height 7
click at [467, 27] on span "Confirm Match" at bounding box center [463, 28] width 32 height 6
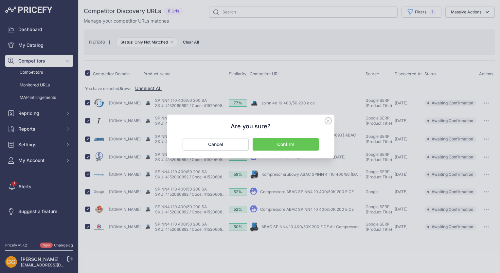
click at [295, 140] on button "Confirm" at bounding box center [285, 144] width 66 height 12
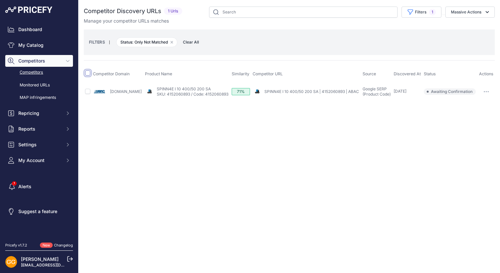
click at [88, 72] on input "checkbox" at bounding box center [87, 72] width 5 height 5
checkbox input "true"
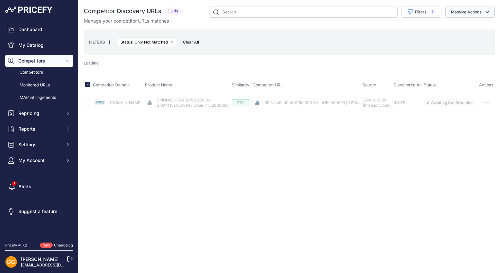
click at [480, 15] on button "Massive Actions" at bounding box center [469, 12] width 49 height 11
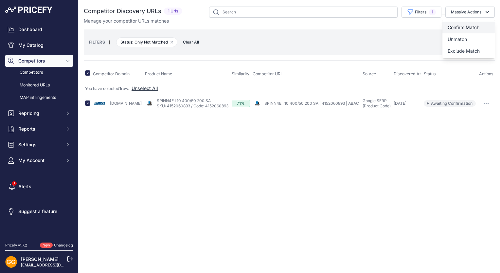
click at [482, 23] on button "Confirm Match" at bounding box center [468, 28] width 52 height 12
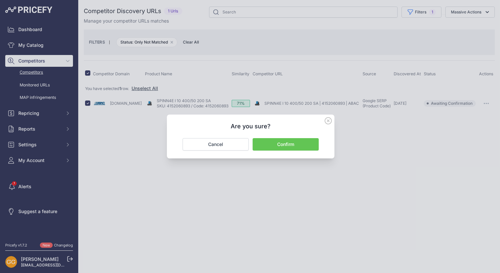
click at [296, 142] on button "Confirm" at bounding box center [285, 144] width 66 height 12
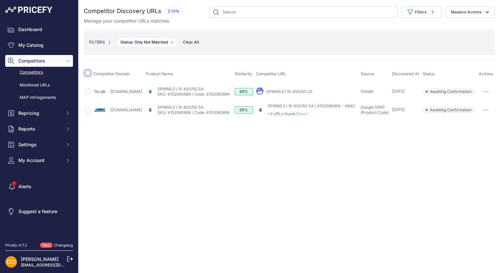
click at [88, 73] on input "checkbox" at bounding box center [87, 72] width 5 height 5
checkbox input "true"
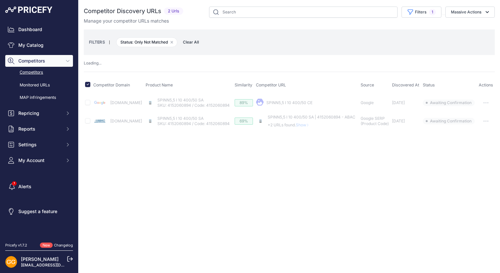
drag, startPoint x: 472, startPoint y: 10, endPoint x: 474, endPoint y: 19, distance: 8.7
click at [472, 10] on button "Massive Actions" at bounding box center [469, 12] width 49 height 11
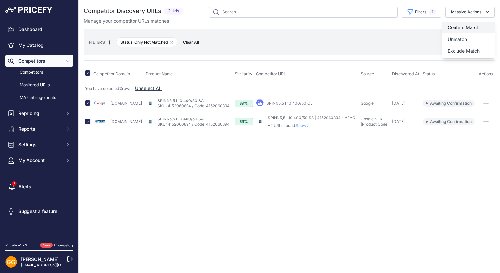
click at [475, 27] on span "Confirm Match" at bounding box center [463, 28] width 32 height 6
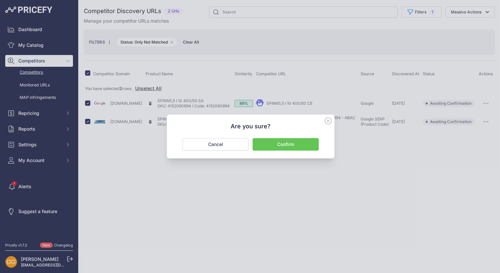
click at [292, 141] on button "Confirm" at bounding box center [285, 144] width 66 height 12
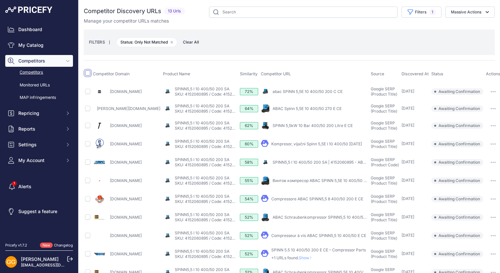
click at [88, 72] on input "checkbox" at bounding box center [87, 72] width 5 height 5
checkbox input "true"
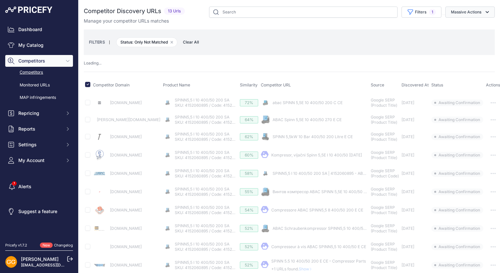
click at [468, 11] on button "Massive Actions" at bounding box center [469, 12] width 49 height 11
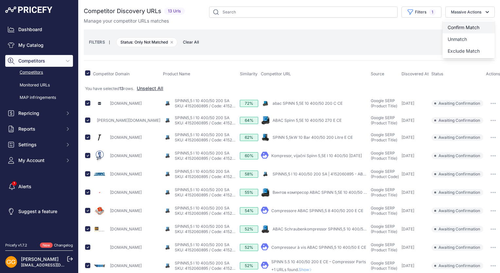
click at [469, 26] on span "Confirm Match" at bounding box center [463, 28] width 32 height 6
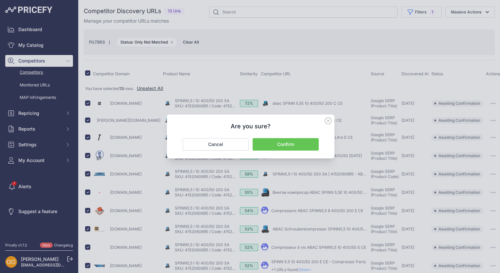
click at [299, 143] on button "Confirm" at bounding box center [285, 144] width 66 height 12
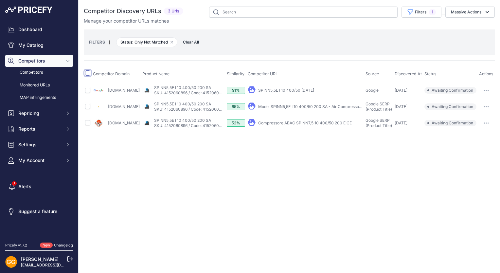
click at [89, 73] on input "checkbox" at bounding box center [87, 72] width 5 height 5
checkbox input "true"
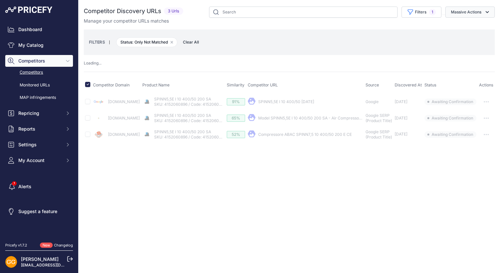
click at [480, 13] on button "Massive Actions" at bounding box center [469, 12] width 49 height 11
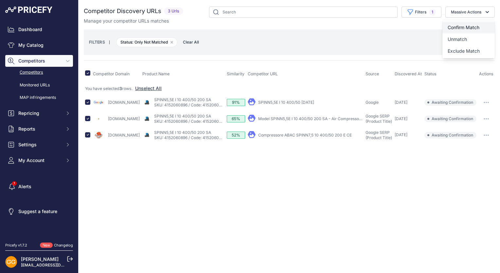
click at [468, 23] on button "Confirm Match" at bounding box center [468, 28] width 52 height 12
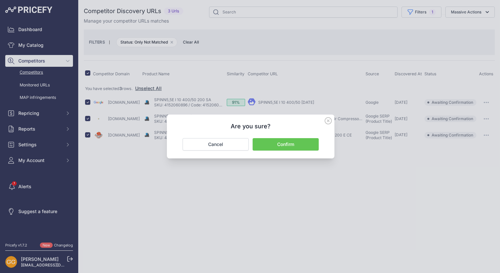
click at [294, 142] on button "Confirm" at bounding box center [285, 144] width 66 height 12
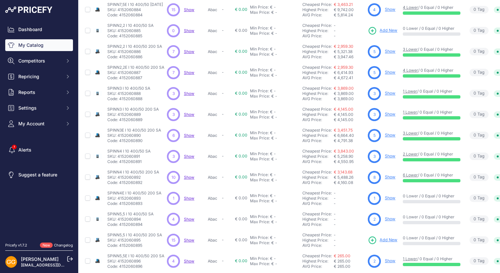
scroll to position [124, 0]
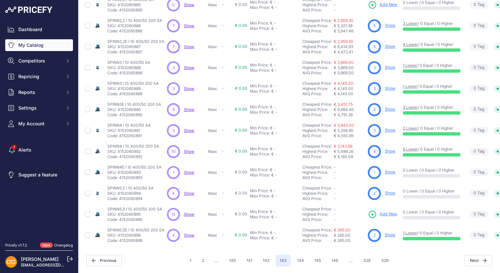
click at [187, 212] on span "Show" at bounding box center [189, 214] width 10 height 5
click at [296, 256] on button "144" at bounding box center [300, 260] width 15 height 12
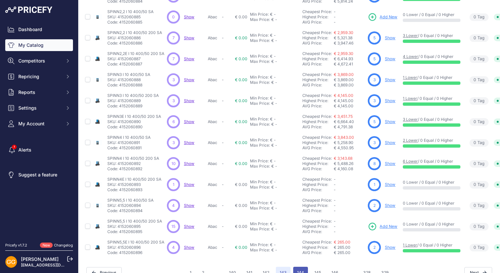
scroll to position [141, 0]
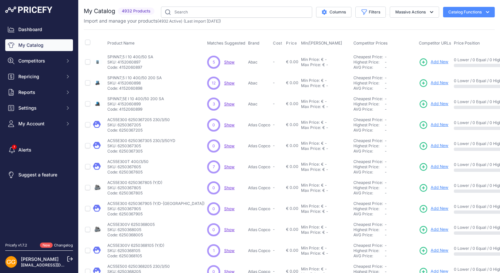
click at [224, 60] on span "Show" at bounding box center [229, 62] width 10 height 5
click at [224, 80] on span "Show" at bounding box center [229, 82] width 10 height 5
click at [224, 101] on span "Show" at bounding box center [229, 103] width 10 height 5
click at [224, 167] on span "Show" at bounding box center [229, 166] width 10 height 5
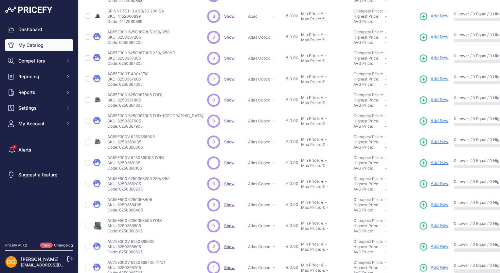
scroll to position [98, 0]
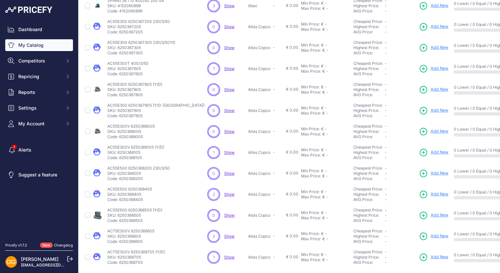
click at [224, 151] on span "Show" at bounding box center [229, 152] width 10 height 5
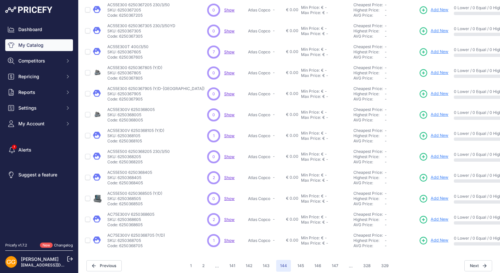
scroll to position [124, 0]
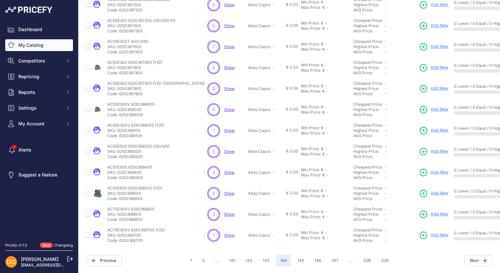
click at [224, 170] on span "Show" at bounding box center [229, 172] width 10 height 5
click at [224, 212] on span "Show" at bounding box center [229, 214] width 10 height 5
click at [224, 232] on span "Show" at bounding box center [229, 234] width 10 height 5
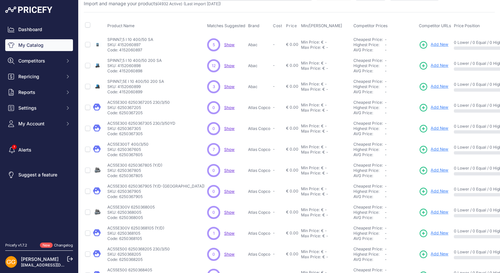
scroll to position [0, 0]
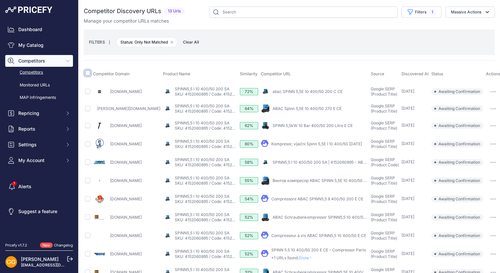
click at [89, 74] on input "checkbox" at bounding box center [87, 72] width 5 height 5
checkbox input "true"
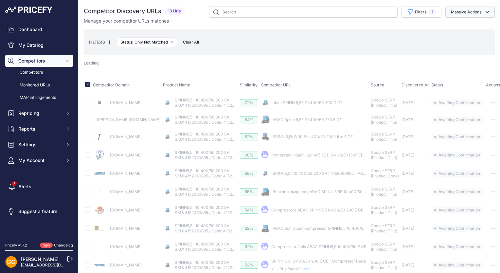
click at [484, 10] on icon "button" at bounding box center [487, 12] width 7 height 7
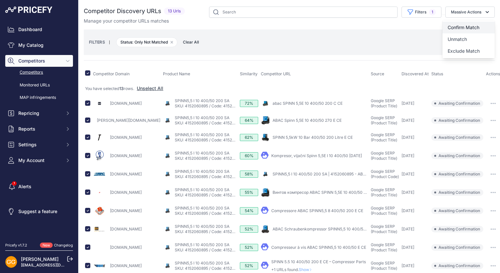
click at [464, 26] on span "Confirm Match" at bounding box center [463, 28] width 32 height 6
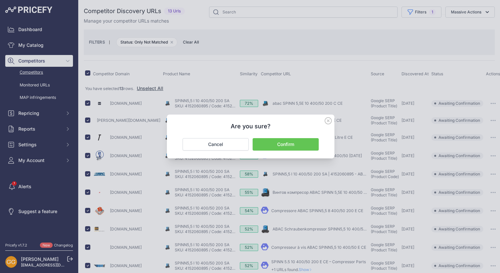
click at [290, 145] on button "Confirm" at bounding box center [285, 144] width 66 height 12
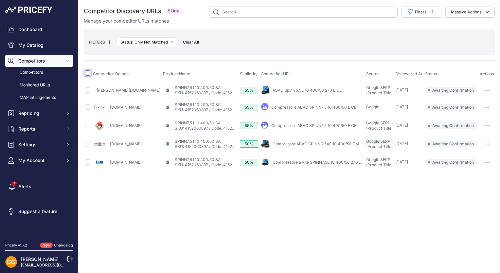
click at [89, 72] on input "checkbox" at bounding box center [87, 72] width 5 height 5
checkbox input "true"
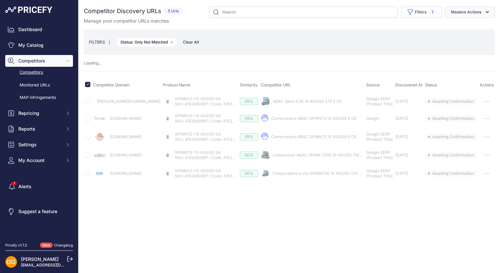
click at [473, 14] on button "Massive Actions" at bounding box center [469, 12] width 49 height 11
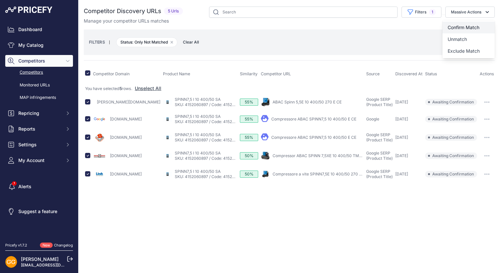
click at [476, 26] on span "Confirm Match" at bounding box center [463, 28] width 32 height 6
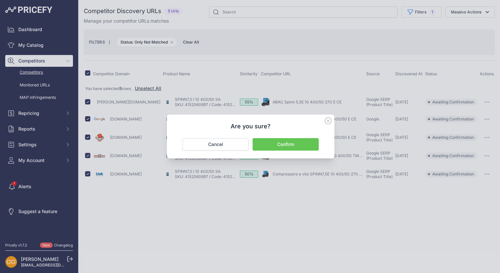
click at [311, 144] on button "Confirm" at bounding box center [285, 144] width 66 height 12
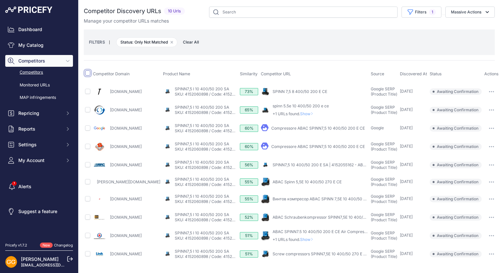
click at [90, 73] on input "checkbox" at bounding box center [87, 72] width 5 height 5
checkbox input "true"
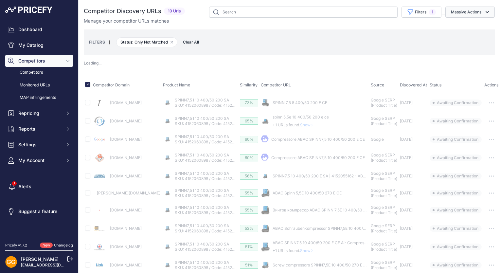
click at [475, 13] on button "Massive Actions" at bounding box center [469, 12] width 49 height 11
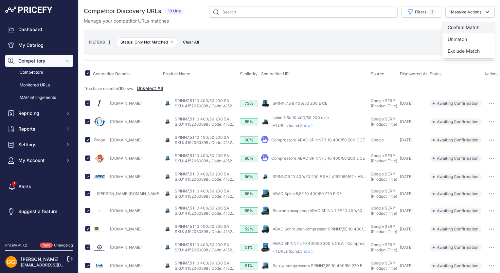
click at [471, 26] on span "Confirm Match" at bounding box center [463, 28] width 32 height 6
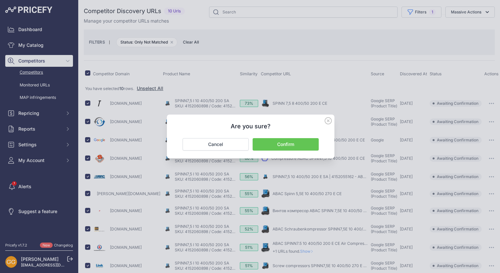
click at [306, 145] on button "Confirm" at bounding box center [285, 144] width 66 height 12
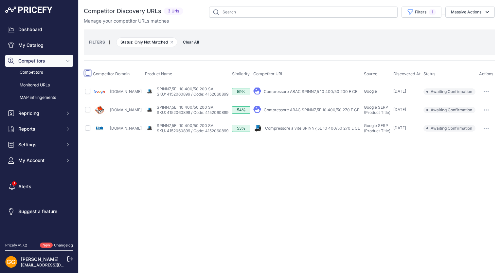
click at [88, 72] on input "checkbox" at bounding box center [87, 72] width 5 height 5
checkbox input "true"
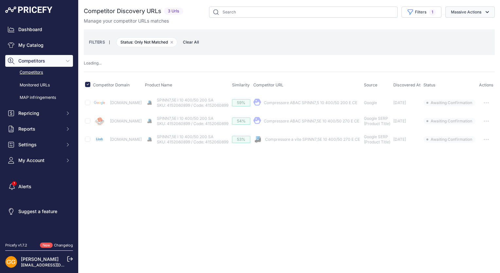
click at [479, 9] on button "Massive Actions" at bounding box center [469, 12] width 49 height 11
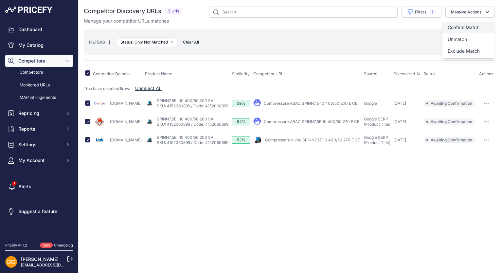
click at [458, 25] on span "Confirm Match" at bounding box center [463, 28] width 32 height 6
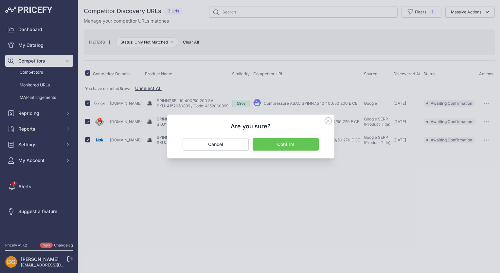
click at [288, 144] on button "Confirm" at bounding box center [285, 144] width 66 height 12
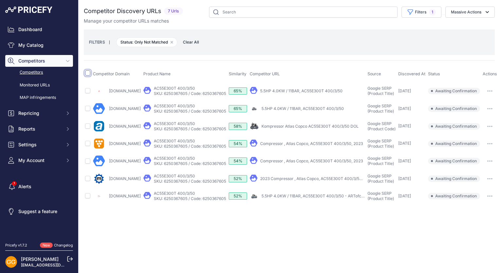
click at [86, 71] on input "checkbox" at bounding box center [87, 72] width 5 height 5
checkbox input "true"
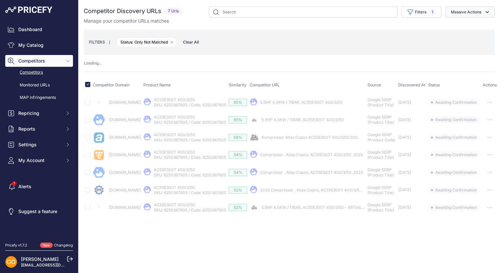
click at [484, 11] on icon "button" at bounding box center [487, 12] width 7 height 7
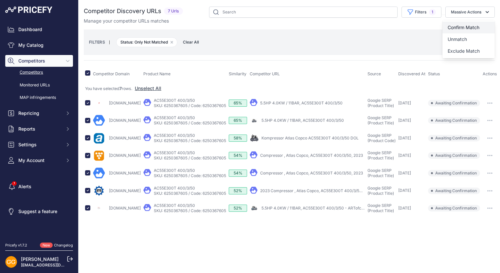
click at [470, 25] on span "Confirm Match" at bounding box center [463, 28] width 32 height 6
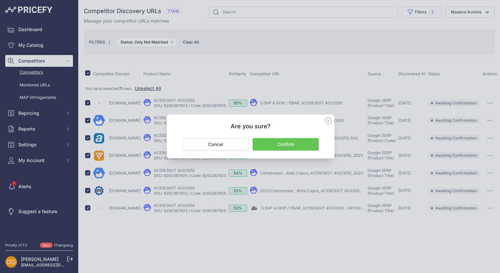
click at [295, 141] on button "Confirm" at bounding box center [285, 144] width 66 height 12
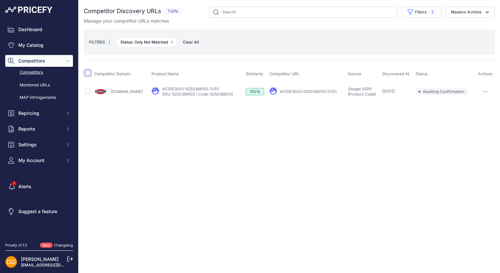
click at [86, 73] on input "checkbox" at bounding box center [87, 72] width 5 height 5
checkbox input "true"
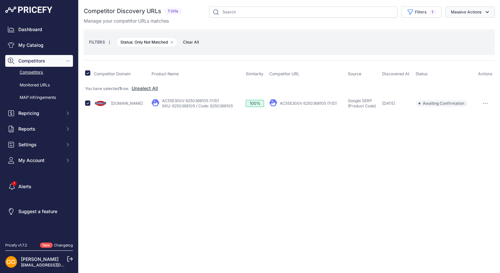
click at [462, 12] on button "Massive Actions" at bounding box center [469, 12] width 49 height 11
click at [460, 24] on button "Confirm Match" at bounding box center [468, 28] width 52 height 12
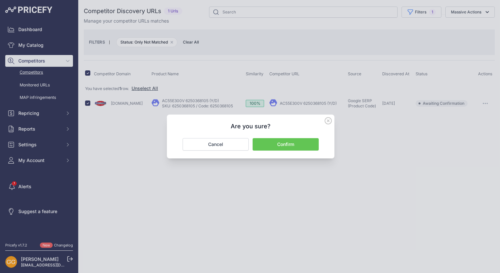
click at [303, 140] on button "Confirm" at bounding box center [285, 144] width 66 height 12
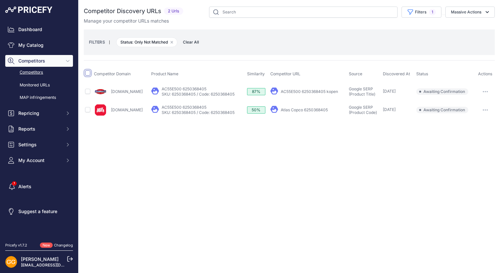
click at [89, 74] on input "checkbox" at bounding box center [87, 72] width 5 height 5
checkbox input "true"
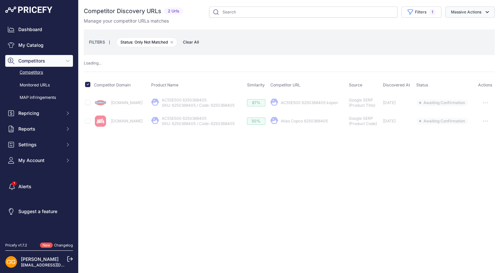
click at [480, 10] on button "Massive Actions" at bounding box center [469, 12] width 49 height 11
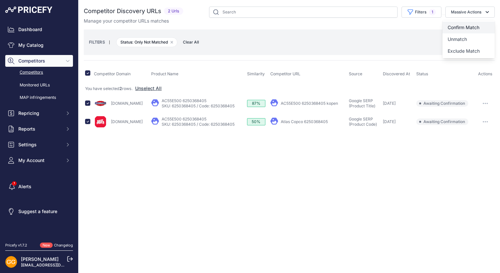
click at [471, 27] on span "Confirm Match" at bounding box center [463, 28] width 32 height 6
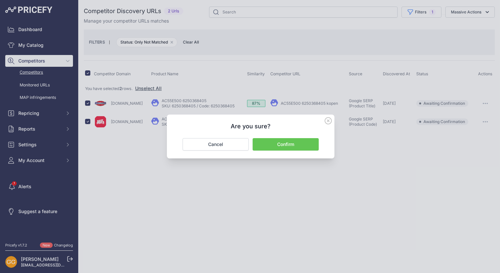
click at [294, 145] on button "Confirm" at bounding box center [285, 144] width 66 height 12
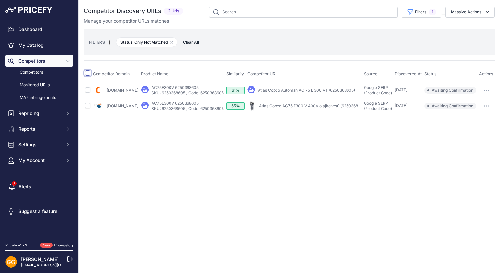
click at [89, 74] on input "checkbox" at bounding box center [87, 72] width 5 height 5
checkbox input "true"
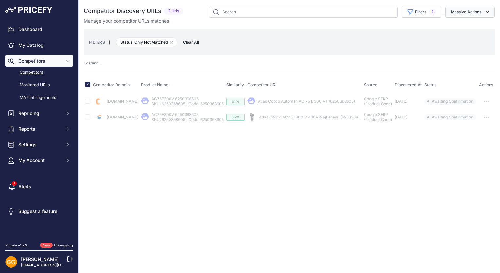
click at [463, 9] on button "Massive Actions" at bounding box center [469, 12] width 49 height 11
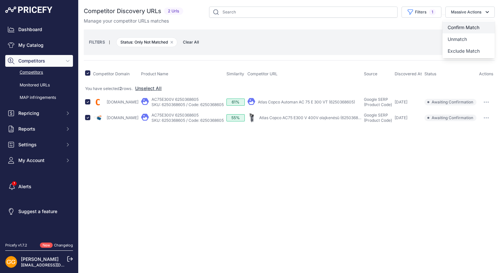
click at [462, 26] on span "Confirm Match" at bounding box center [463, 28] width 32 height 6
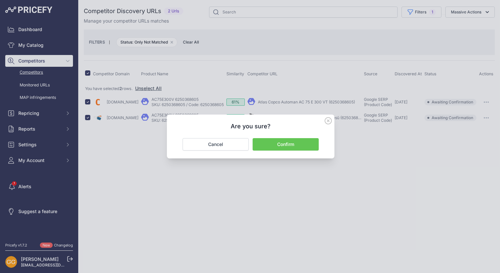
click at [286, 145] on button "Confirm" at bounding box center [285, 144] width 66 height 12
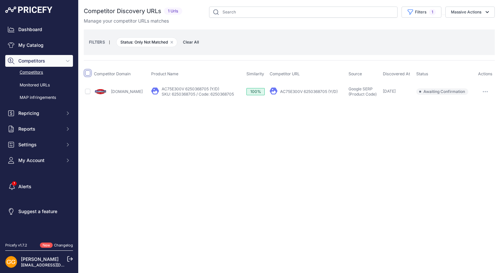
click at [88, 74] on input "checkbox" at bounding box center [87, 72] width 5 height 5
checkbox input "true"
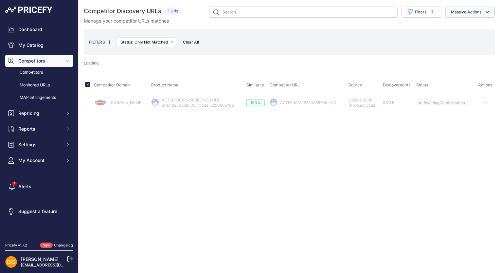
click at [476, 11] on button "Massive Actions" at bounding box center [469, 12] width 49 height 11
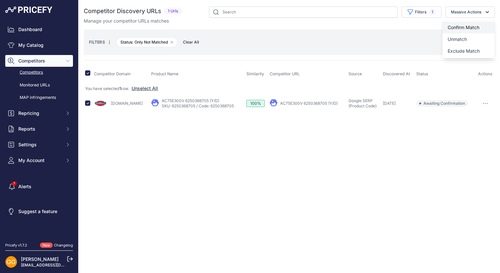
click at [473, 25] on span "Confirm Match" at bounding box center [463, 28] width 32 height 6
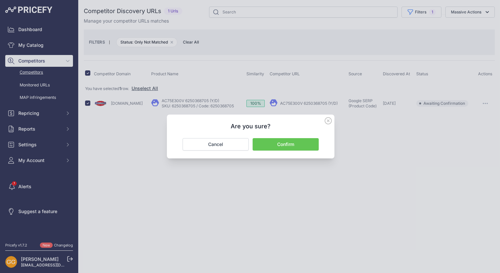
click at [307, 145] on button "Confirm" at bounding box center [285, 144] width 66 height 12
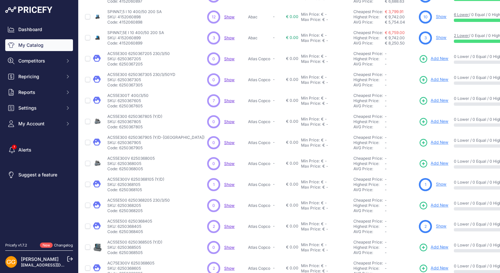
scroll to position [124, 0]
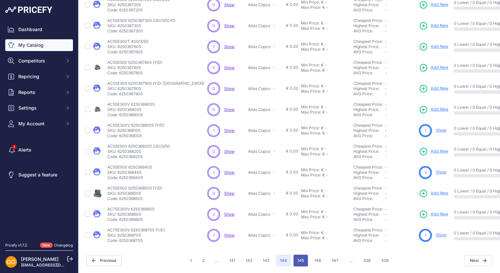
click at [297, 254] on button "145" at bounding box center [300, 260] width 14 height 12
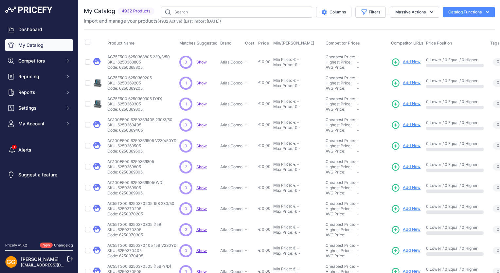
click at [204, 82] on span "Show" at bounding box center [201, 82] width 10 height 5
click at [201, 102] on span "Show" at bounding box center [201, 103] width 10 height 5
click at [201, 167] on span "Show" at bounding box center [201, 166] width 10 height 5
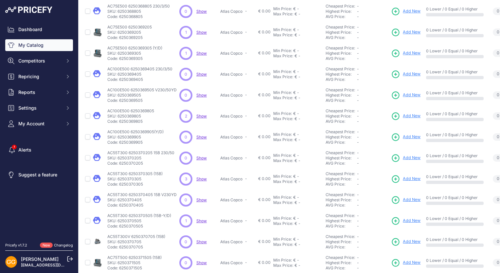
scroll to position [65, 0]
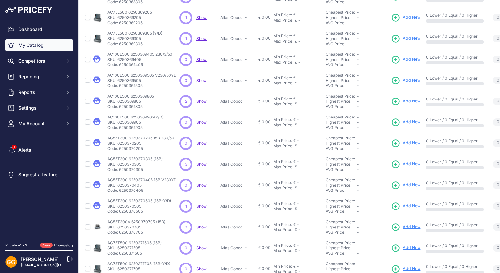
click at [201, 163] on span "Show" at bounding box center [201, 164] width 10 height 5
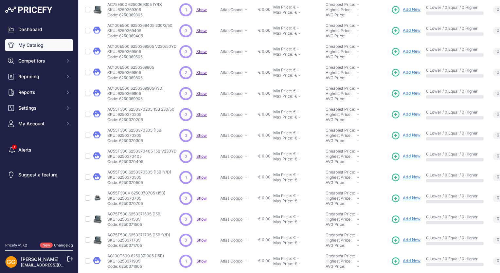
scroll to position [124, 0]
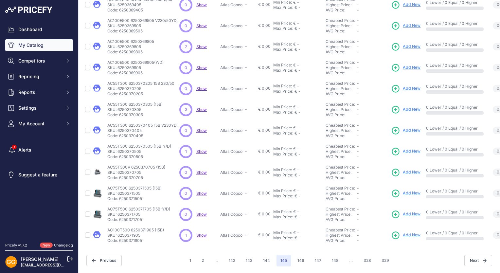
click at [201, 149] on span "Show" at bounding box center [201, 151] width 10 height 5
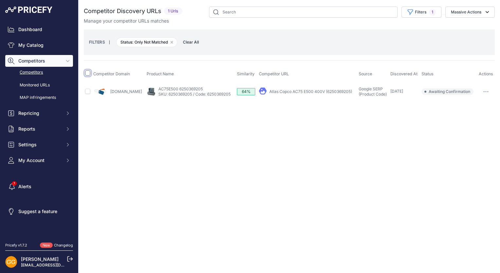
click at [89, 71] on input "checkbox" at bounding box center [87, 72] width 5 height 5
checkbox input "true"
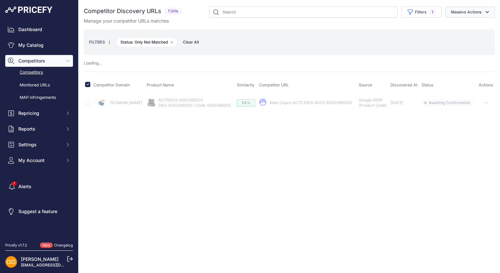
click at [487, 10] on icon "button" at bounding box center [487, 12] width 7 height 7
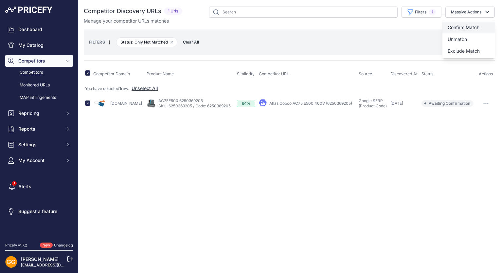
click at [465, 24] on button "Confirm Match" at bounding box center [468, 28] width 52 height 12
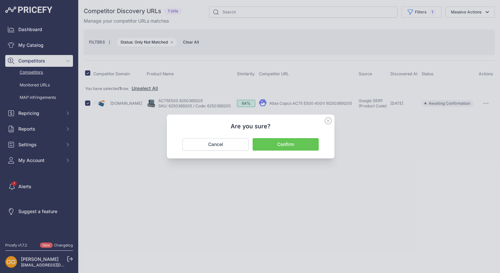
click at [276, 148] on button "Confirm" at bounding box center [285, 144] width 66 height 12
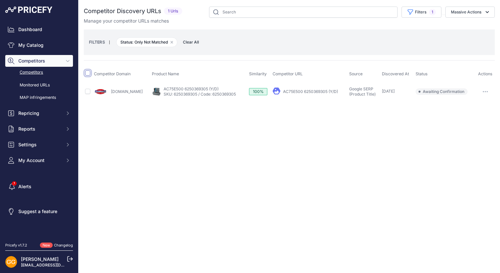
click at [87, 72] on input "checkbox" at bounding box center [87, 72] width 5 height 5
checkbox input "true"
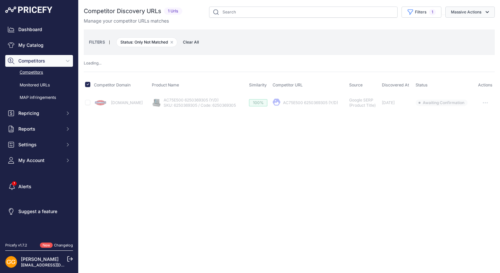
click at [470, 12] on button "Massive Actions" at bounding box center [469, 12] width 49 height 11
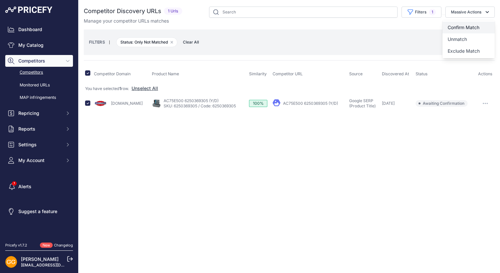
click at [475, 25] on span "Confirm Match" at bounding box center [463, 28] width 32 height 6
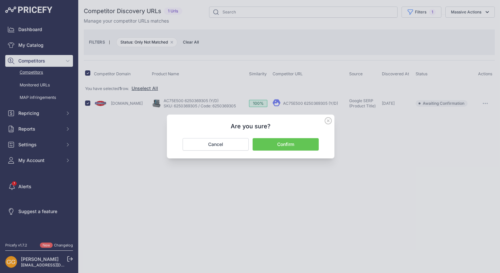
click at [310, 144] on button "Confirm" at bounding box center [285, 144] width 66 height 12
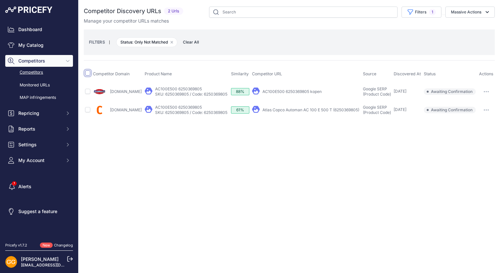
click at [88, 73] on input "checkbox" at bounding box center [87, 72] width 5 height 5
checkbox input "true"
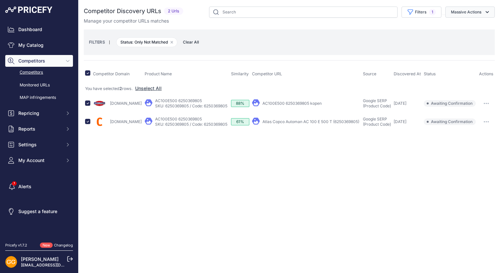
click at [468, 10] on button "Massive Actions" at bounding box center [469, 12] width 49 height 11
click at [468, 24] on button "Confirm Match" at bounding box center [468, 28] width 52 height 12
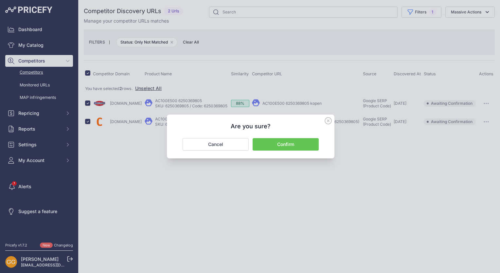
drag, startPoint x: 299, startPoint y: 141, endPoint x: 299, endPoint y: 136, distance: 4.3
click at [300, 141] on button "Confirm" at bounding box center [285, 144] width 66 height 12
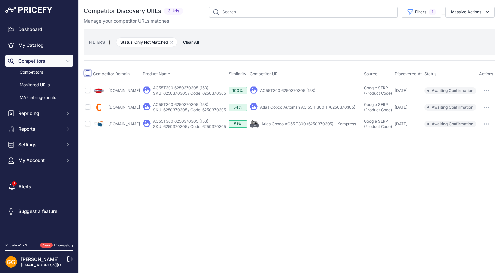
click at [86, 71] on input "checkbox" at bounding box center [87, 72] width 5 height 5
checkbox input "true"
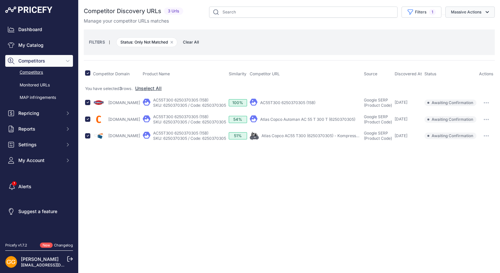
click at [480, 9] on button "Massive Actions" at bounding box center [469, 12] width 49 height 11
click at [462, 24] on button "Confirm Match" at bounding box center [468, 28] width 52 height 12
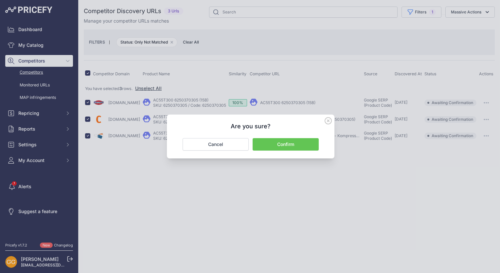
click at [309, 141] on button "Confirm" at bounding box center [285, 144] width 66 height 12
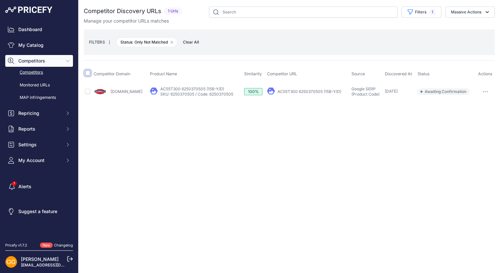
click at [87, 74] on input "checkbox" at bounding box center [87, 72] width 5 height 5
checkbox input "true"
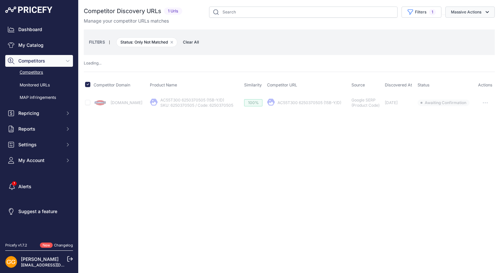
click at [469, 13] on button "Massive Actions" at bounding box center [469, 12] width 49 height 11
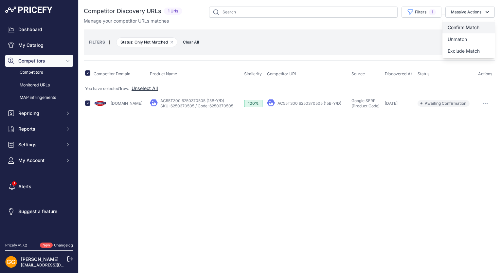
click at [465, 25] on span "Confirm Match" at bounding box center [463, 28] width 32 height 6
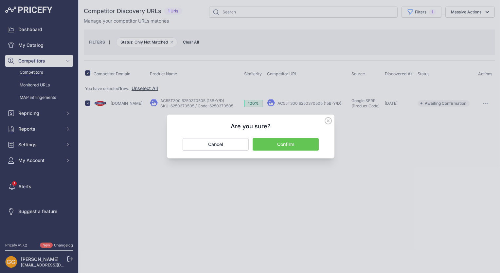
drag, startPoint x: 288, startPoint y: 142, endPoint x: 252, endPoint y: 107, distance: 50.6
click at [288, 142] on button "Confirm" at bounding box center [285, 144] width 66 height 12
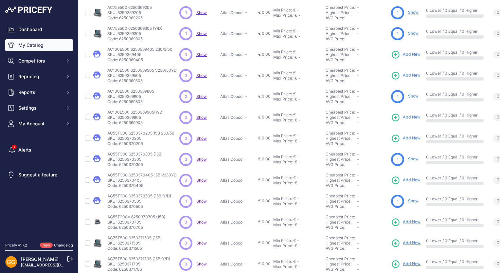
scroll to position [124, 0]
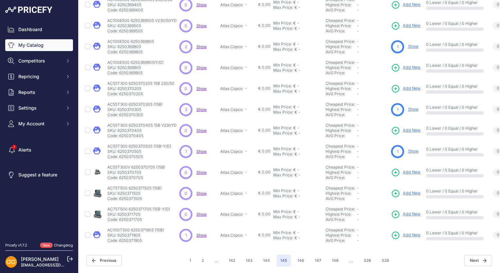
click at [200, 232] on span "Show" at bounding box center [201, 234] width 10 height 5
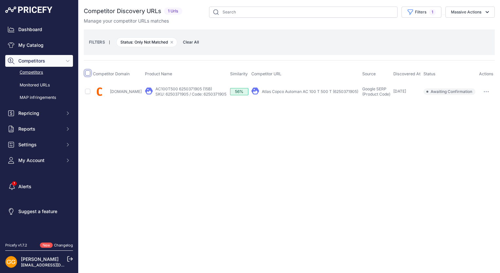
click at [89, 74] on input "checkbox" at bounding box center [87, 72] width 5 height 5
checkbox input "true"
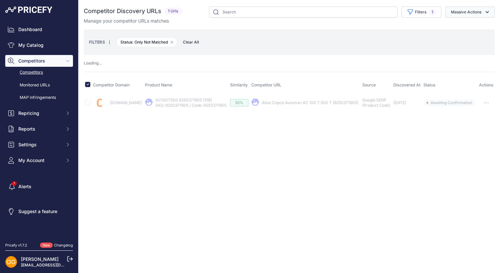
click at [463, 12] on button "Massive Actions" at bounding box center [469, 12] width 49 height 11
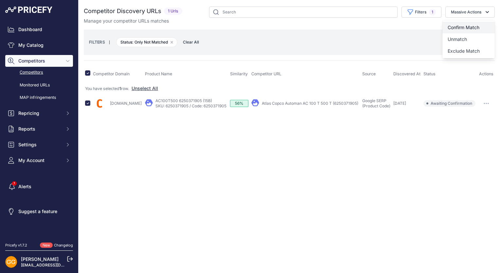
click at [459, 25] on span "Confirm Match" at bounding box center [463, 28] width 32 height 6
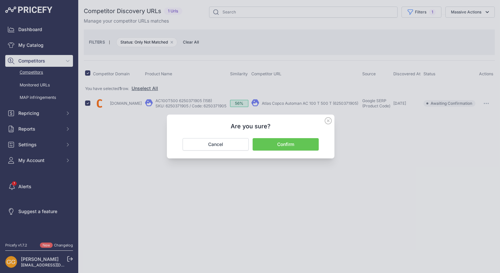
click at [284, 145] on button "Confirm" at bounding box center [285, 144] width 66 height 12
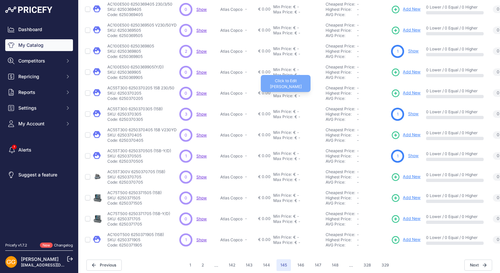
scroll to position [124, 0]
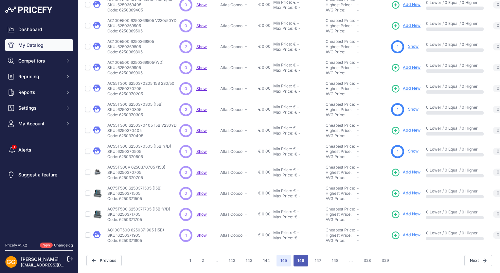
click at [299, 255] on button "146" at bounding box center [300, 260] width 15 height 12
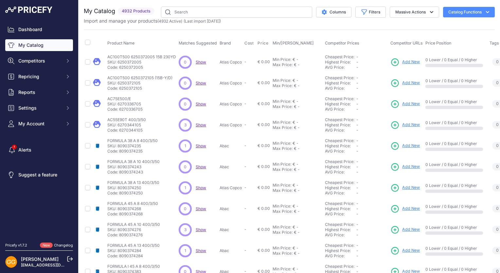
click at [199, 125] on span "Show" at bounding box center [201, 124] width 10 height 5
click at [200, 145] on span "Show" at bounding box center [201, 145] width 10 height 5
click at [202, 188] on span "Show" at bounding box center [201, 187] width 10 height 5
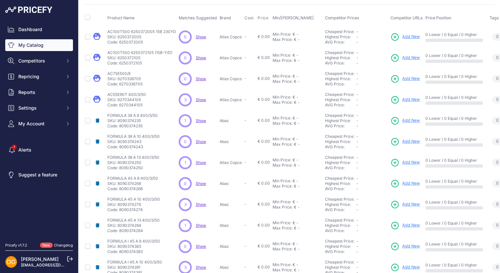
scroll to position [33, 0]
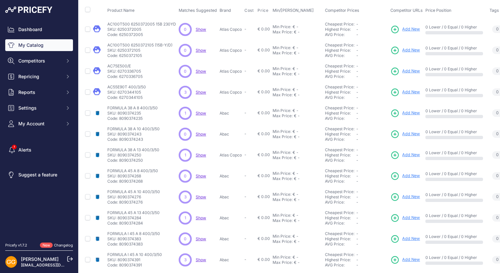
click at [202, 196] on span "Show" at bounding box center [201, 196] width 10 height 5
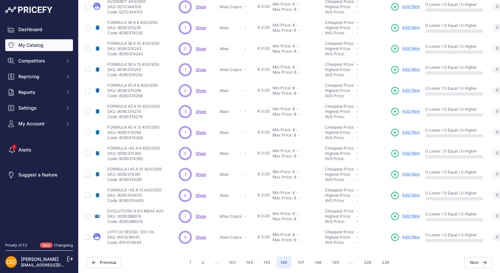
scroll to position [124, 0]
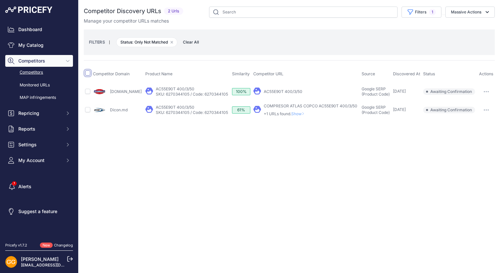
click at [88, 75] on input "checkbox" at bounding box center [87, 72] width 5 height 5
checkbox input "true"
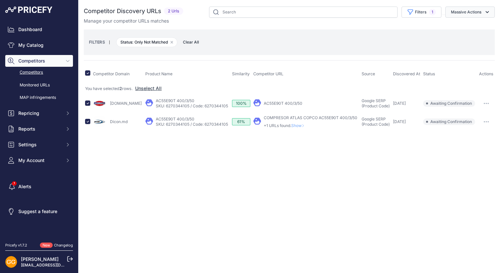
click at [483, 10] on button "Massive Actions" at bounding box center [469, 12] width 49 height 11
click at [464, 27] on span "Confirm Match" at bounding box center [463, 28] width 32 height 6
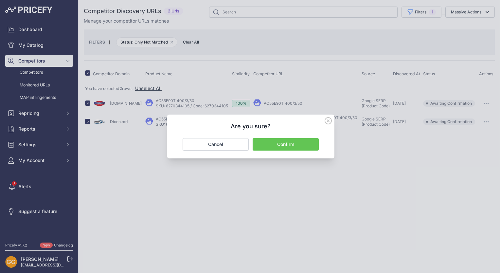
click at [279, 142] on button "Confirm" at bounding box center [285, 144] width 66 height 12
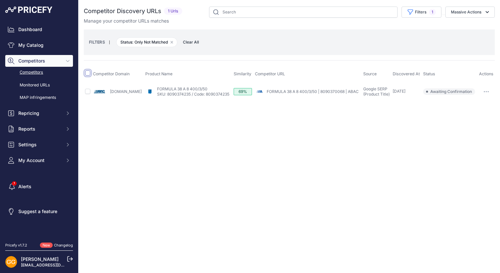
click at [85, 74] on input "checkbox" at bounding box center [87, 72] width 5 height 5
checkbox input "true"
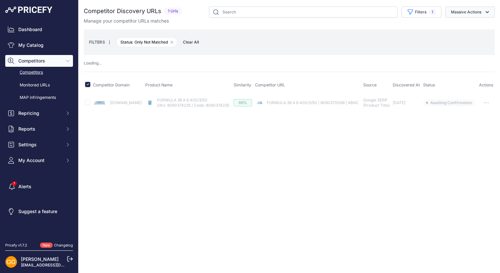
click at [477, 9] on button "Massive Actions" at bounding box center [469, 12] width 49 height 11
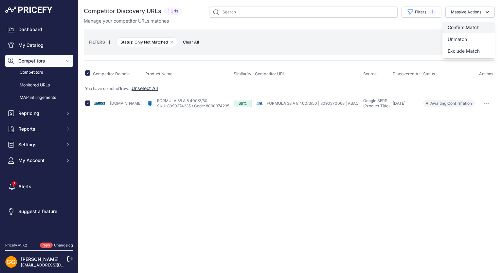
click at [474, 24] on button "Confirm Match" at bounding box center [468, 28] width 52 height 12
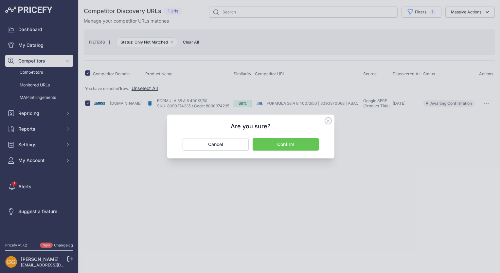
click at [285, 147] on button "Confirm" at bounding box center [285, 144] width 66 height 12
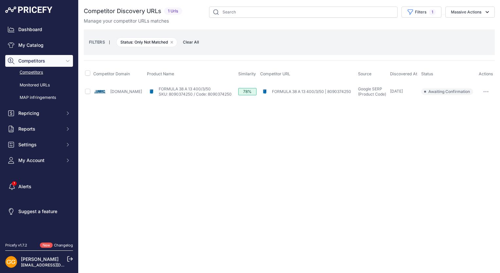
click at [89, 75] on span at bounding box center [87, 74] width 5 height 5
click at [88, 70] on input "checkbox" at bounding box center [87, 72] width 5 height 5
checkbox input "true"
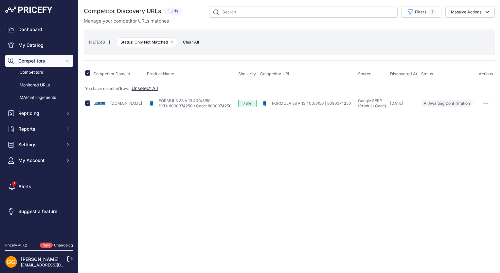
drag, startPoint x: 481, startPoint y: 14, endPoint x: 479, endPoint y: 24, distance: 10.5
click at [481, 13] on button "Massive Actions" at bounding box center [469, 12] width 49 height 11
click at [469, 25] on span "Confirm Match" at bounding box center [463, 28] width 32 height 6
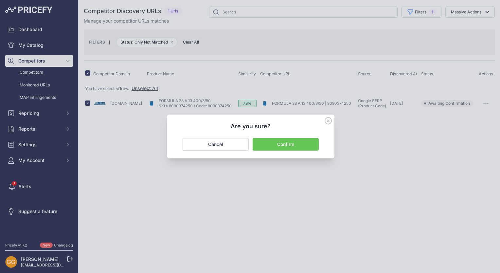
click at [300, 140] on button "Confirm" at bounding box center [285, 144] width 66 height 12
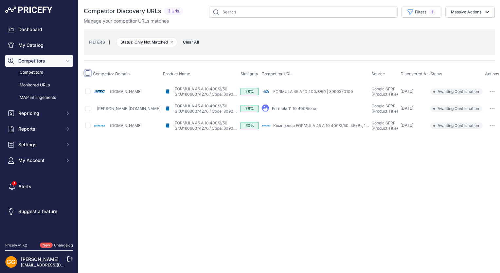
click at [88, 73] on input "checkbox" at bounding box center [87, 72] width 5 height 5
checkbox input "true"
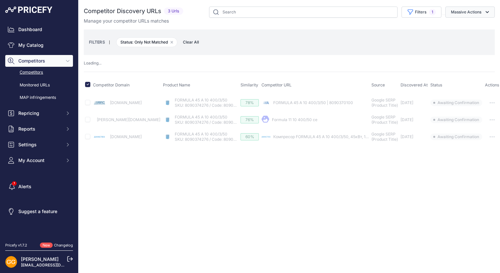
click at [469, 13] on button "Massive Actions" at bounding box center [469, 12] width 49 height 11
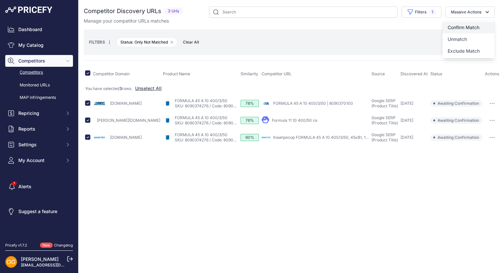
click at [469, 27] on span "Confirm Match" at bounding box center [463, 28] width 32 height 6
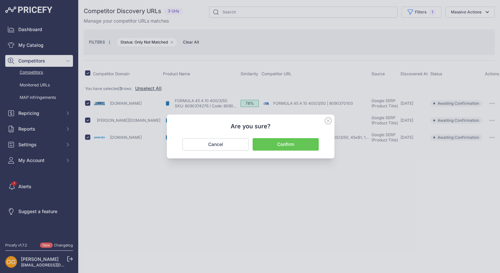
click at [297, 145] on button "Confirm" at bounding box center [285, 144] width 66 height 12
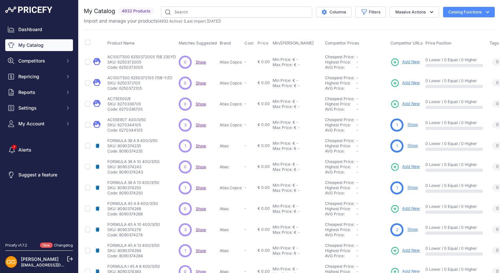
scroll to position [124, 0]
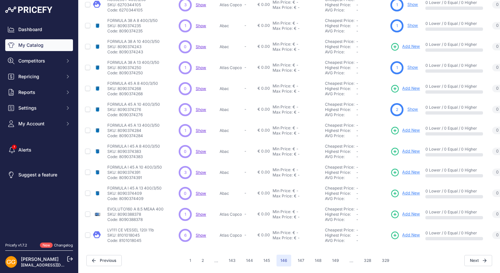
click at [200, 128] on span "Show" at bounding box center [201, 130] width 10 height 5
click at [201, 170] on span "Show" at bounding box center [201, 172] width 10 height 5
click at [197, 212] on span "Show" at bounding box center [201, 214] width 10 height 5
click at [199, 232] on span "Show" at bounding box center [201, 234] width 10 height 5
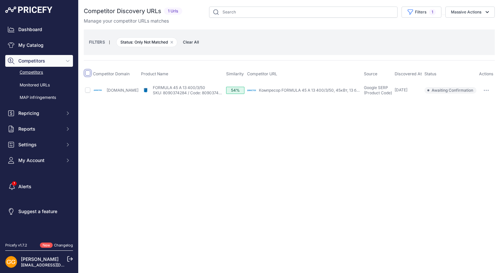
click at [86, 72] on input "checkbox" at bounding box center [87, 72] width 5 height 5
checkbox input "true"
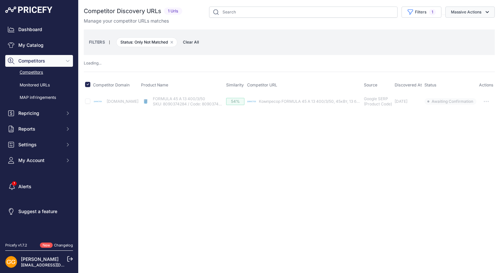
click at [483, 13] on button "Massive Actions" at bounding box center [469, 12] width 49 height 11
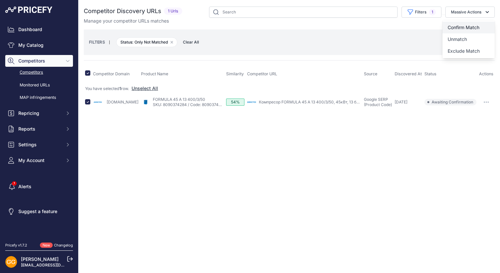
click at [471, 24] on button "Confirm Match" at bounding box center [468, 28] width 52 height 12
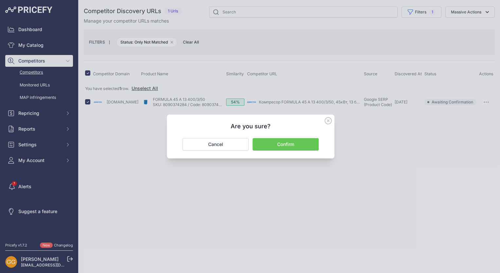
click at [298, 144] on button "Confirm" at bounding box center [285, 144] width 66 height 12
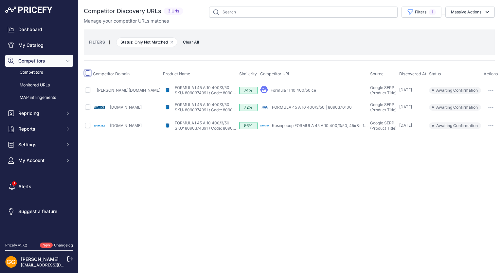
click at [86, 73] on input "checkbox" at bounding box center [87, 72] width 5 height 5
checkbox input "true"
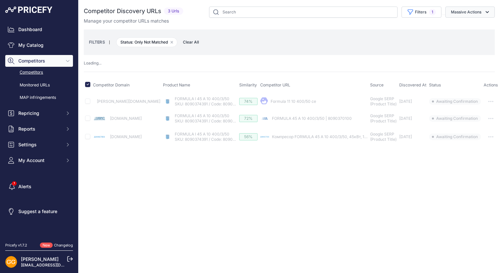
click at [487, 13] on icon "button" at bounding box center [487, 12] width 7 height 7
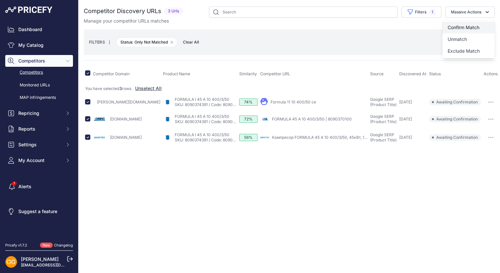
click at [465, 25] on span "Confirm Match" at bounding box center [463, 28] width 32 height 6
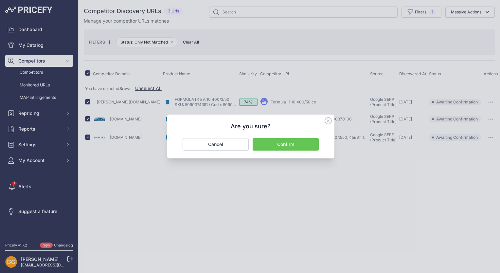
click at [307, 143] on button "Confirm" at bounding box center [285, 144] width 66 height 12
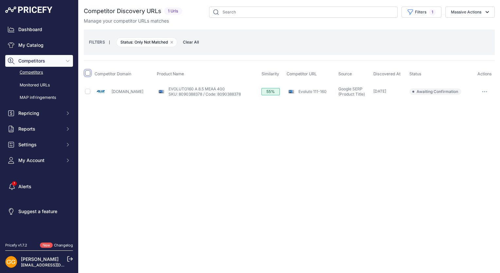
click at [88, 72] on input "checkbox" at bounding box center [87, 72] width 5 height 5
checkbox input "true"
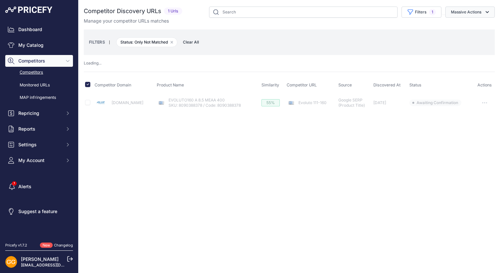
click at [479, 12] on button "Massive Actions" at bounding box center [469, 12] width 49 height 11
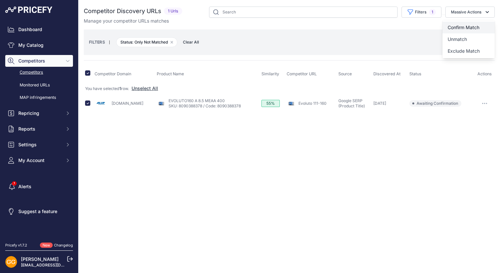
drag, startPoint x: 471, startPoint y: 26, endPoint x: 454, endPoint y: 48, distance: 28.4
click at [471, 25] on span "Confirm Match" at bounding box center [463, 28] width 32 height 6
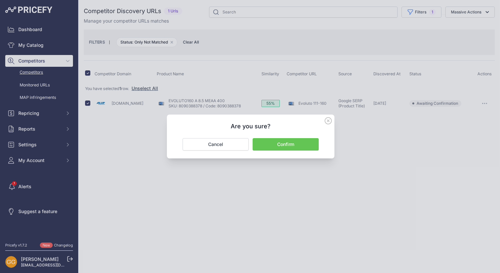
click at [307, 143] on button "Confirm" at bounding box center [285, 144] width 66 height 12
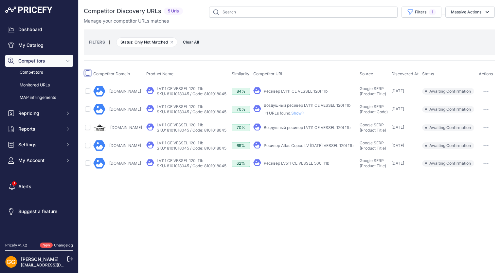
click at [88, 73] on input "checkbox" at bounding box center [87, 72] width 5 height 5
checkbox input "true"
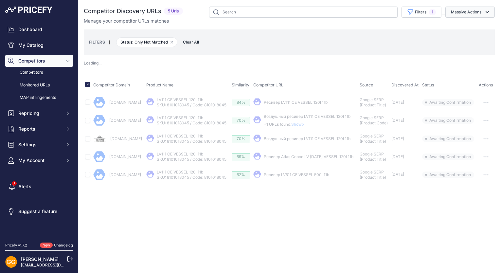
click at [469, 9] on button "Massive Actions" at bounding box center [469, 12] width 49 height 11
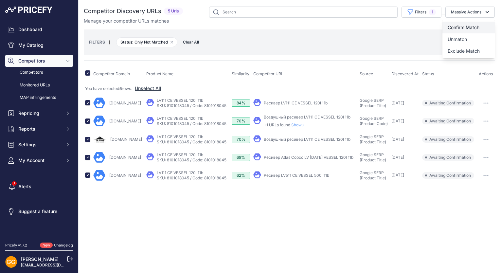
click at [465, 25] on span "Confirm Match" at bounding box center [463, 28] width 32 height 6
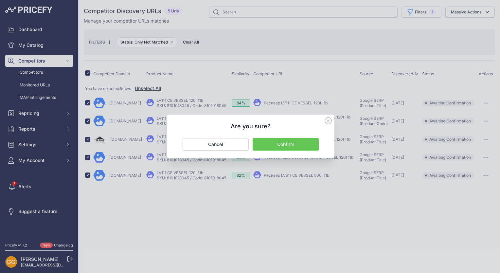
click at [271, 141] on button "Confirm" at bounding box center [285, 144] width 66 height 12
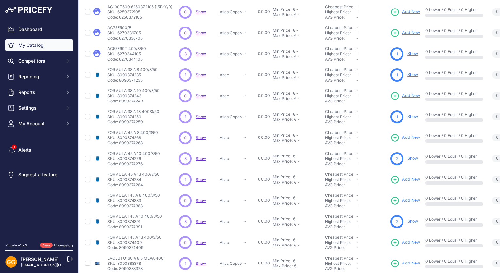
scroll to position [124, 0]
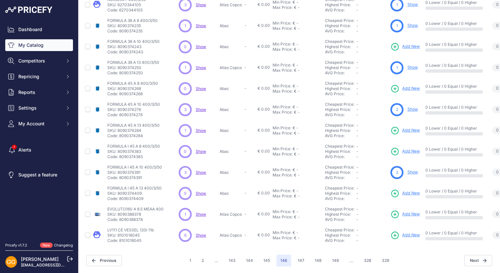
click at [199, 212] on span "Show" at bounding box center [201, 214] width 10 height 5
click at [198, 232] on span "Show" at bounding box center [201, 234] width 10 height 5
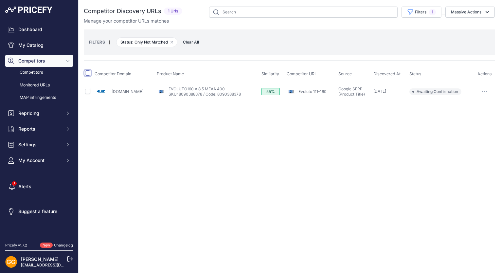
click at [88, 73] on input "checkbox" at bounding box center [87, 72] width 5 height 5
checkbox input "true"
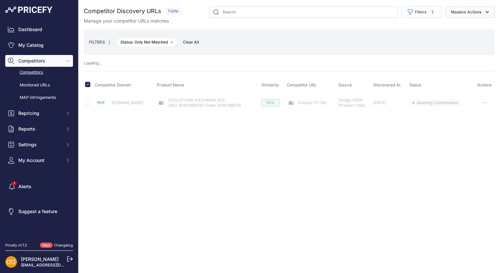
click at [471, 9] on button "Massive Actions" at bounding box center [469, 12] width 49 height 11
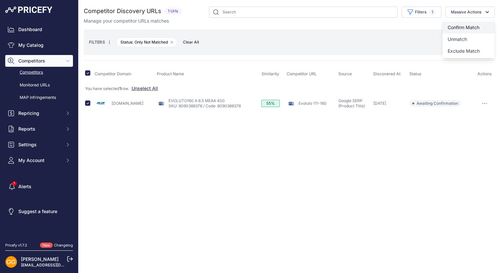
click at [473, 26] on span "Confirm Match" at bounding box center [463, 28] width 32 height 6
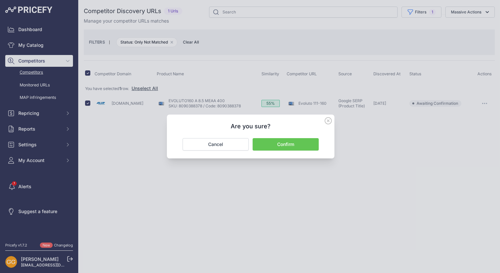
click at [302, 145] on button "Confirm" at bounding box center [285, 144] width 66 height 12
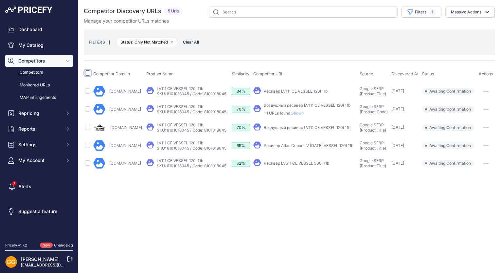
click at [89, 73] on input "checkbox" at bounding box center [87, 72] width 5 height 5
checkbox input "true"
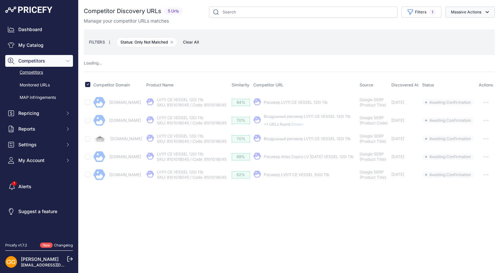
click at [472, 15] on button "Massive Actions" at bounding box center [469, 12] width 49 height 11
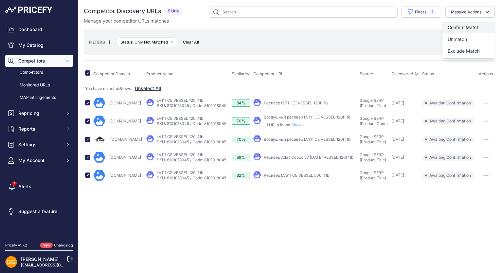
click at [473, 25] on span "Confirm Match" at bounding box center [463, 28] width 32 height 6
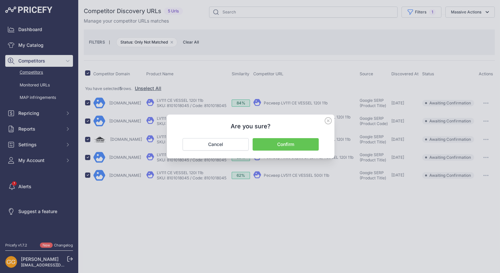
click at [298, 141] on button "Confirm" at bounding box center [285, 144] width 66 height 12
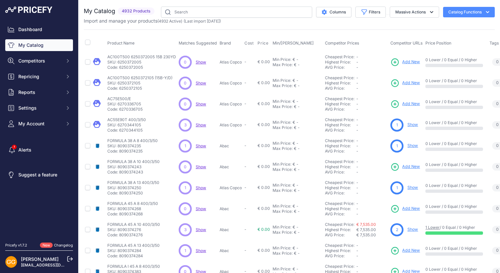
scroll to position [124, 0]
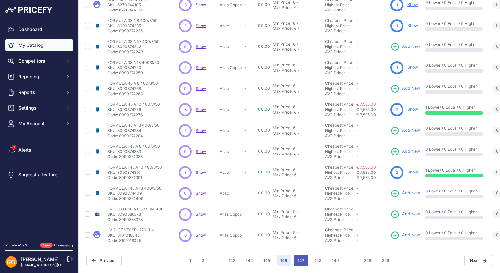
click at [301, 255] on button "147" at bounding box center [301, 260] width 14 height 12
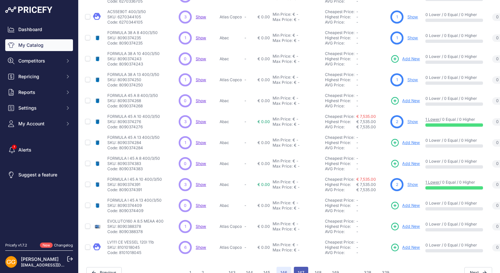
scroll to position [141, 0]
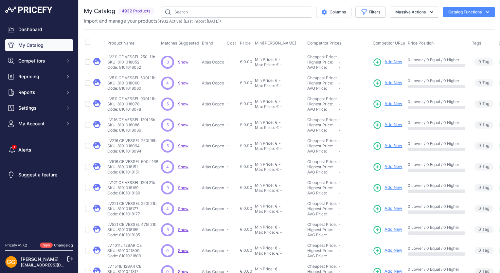
click at [180, 60] on span "Show" at bounding box center [183, 62] width 10 height 5
click at [185, 83] on span "Show" at bounding box center [183, 82] width 10 height 5
click at [183, 124] on span "Show" at bounding box center [183, 124] width 10 height 5
click at [182, 103] on span "Show" at bounding box center [183, 103] width 10 height 5
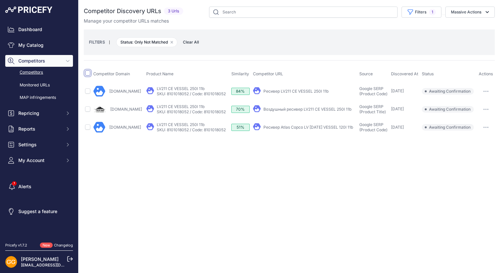
click at [87, 74] on input "checkbox" at bounding box center [87, 72] width 5 height 5
checkbox input "true"
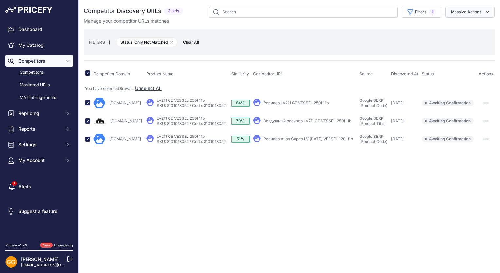
click at [477, 10] on button "Massive Actions" at bounding box center [469, 12] width 49 height 11
click at [470, 26] on span "Confirm Match" at bounding box center [463, 28] width 32 height 6
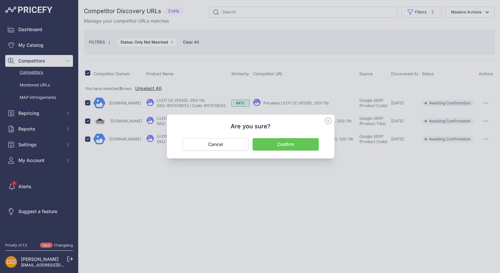
click at [290, 143] on button "Confirm" at bounding box center [285, 144] width 66 height 12
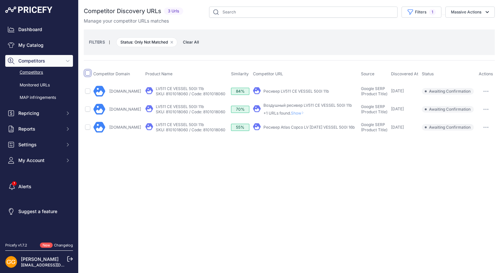
click at [89, 73] on input "checkbox" at bounding box center [87, 72] width 5 height 5
checkbox input "true"
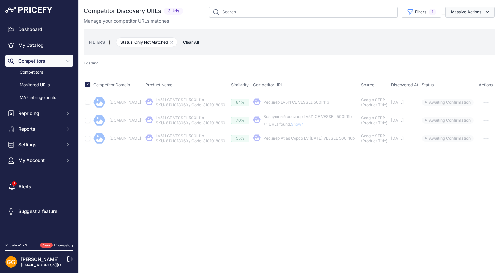
click at [490, 12] on button "Massive Actions" at bounding box center [469, 12] width 49 height 11
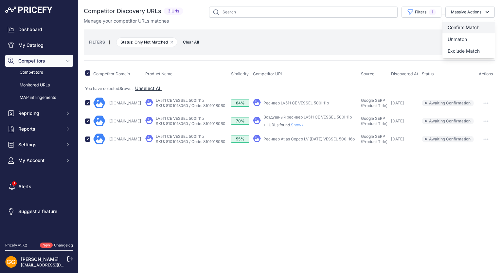
click at [466, 25] on span "Confirm Match" at bounding box center [463, 28] width 32 height 6
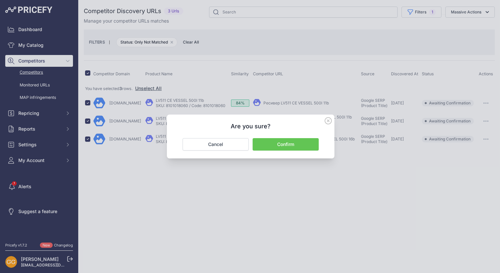
click at [293, 142] on button "Confirm" at bounding box center [285, 144] width 66 height 12
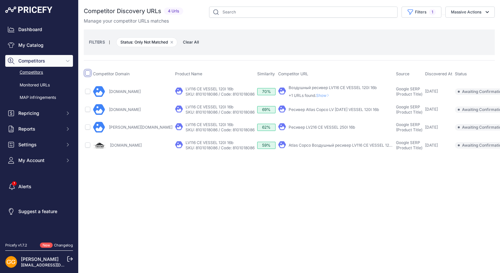
click at [88, 73] on input "checkbox" at bounding box center [87, 72] width 5 height 5
checkbox input "true"
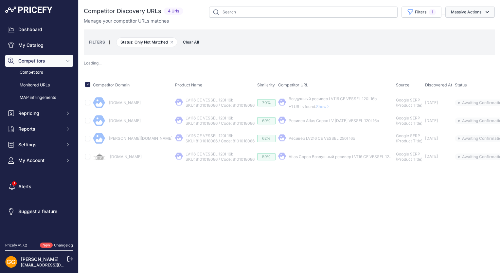
click at [465, 11] on button "Massive Actions" at bounding box center [469, 12] width 49 height 11
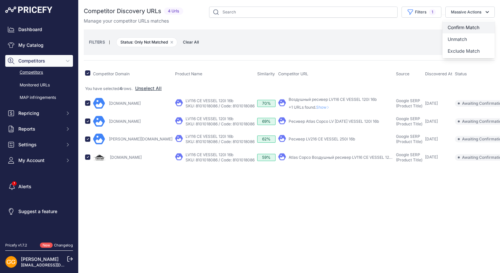
click at [454, 25] on span "Confirm Match" at bounding box center [463, 28] width 32 height 6
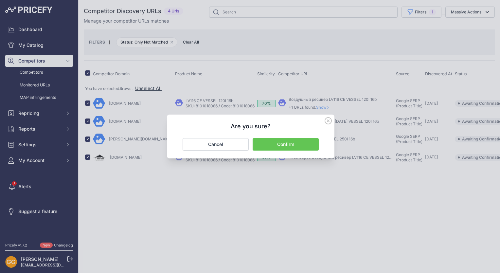
click at [287, 140] on button "Confirm" at bounding box center [285, 144] width 66 height 12
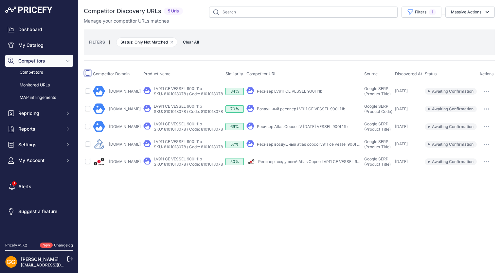
click at [88, 73] on input "checkbox" at bounding box center [87, 72] width 5 height 5
checkbox input "true"
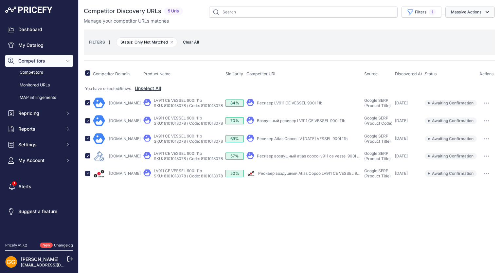
click at [472, 11] on button "Massive Actions" at bounding box center [469, 12] width 49 height 11
click at [459, 26] on span "Confirm Match" at bounding box center [463, 28] width 32 height 6
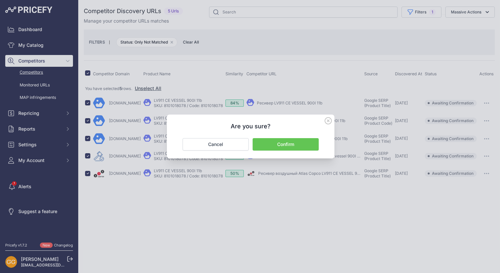
click at [297, 142] on button "Confirm" at bounding box center [285, 144] width 66 height 12
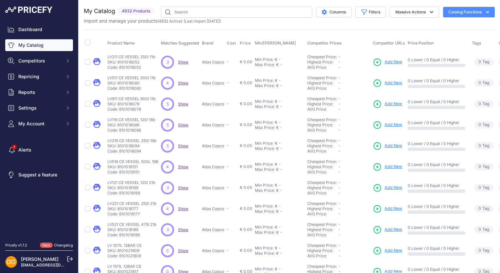
click at [182, 125] on span "Show" at bounding box center [183, 124] width 10 height 5
click at [182, 146] on span "Show" at bounding box center [183, 145] width 10 height 5
click at [187, 167] on span "Show" at bounding box center [183, 166] width 10 height 5
click at [180, 186] on span "Show" at bounding box center [183, 187] width 10 height 5
click at [181, 208] on span "Show" at bounding box center [183, 208] width 10 height 5
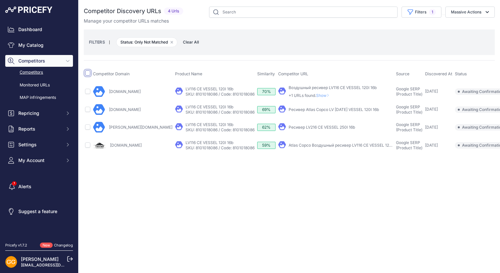
click at [88, 73] on input "checkbox" at bounding box center [87, 72] width 5 height 5
checkbox input "true"
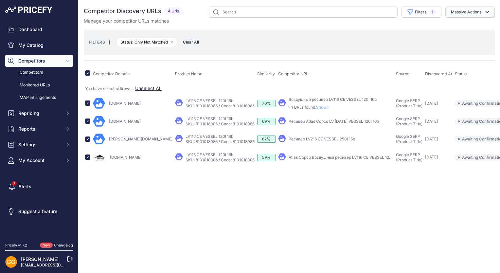
click at [466, 11] on button "Massive Actions" at bounding box center [469, 12] width 49 height 11
click at [465, 25] on span "Confirm Match" at bounding box center [463, 28] width 32 height 6
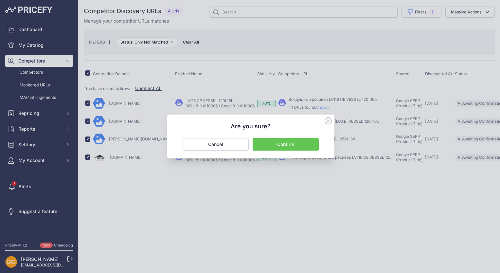
drag, startPoint x: 287, startPoint y: 141, endPoint x: 286, endPoint y: 68, distance: 72.6
click at [288, 141] on button "Confirm" at bounding box center [285, 144] width 66 height 12
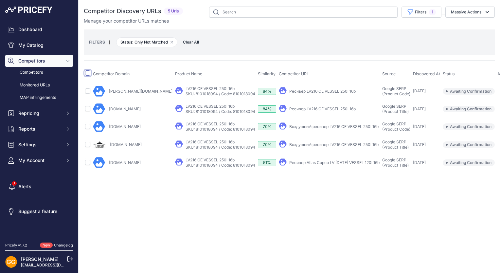
click at [89, 73] on input "checkbox" at bounding box center [87, 72] width 5 height 5
checkbox input "true"
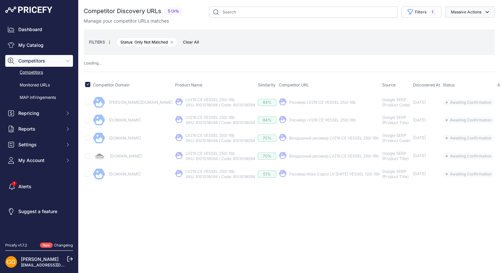
click at [463, 10] on button "Massive Actions" at bounding box center [469, 12] width 49 height 11
drag, startPoint x: 457, startPoint y: 27, endPoint x: 415, endPoint y: 124, distance: 105.2
click at [457, 27] on span "Confirm Match" at bounding box center [463, 28] width 32 height 6
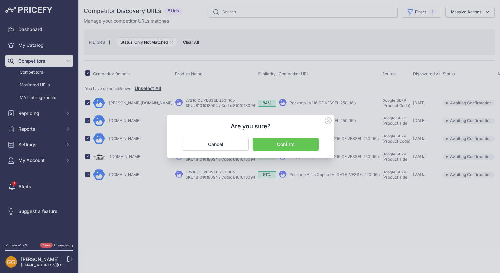
click at [303, 142] on button "Confirm" at bounding box center [285, 144] width 66 height 12
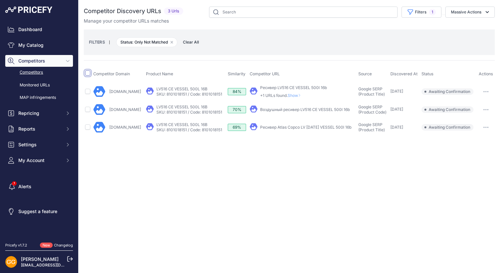
click at [88, 73] on input "checkbox" at bounding box center [87, 72] width 5 height 5
checkbox input "true"
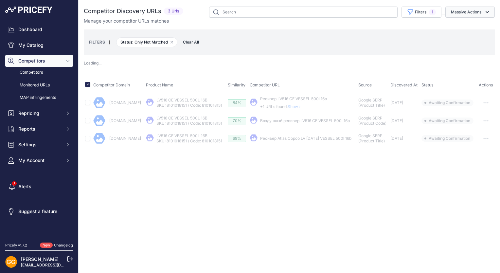
click at [467, 10] on button "Massive Actions" at bounding box center [469, 12] width 49 height 11
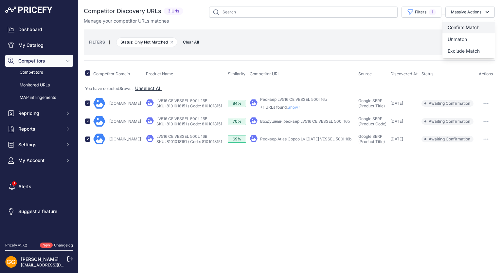
click at [468, 25] on span "Confirm Match" at bounding box center [463, 28] width 32 height 6
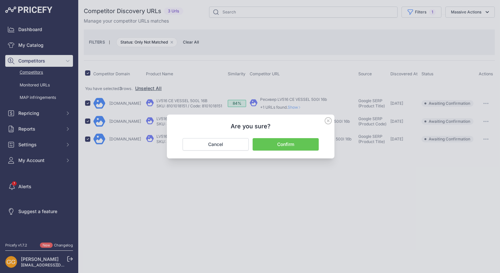
click at [308, 142] on button "Confirm" at bounding box center [285, 144] width 66 height 12
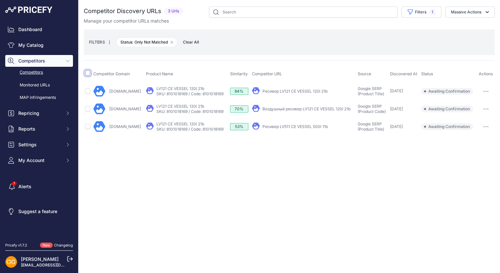
click at [89, 73] on input "checkbox" at bounding box center [87, 72] width 5 height 5
checkbox input "true"
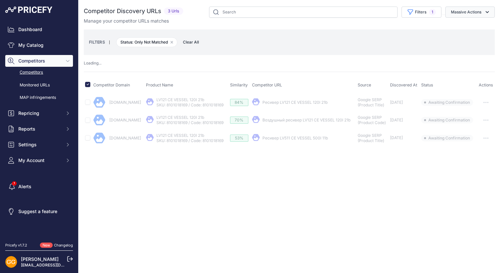
click at [470, 11] on button "Massive Actions" at bounding box center [469, 12] width 49 height 11
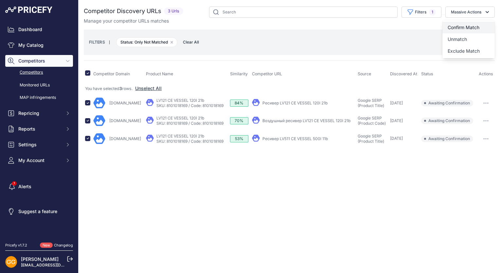
click at [469, 23] on button "Confirm Match" at bounding box center [468, 28] width 52 height 12
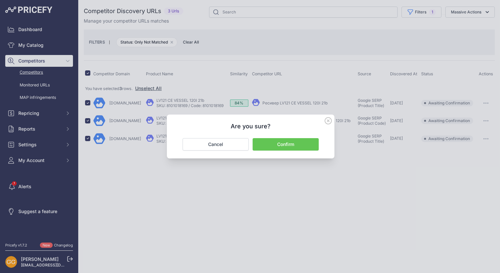
click at [289, 142] on button "Confirm" at bounding box center [285, 144] width 66 height 12
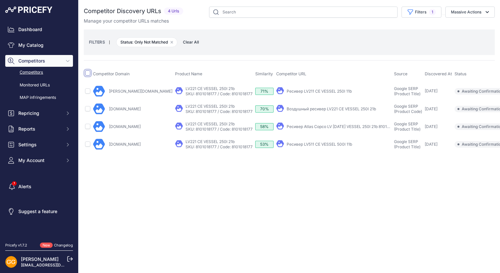
click at [88, 74] on input "checkbox" at bounding box center [87, 72] width 5 height 5
checkbox input "true"
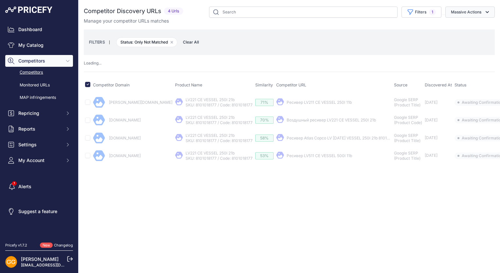
click at [484, 14] on icon "button" at bounding box center [487, 12] width 7 height 7
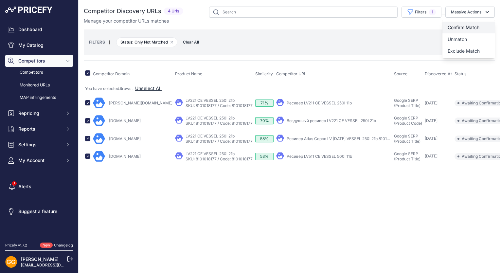
click at [465, 25] on span "Confirm Match" at bounding box center [463, 28] width 32 height 6
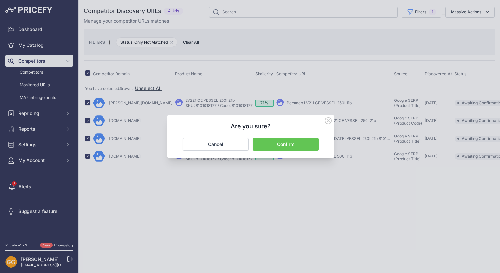
click at [272, 142] on button "Confirm" at bounding box center [285, 144] width 66 height 12
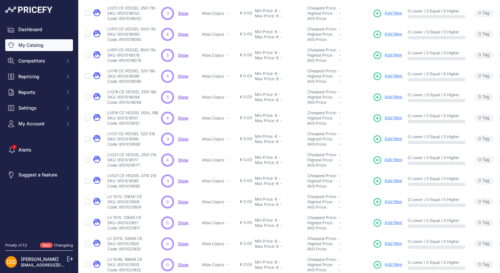
scroll to position [65, 0]
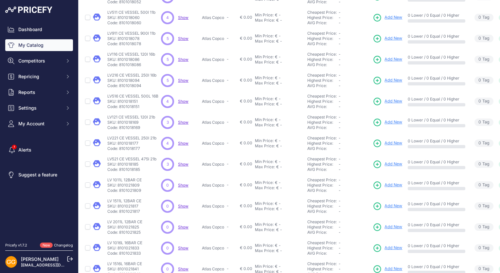
click at [183, 143] on span "Show" at bounding box center [183, 143] width 10 height 5
click at [183, 162] on span "Show" at bounding box center [183, 164] width 10 height 5
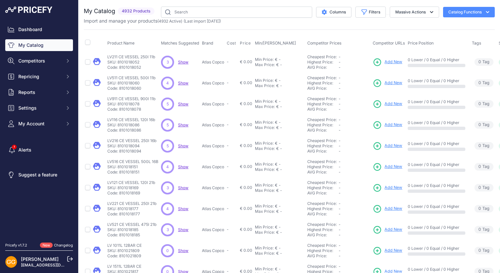
scroll to position [124, 0]
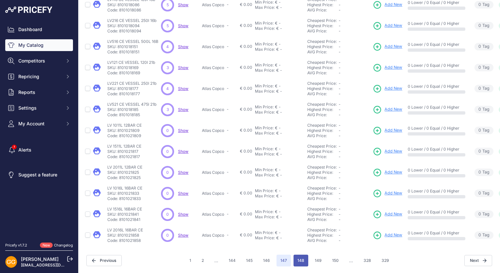
click at [301, 257] on button "148" at bounding box center [300, 260] width 15 height 12
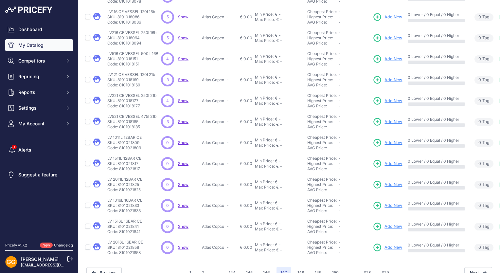
scroll to position [141, 0]
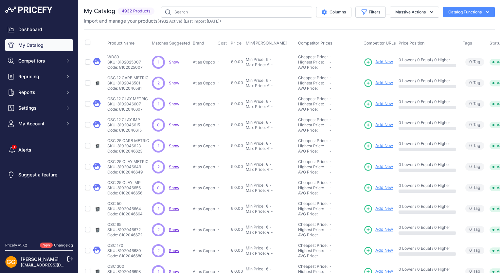
click at [171, 60] on span "Show" at bounding box center [174, 62] width 10 height 5
click at [174, 84] on span "Show" at bounding box center [174, 82] width 10 height 5
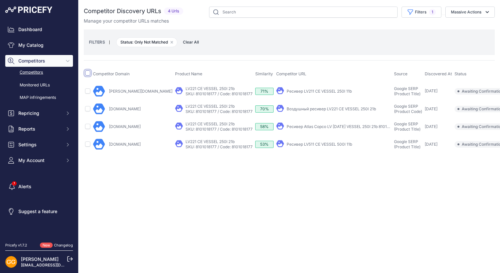
click at [89, 71] on input "checkbox" at bounding box center [87, 72] width 5 height 5
checkbox input "true"
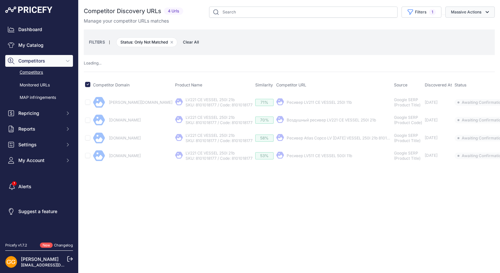
click at [465, 9] on button "Massive Actions" at bounding box center [469, 12] width 49 height 11
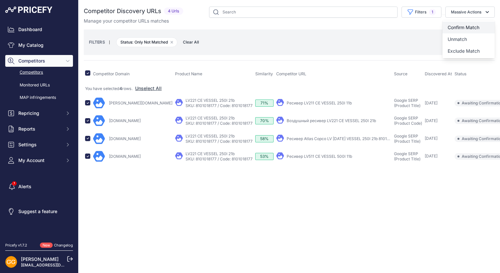
click at [466, 27] on span "Confirm Match" at bounding box center [463, 28] width 32 height 6
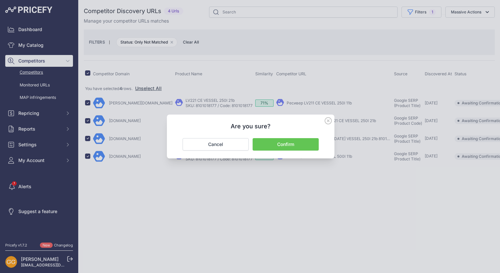
click at [309, 142] on button "Confirm" at bounding box center [285, 144] width 66 height 12
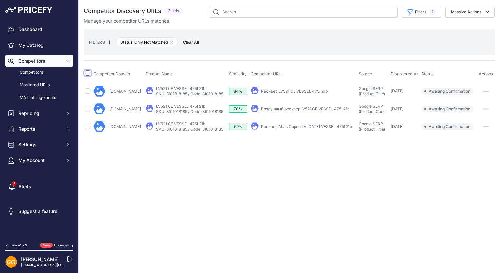
click at [87, 71] on input "checkbox" at bounding box center [87, 72] width 5 height 5
checkbox input "true"
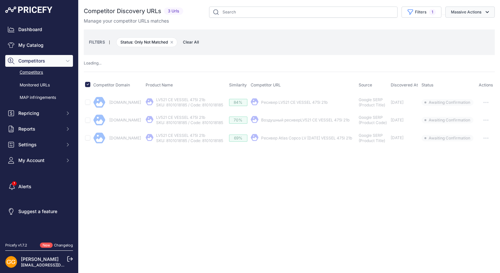
click at [486, 12] on icon "button" at bounding box center [487, 12] width 7 height 7
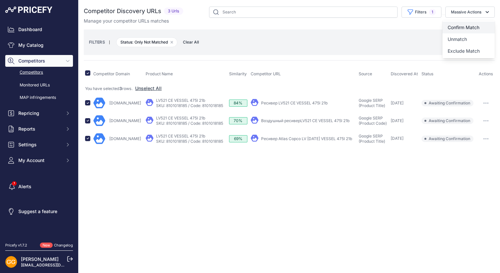
click at [472, 26] on span "Confirm Match" at bounding box center [463, 28] width 32 height 6
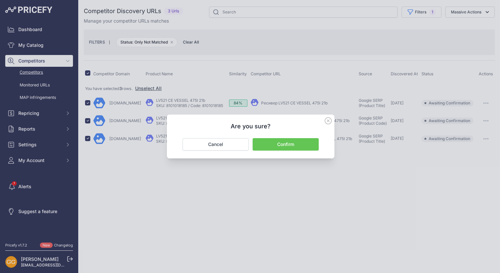
click at [293, 143] on button "Confirm" at bounding box center [285, 144] width 66 height 12
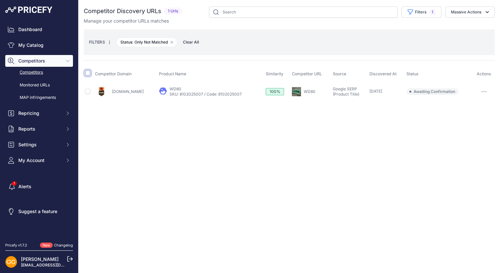
click at [86, 72] on input "checkbox" at bounding box center [87, 72] width 5 height 5
checkbox input "true"
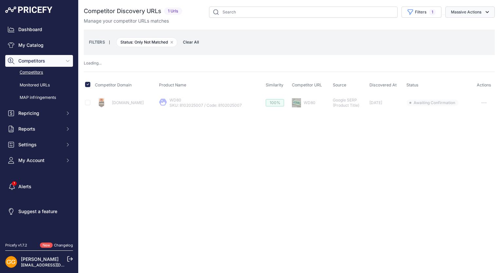
click at [467, 14] on button "Massive Actions" at bounding box center [469, 12] width 49 height 11
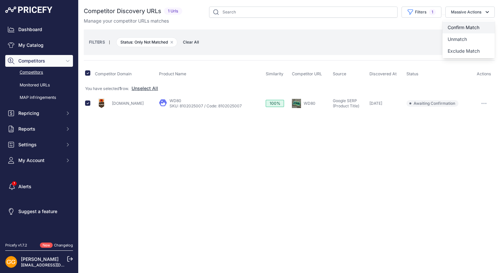
click at [465, 27] on span "Confirm Match" at bounding box center [463, 28] width 32 height 6
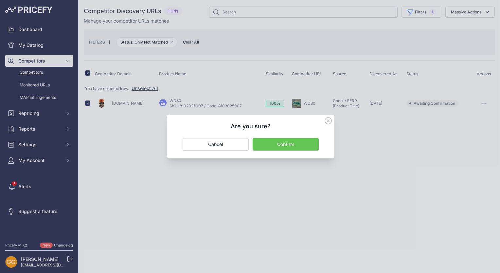
click at [294, 145] on button "Confirm" at bounding box center [285, 144] width 66 height 12
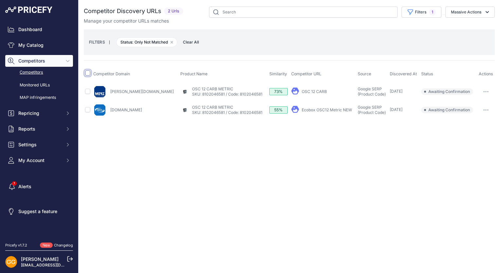
click at [87, 71] on input "checkbox" at bounding box center [87, 72] width 5 height 5
checkbox input "true"
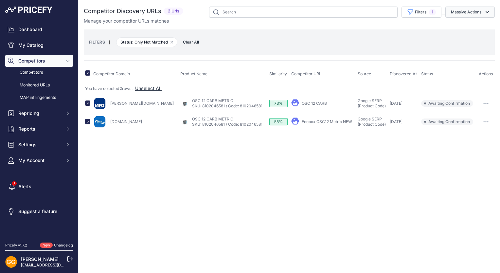
click at [472, 8] on button "Massive Actions" at bounding box center [469, 12] width 49 height 11
click at [466, 26] on span "Confirm Match" at bounding box center [463, 28] width 32 height 6
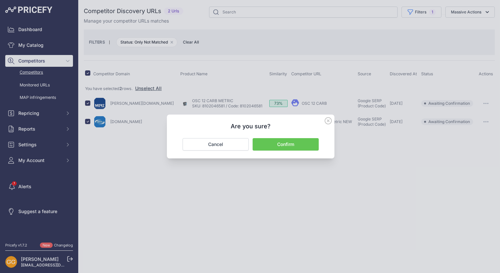
click at [297, 145] on button "Confirm" at bounding box center [285, 144] width 66 height 12
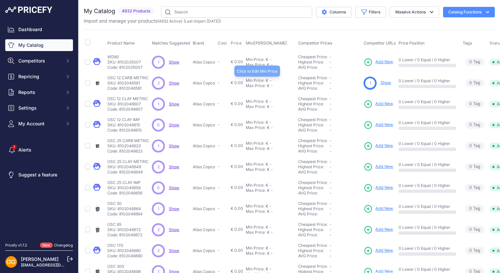
scroll to position [98, 0]
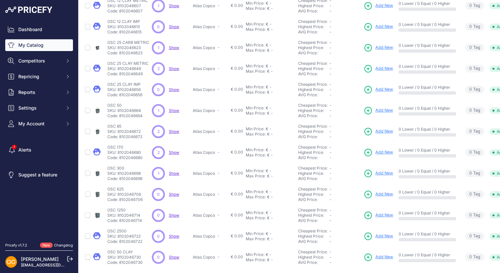
click at [174, 48] on span "Show" at bounding box center [174, 47] width 10 height 5
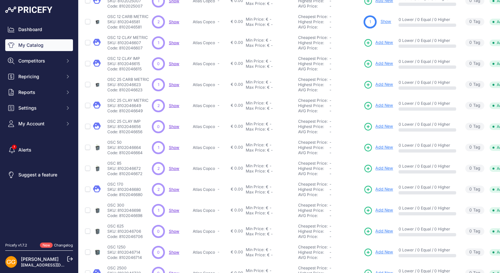
scroll to position [33, 0]
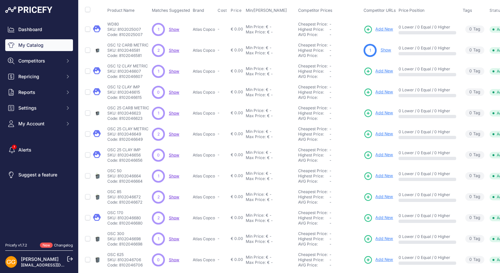
click at [174, 111] on span "Show" at bounding box center [174, 113] width 10 height 5
click at [174, 131] on span "Show" at bounding box center [174, 133] width 10 height 5
click at [172, 176] on span "Show" at bounding box center [174, 175] width 10 height 5
click at [171, 194] on span "Show" at bounding box center [174, 196] width 10 height 5
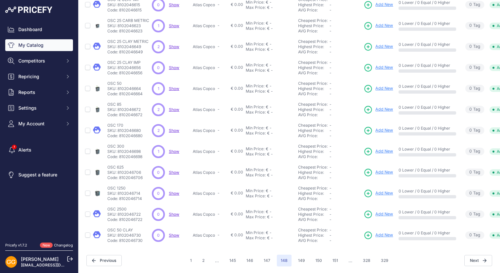
scroll to position [124, 0]
click at [173, 128] on span "Show" at bounding box center [174, 130] width 10 height 5
click at [174, 149] on span "Show" at bounding box center [174, 151] width 10 height 5
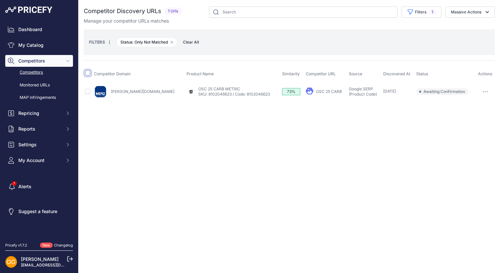
click at [88, 75] on input "checkbox" at bounding box center [87, 72] width 5 height 5
checkbox input "true"
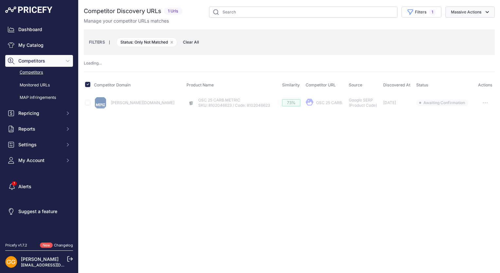
click at [483, 11] on button "Massive Actions" at bounding box center [469, 12] width 49 height 11
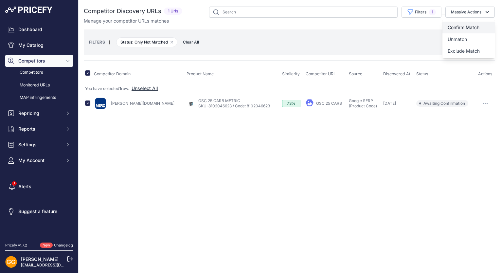
click at [478, 26] on span "Confirm Match" at bounding box center [463, 28] width 32 height 6
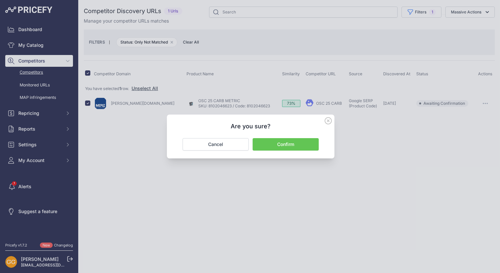
click at [280, 139] on button "Confirm" at bounding box center [285, 144] width 66 height 12
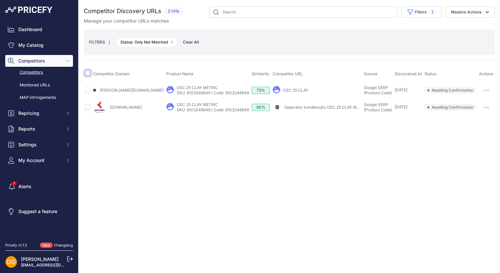
click at [88, 72] on input "checkbox" at bounding box center [87, 72] width 5 height 5
checkbox input "true"
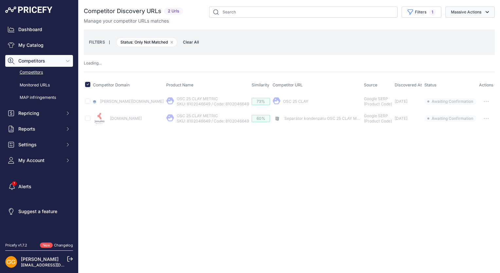
click at [480, 7] on button "Massive Actions" at bounding box center [469, 12] width 49 height 11
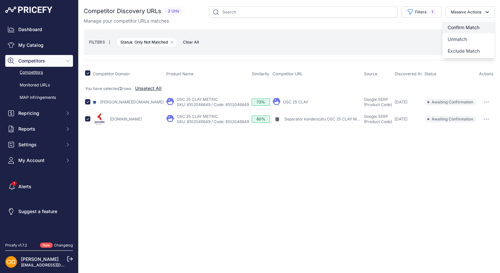
click at [479, 25] on span "Confirm Match" at bounding box center [463, 28] width 32 height 6
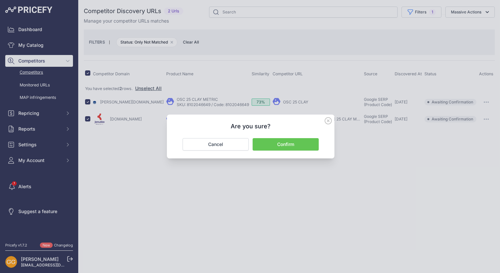
click at [303, 139] on button "Confirm" at bounding box center [285, 144] width 66 height 12
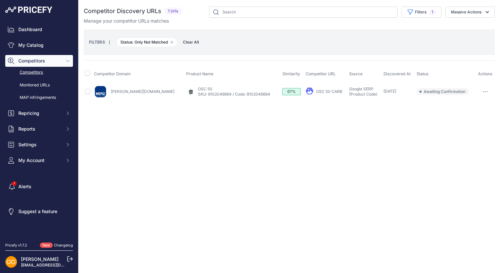
click at [87, 73] on input "checkbox" at bounding box center [87, 72] width 5 height 5
checkbox input "true"
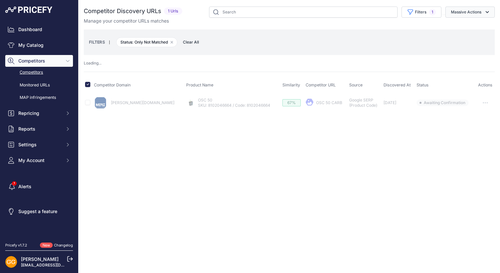
click at [485, 9] on icon "button" at bounding box center [487, 12] width 7 height 7
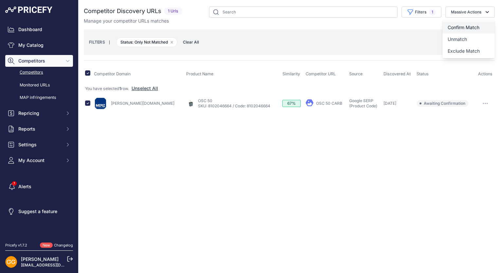
click at [465, 24] on button "Confirm Match" at bounding box center [468, 28] width 52 height 12
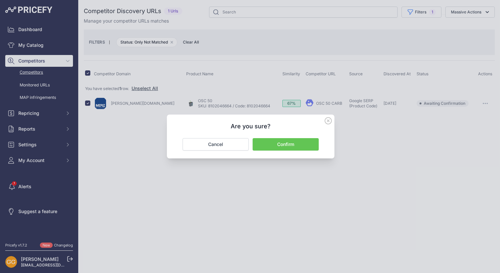
click at [292, 145] on button "Confirm" at bounding box center [285, 144] width 66 height 12
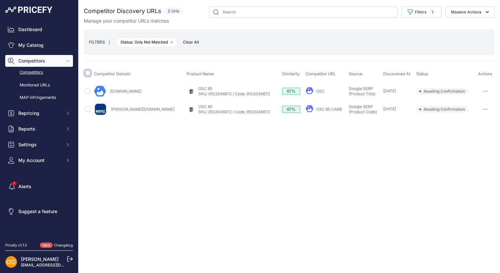
click at [88, 74] on input "checkbox" at bounding box center [87, 72] width 5 height 5
checkbox input "true"
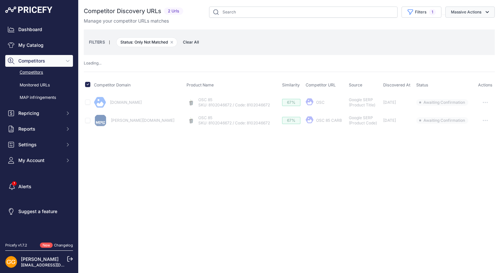
click at [483, 9] on button "Massive Actions" at bounding box center [469, 12] width 49 height 11
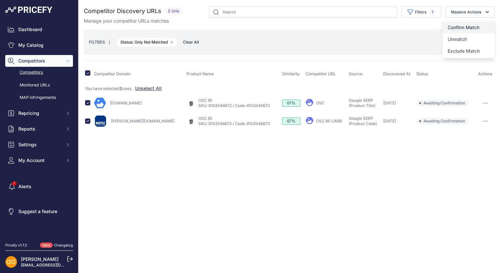
click at [471, 25] on span "Confirm Match" at bounding box center [463, 28] width 32 height 6
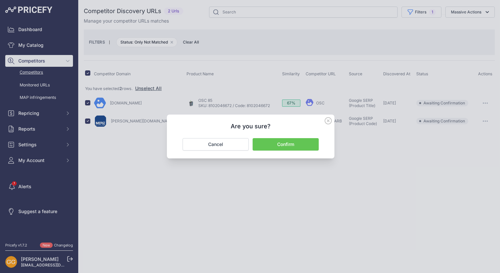
click at [299, 145] on button "Confirm" at bounding box center [285, 144] width 66 height 12
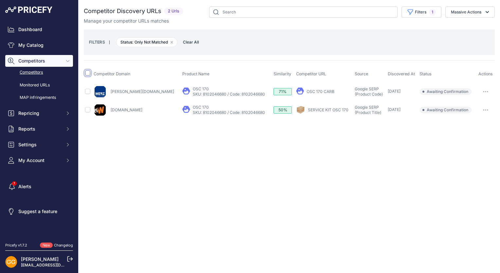
click at [88, 73] on input "checkbox" at bounding box center [87, 72] width 5 height 5
checkbox input "true"
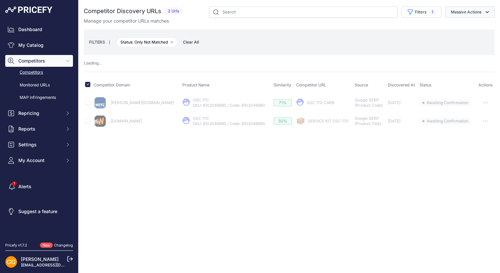
click at [483, 13] on button "Massive Actions" at bounding box center [469, 12] width 49 height 11
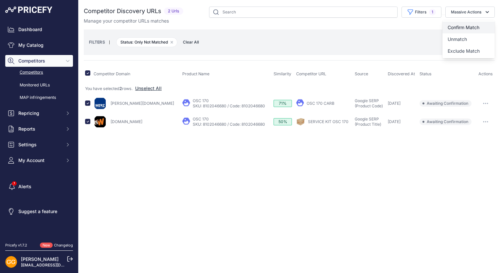
click at [472, 24] on button "Confirm Match" at bounding box center [468, 28] width 52 height 12
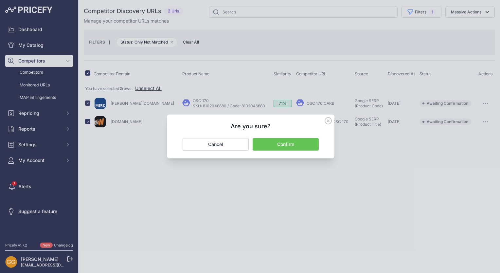
click at [306, 141] on button "Confirm" at bounding box center [285, 144] width 66 height 12
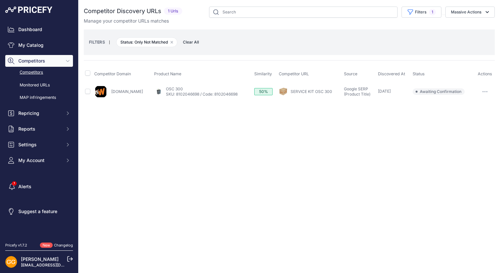
click at [87, 73] on input "checkbox" at bounding box center [87, 72] width 5 height 5
checkbox input "true"
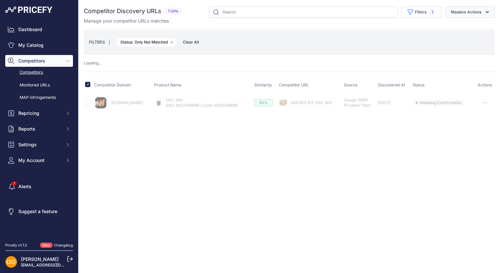
click at [469, 13] on button "Massive Actions" at bounding box center [469, 12] width 49 height 11
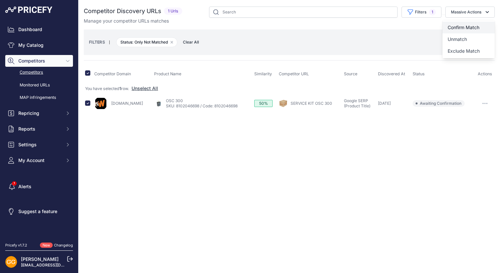
click at [469, 26] on span "Confirm Match" at bounding box center [463, 28] width 32 height 6
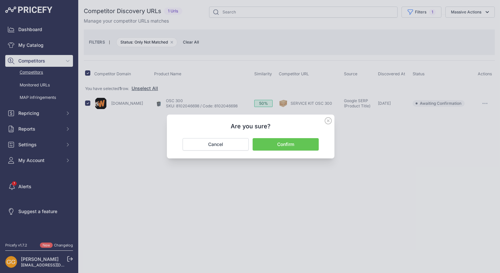
click at [290, 145] on button "Confirm" at bounding box center [285, 144] width 66 height 12
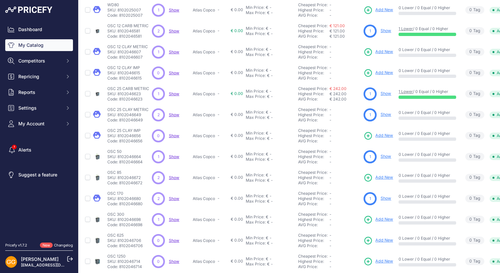
scroll to position [124, 0]
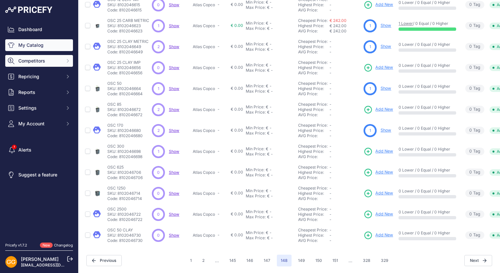
click at [46, 60] on span "Competitors" at bounding box center [39, 61] width 43 height 7
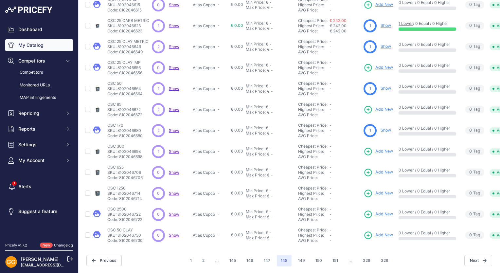
click at [40, 82] on link "Monitored URLs" at bounding box center [39, 84] width 68 height 11
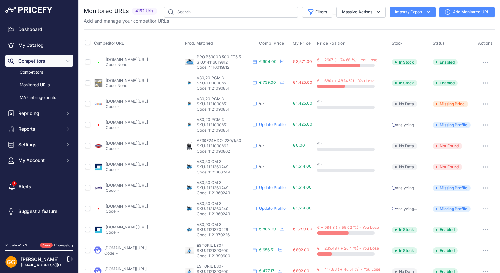
click at [35, 74] on link "Competitors" at bounding box center [39, 72] width 68 height 11
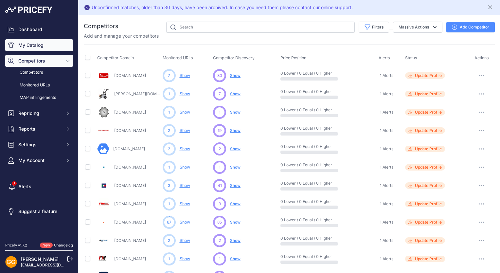
click at [37, 43] on link "My Catalog" at bounding box center [39, 45] width 68 height 12
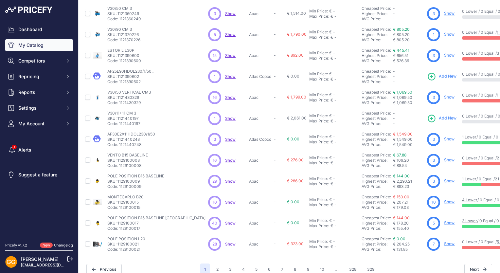
scroll to position [124, 0]
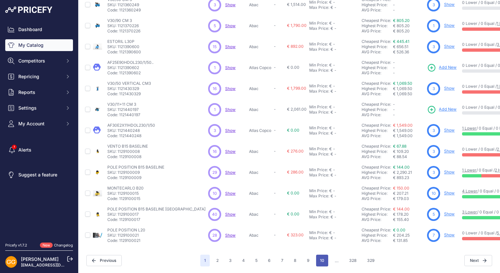
click at [323, 254] on button "10" at bounding box center [322, 260] width 12 height 12
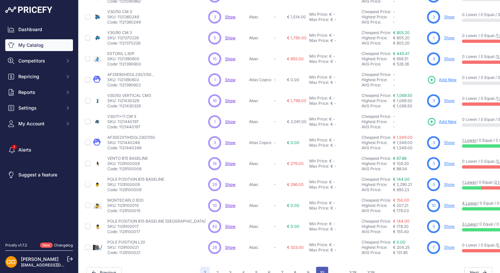
scroll to position [141, 0]
